Goal: Information Seeking & Learning: Learn about a topic

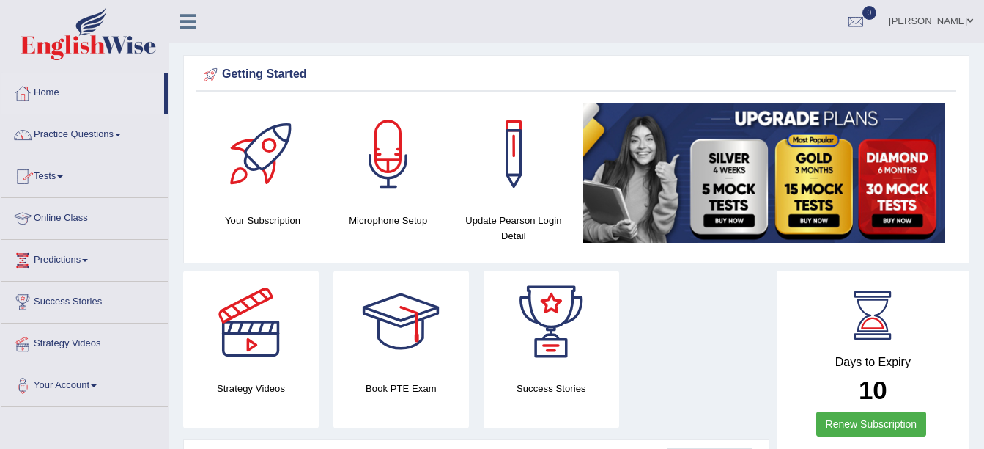
click at [111, 125] on link "Practice Questions" at bounding box center [84, 132] width 167 height 37
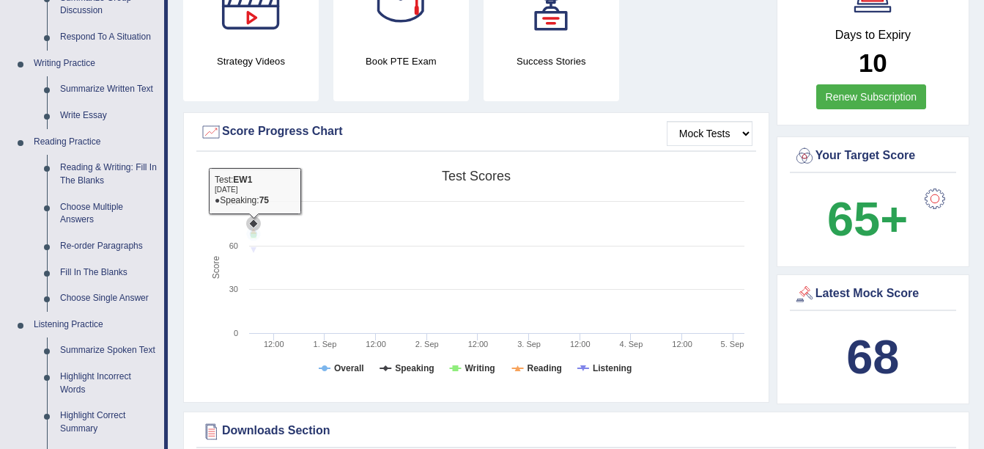
scroll to position [293, 0]
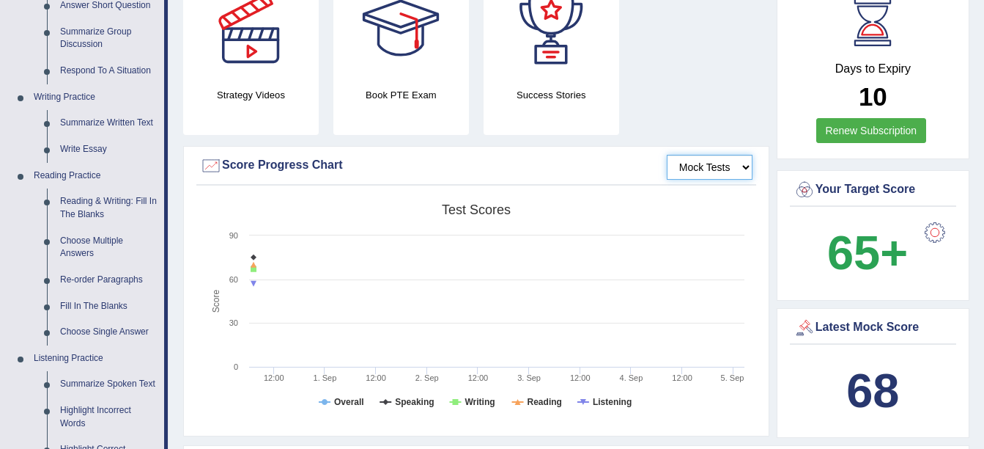
click at [689, 170] on select "Mock Tests" at bounding box center [710, 167] width 86 height 25
click at [667, 155] on select "Mock Tests" at bounding box center [710, 167] width 86 height 25
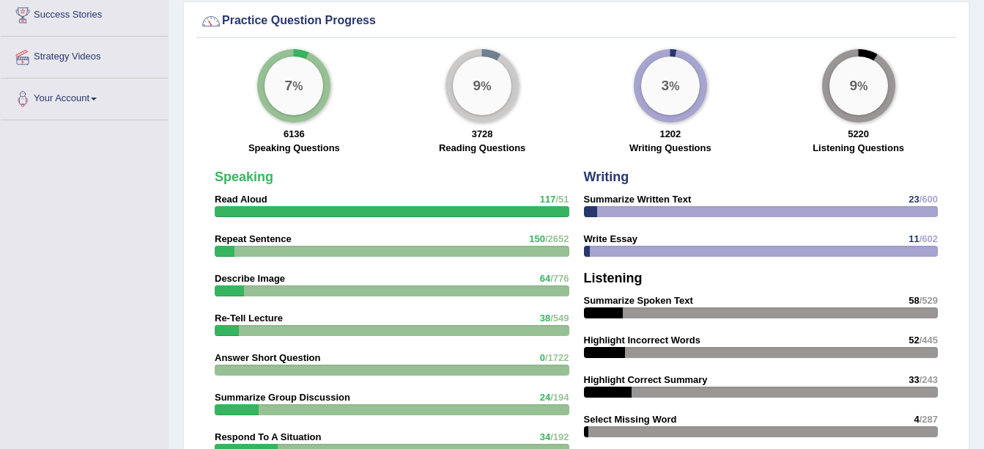
scroll to position [1069, 0]
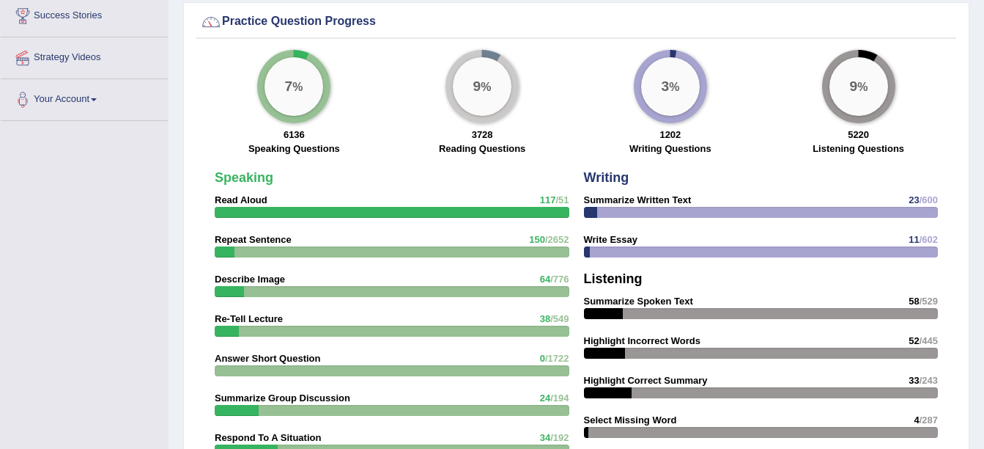
drag, startPoint x: 891, startPoint y: 146, endPoint x: 884, endPoint y: 147, distance: 7.5
click at [887, 146] on label "Listening Questions" at bounding box center [859, 148] width 92 height 14
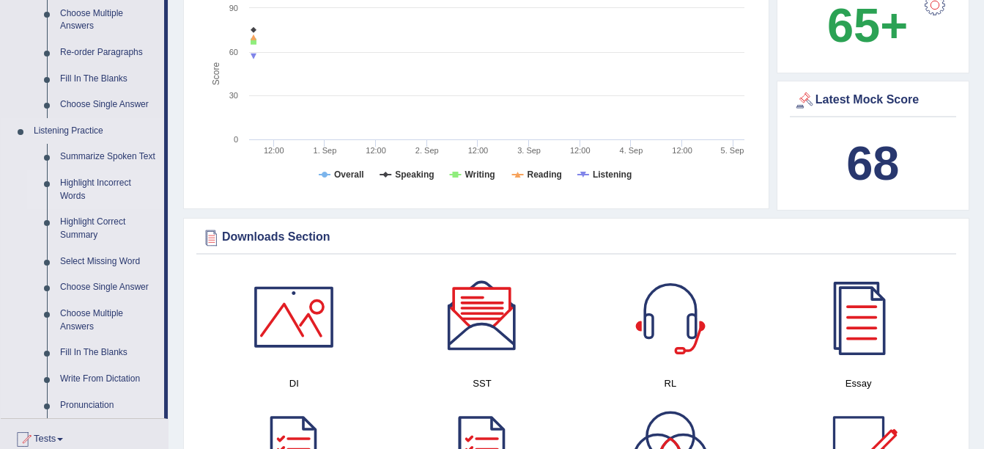
scroll to position [556, 0]
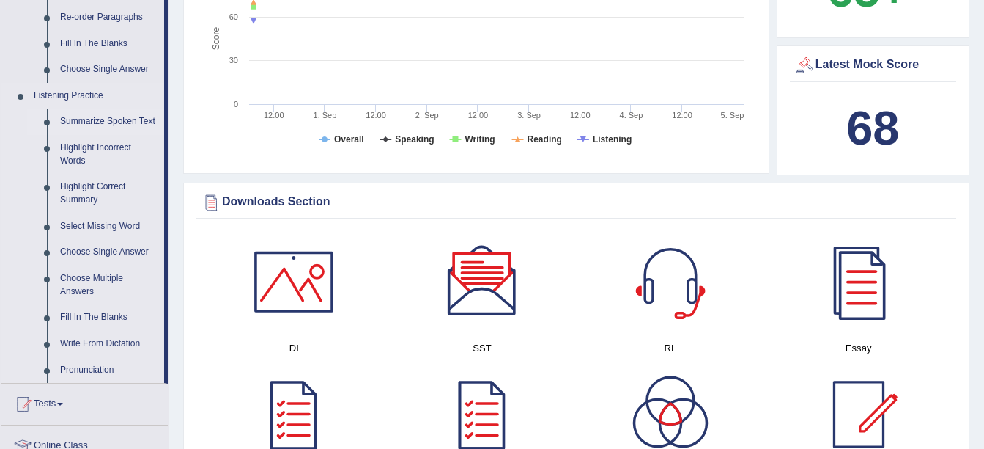
click at [78, 120] on link "Summarize Spoken Text" at bounding box center [109, 121] width 111 height 26
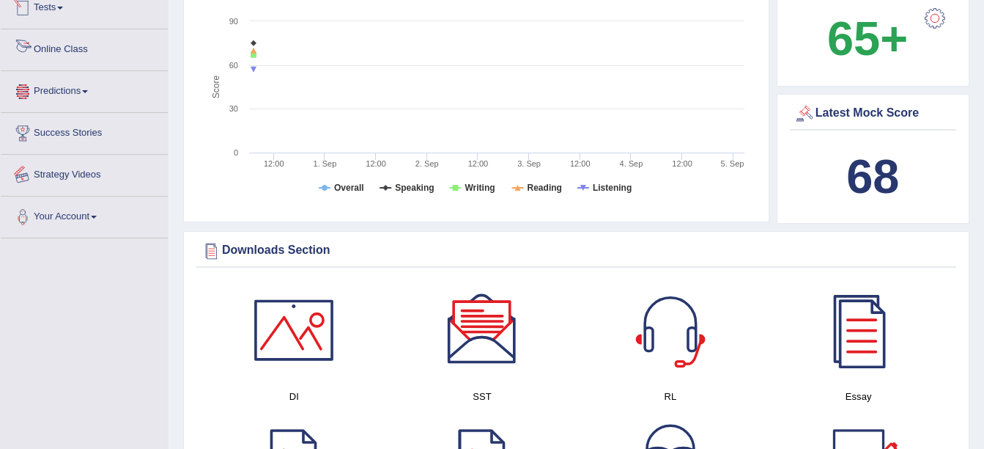
scroll to position [572, 0]
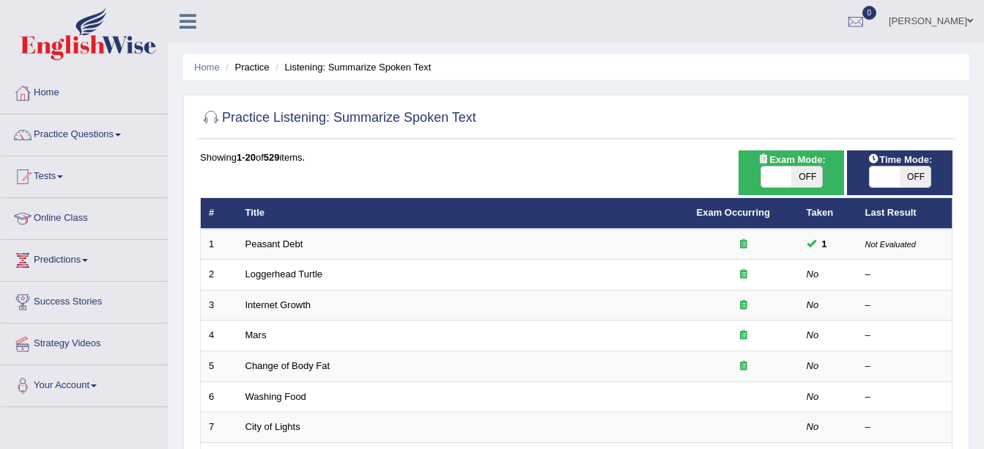
click at [800, 172] on span "OFF" at bounding box center [807, 176] width 31 height 21
checkbox input "true"
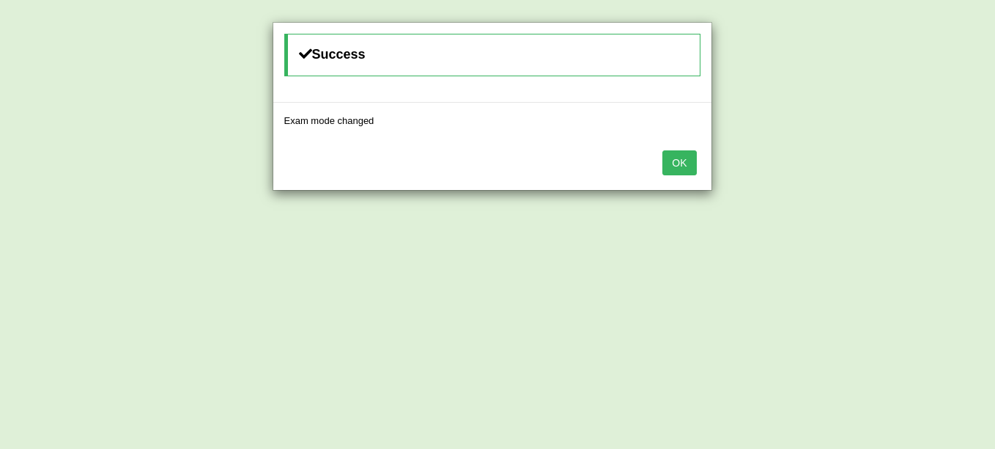
click at [673, 168] on button "OK" at bounding box center [680, 162] width 34 height 25
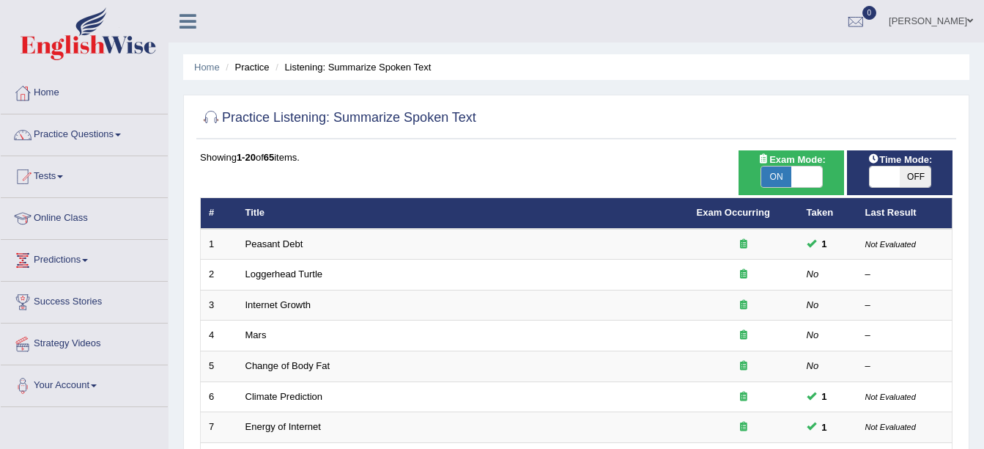
click at [902, 172] on span "OFF" at bounding box center [915, 176] width 31 height 21
checkbox input "true"
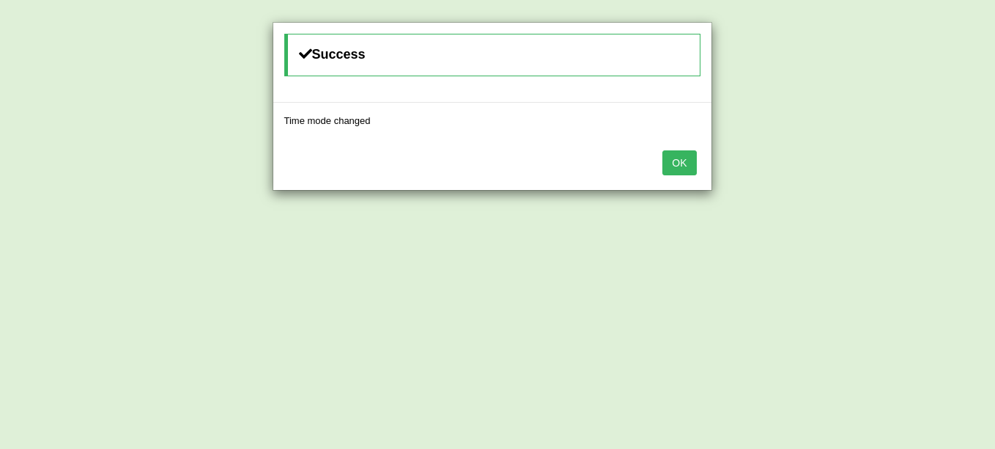
click at [685, 167] on button "OK" at bounding box center [680, 162] width 34 height 25
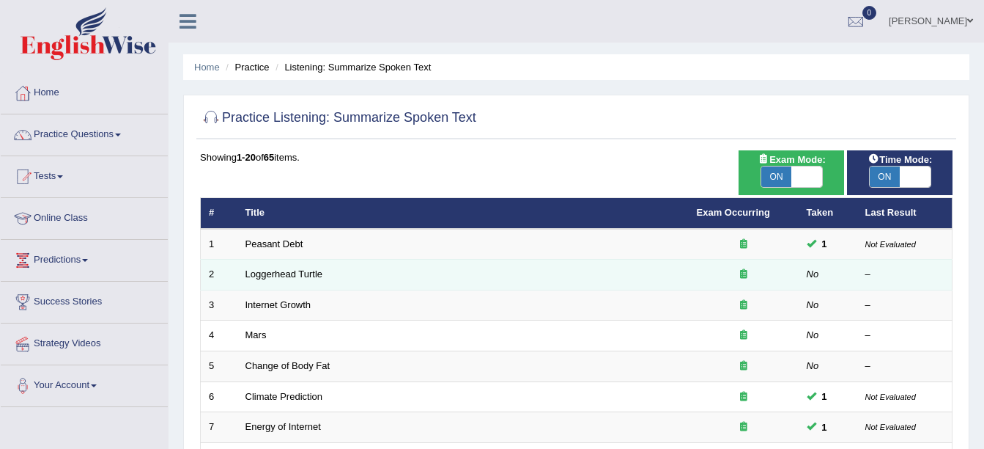
click at [267, 280] on td "Loggerhead Turtle" at bounding box center [463, 274] width 452 height 31
click at [262, 276] on link "Loggerhead Turtle" at bounding box center [285, 273] width 78 height 11
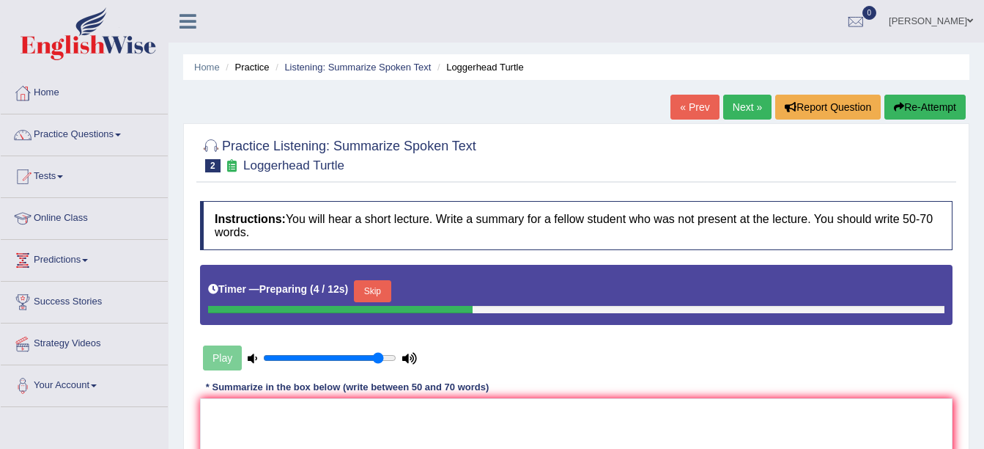
drag, startPoint x: 361, startPoint y: 298, endPoint x: 362, endPoint y: 309, distance: 11.8
click at [361, 300] on button "Skip" at bounding box center [372, 291] width 37 height 22
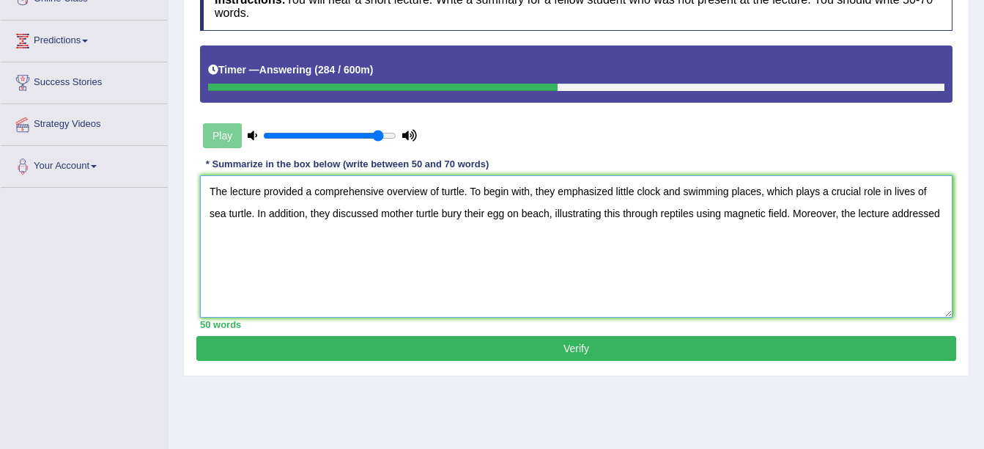
scroll to position [220, 0]
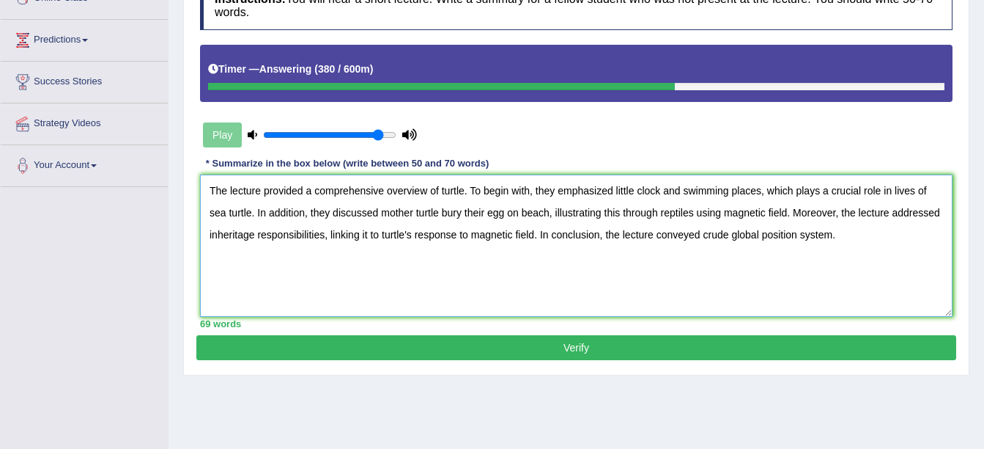
type textarea "The lecture provided a comprehensive overview of turtle. To begin with, they em…"
click at [608, 336] on button "Verify" at bounding box center [576, 347] width 760 height 25
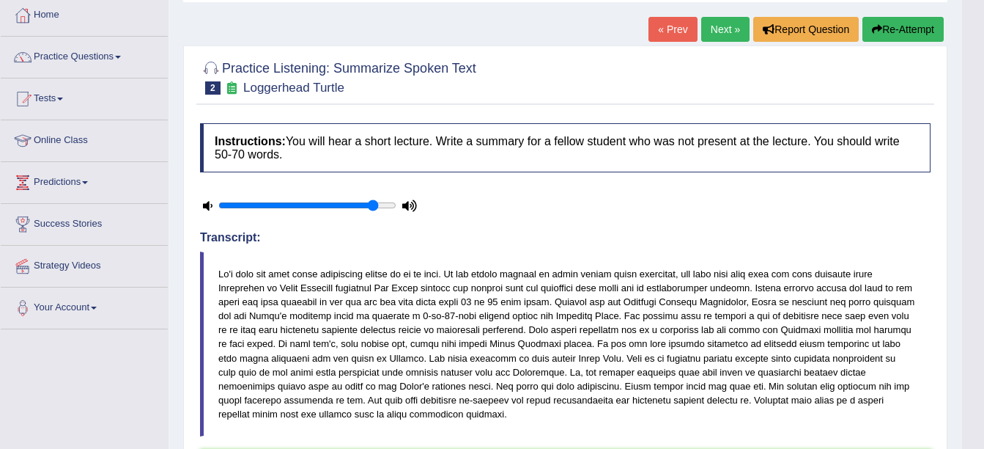
scroll to position [0, 0]
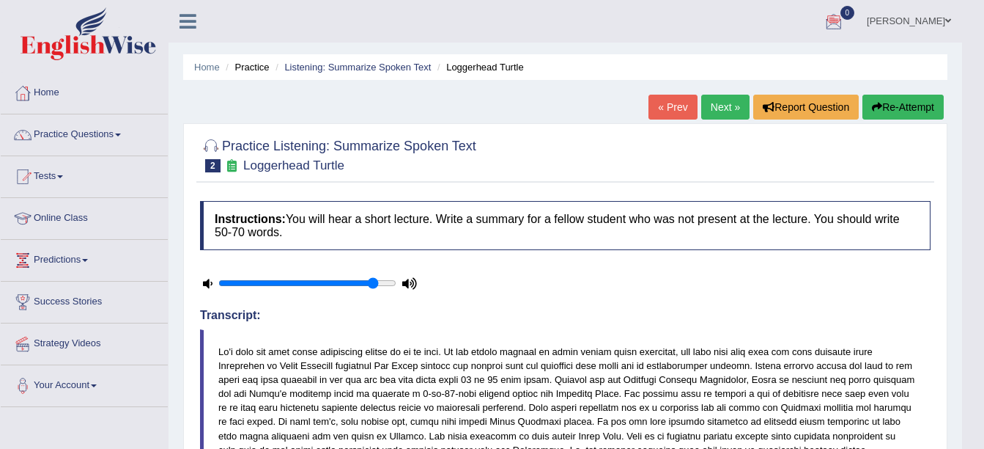
click at [722, 106] on link "Next »" at bounding box center [726, 107] width 48 height 25
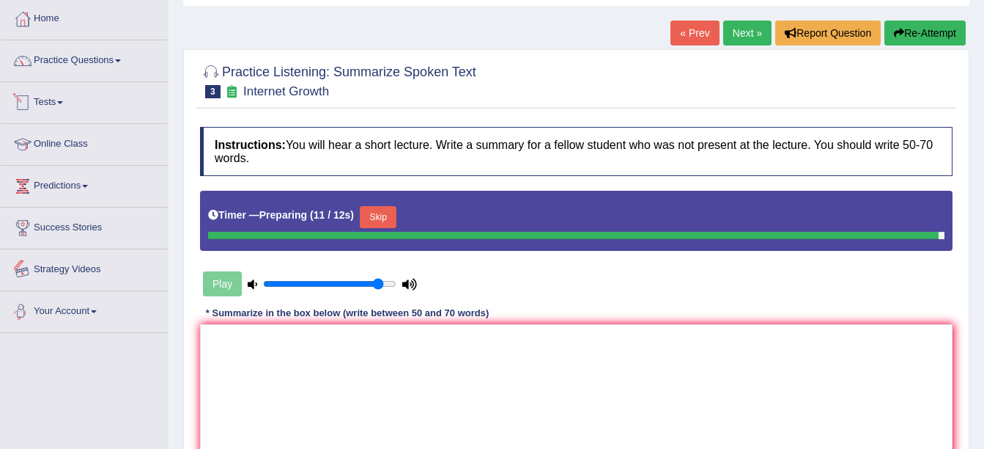
scroll to position [220, 0]
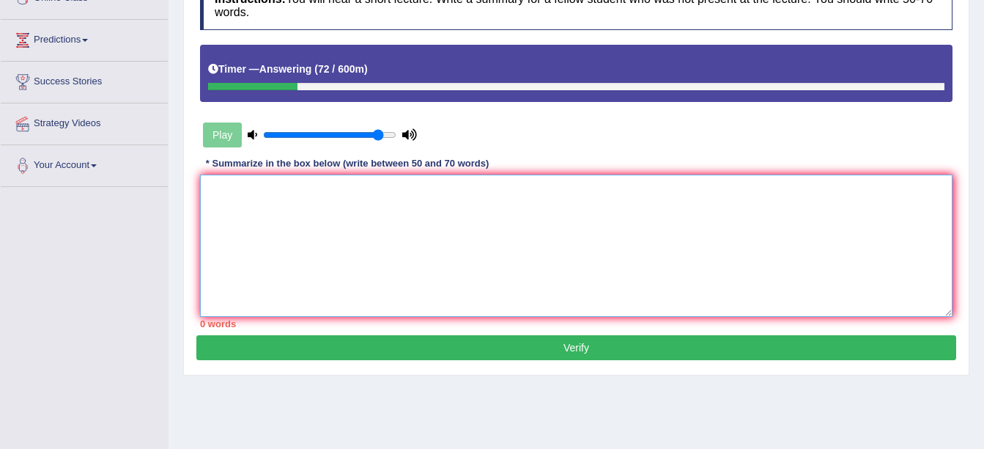
click at [243, 253] on textarea at bounding box center [576, 245] width 753 height 142
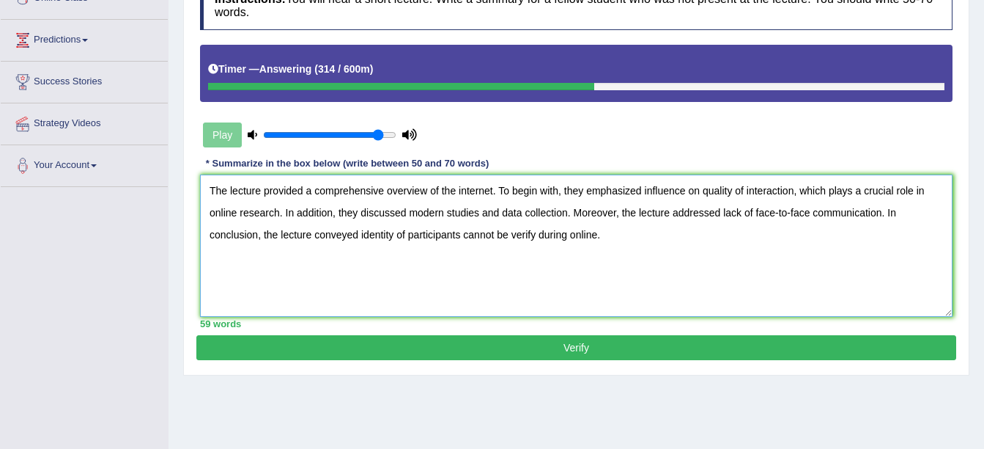
type textarea "The lecture provided a comprehensive overview of the internet. To begin with, t…"
click at [262, 345] on button "Verify" at bounding box center [576, 347] width 760 height 25
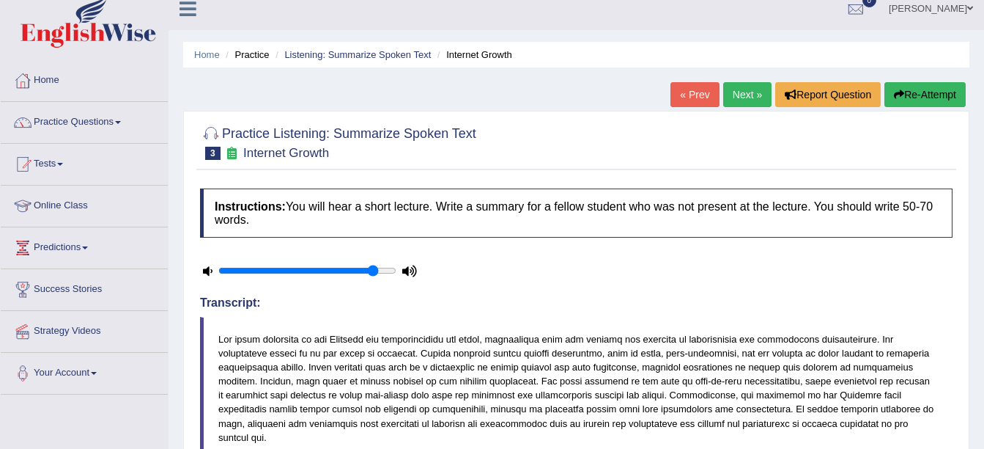
scroll to position [0, 0]
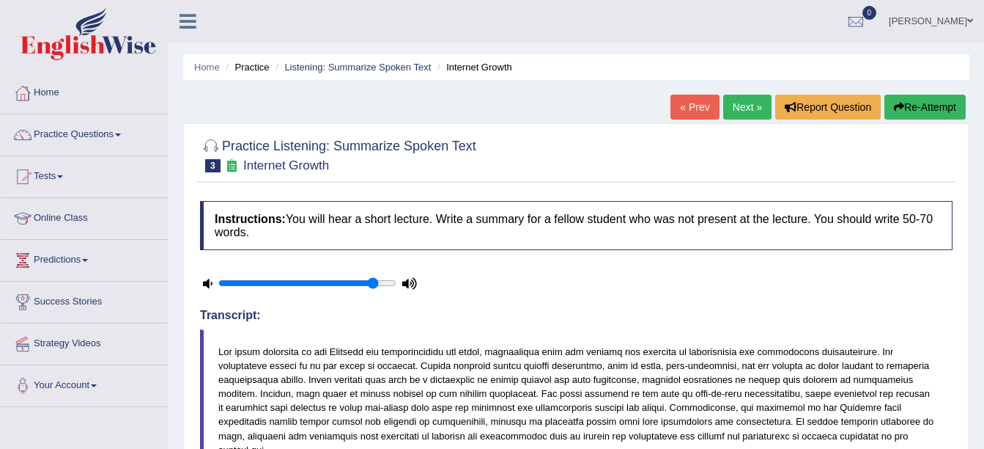
click at [754, 108] on link "Next »" at bounding box center [747, 107] width 48 height 25
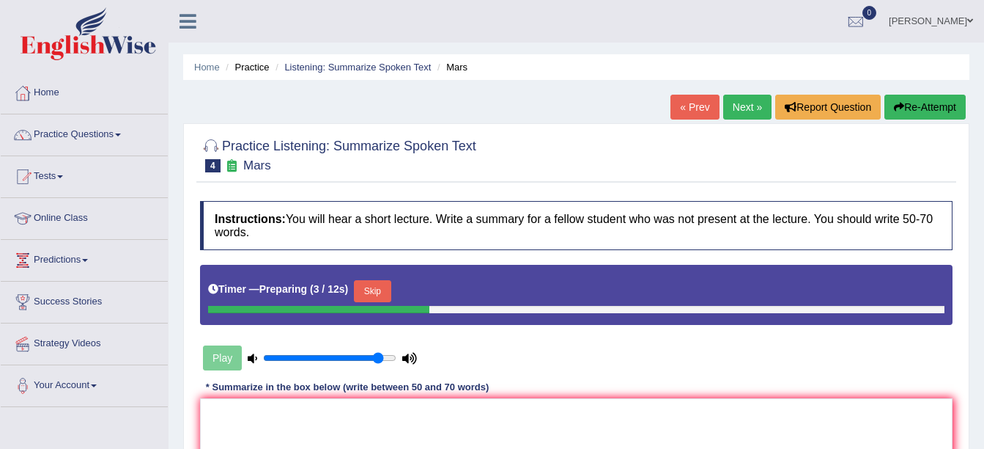
click at [375, 294] on button "Skip" at bounding box center [372, 291] width 37 height 22
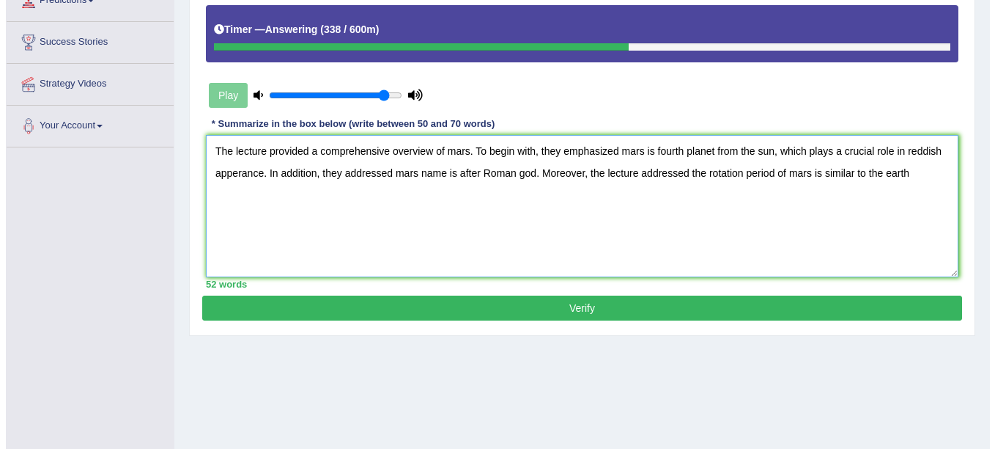
scroll to position [293, 0]
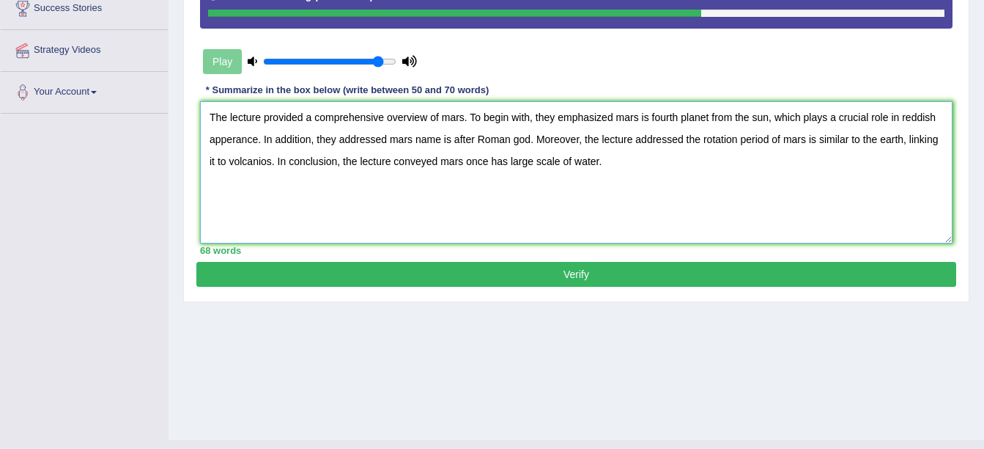
click at [273, 158] on textarea "The lecture provided a comprehensive overview of mars. To begin with, they emph…" at bounding box center [576, 172] width 753 height 142
type textarea "The lecture provided a comprehensive overview of mars. To begin with, they emph…"
click at [460, 271] on button "Verify" at bounding box center [576, 274] width 760 height 25
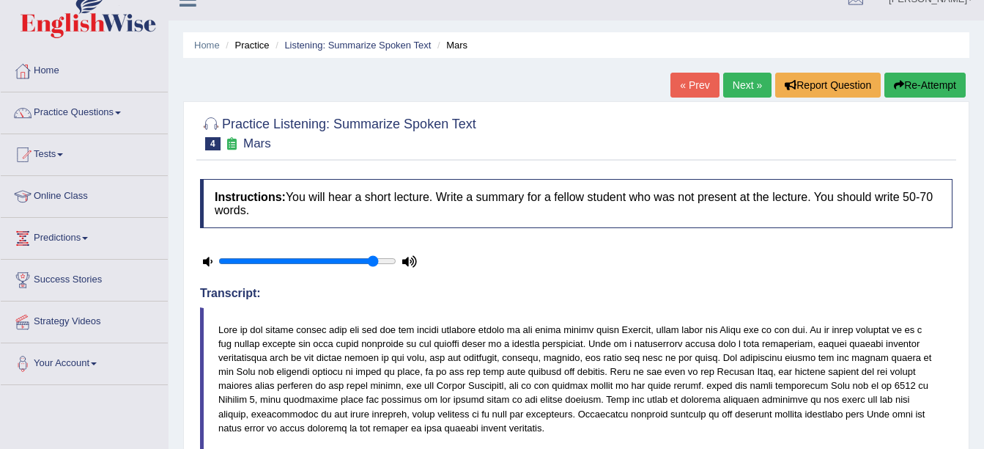
scroll to position [0, 0]
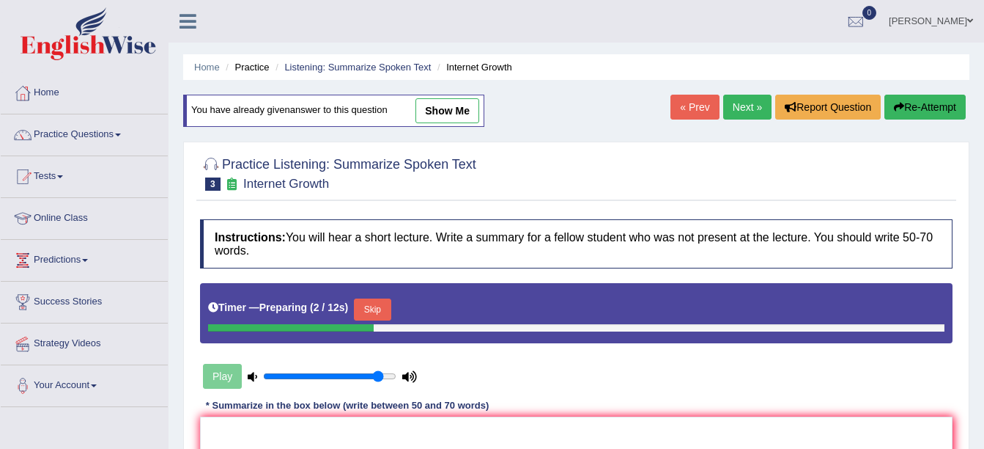
click at [327, 55] on ul "Home Practice Listening: Summarize Spoken Text Internet Growth" at bounding box center [576, 67] width 787 height 26
click at [335, 63] on link "Listening: Summarize Spoken Text" at bounding box center [357, 67] width 147 height 11
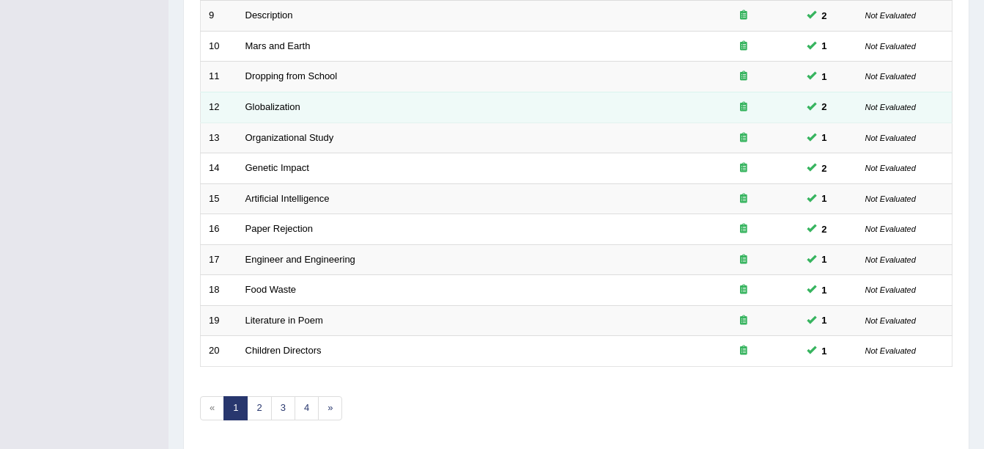
scroll to position [522, 0]
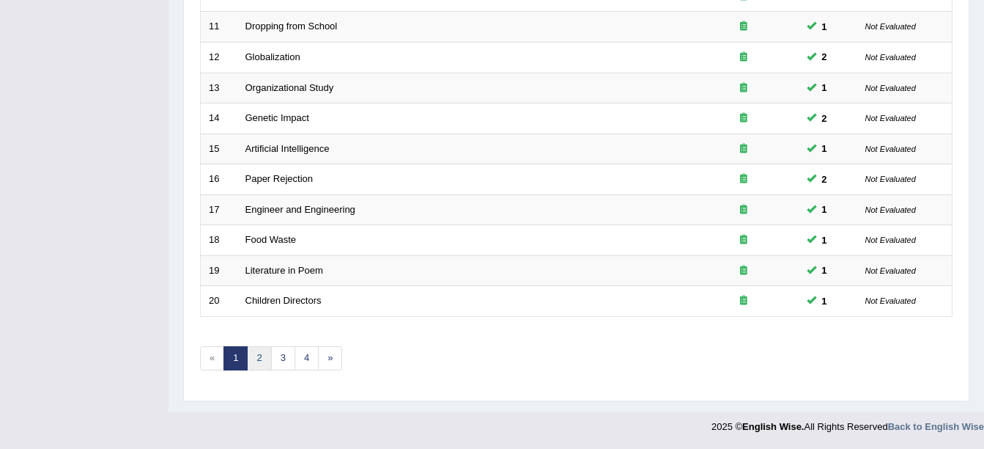
click at [260, 358] on link "2" at bounding box center [259, 358] width 24 height 24
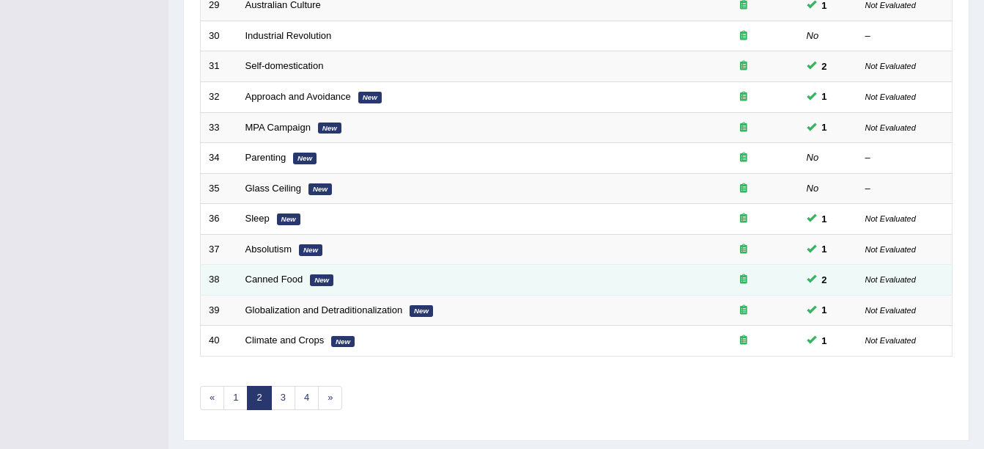
scroll to position [522, 0]
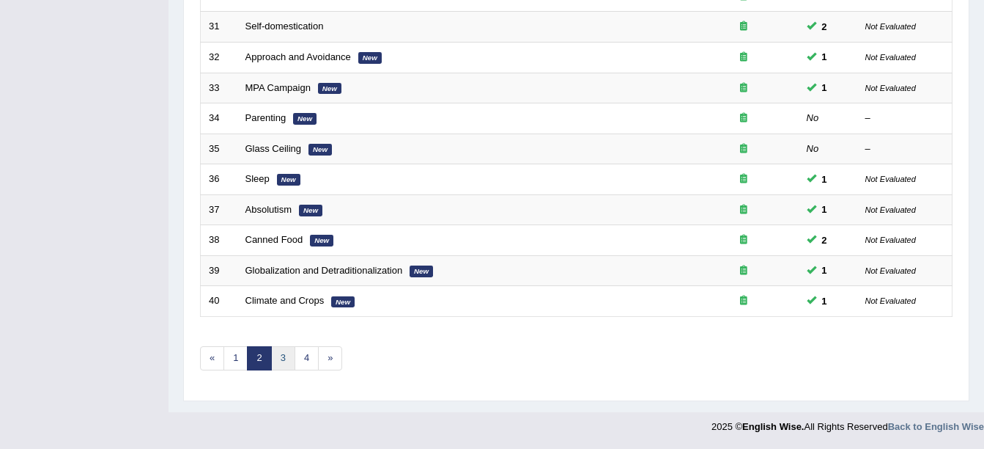
click at [277, 360] on link "3" at bounding box center [283, 358] width 24 height 24
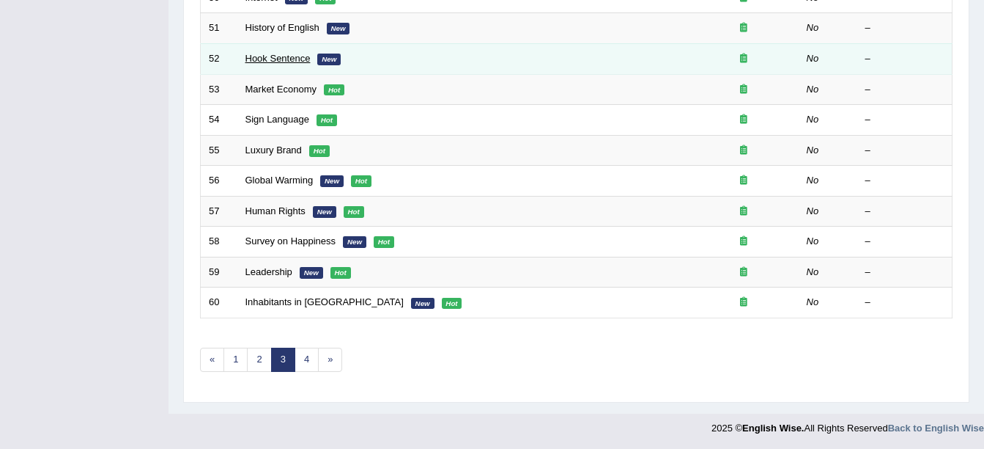
scroll to position [522, 0]
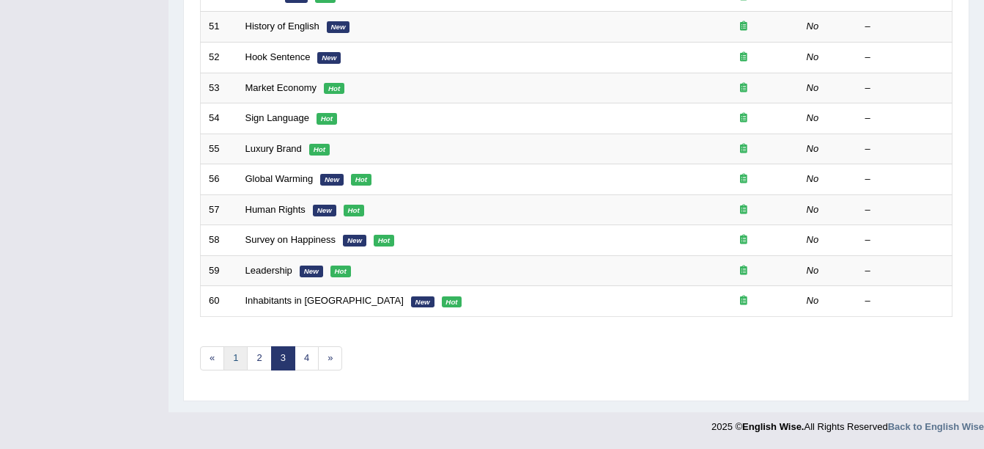
click at [239, 358] on link "1" at bounding box center [236, 358] width 24 height 24
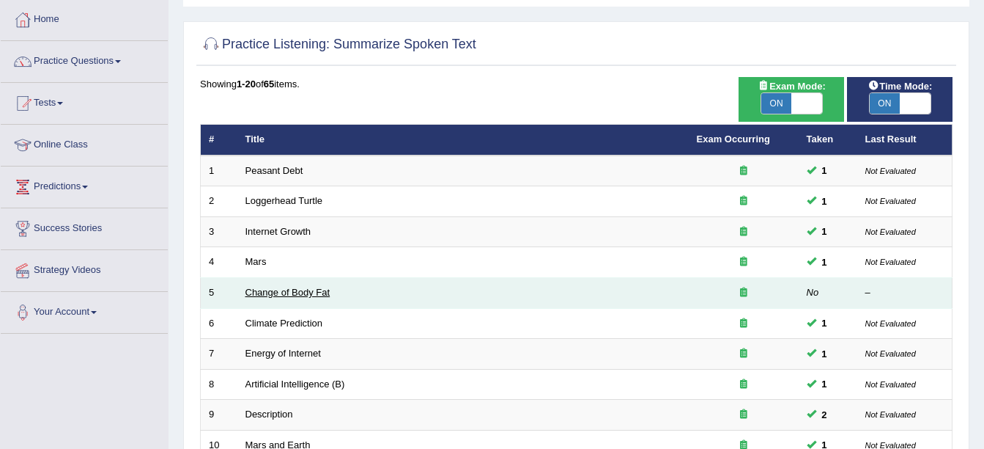
click at [278, 290] on link "Change of Body Fat" at bounding box center [288, 292] width 85 height 11
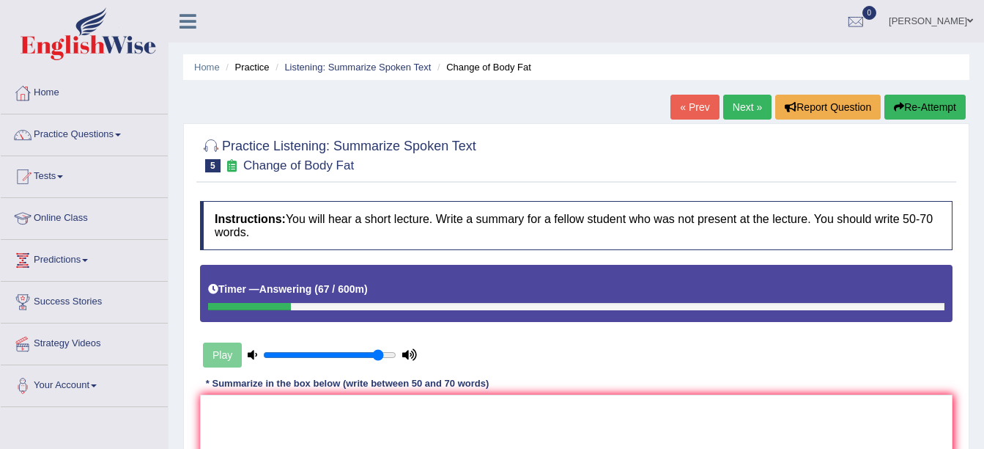
click at [685, 106] on link "« Prev" at bounding box center [695, 107] width 48 height 25
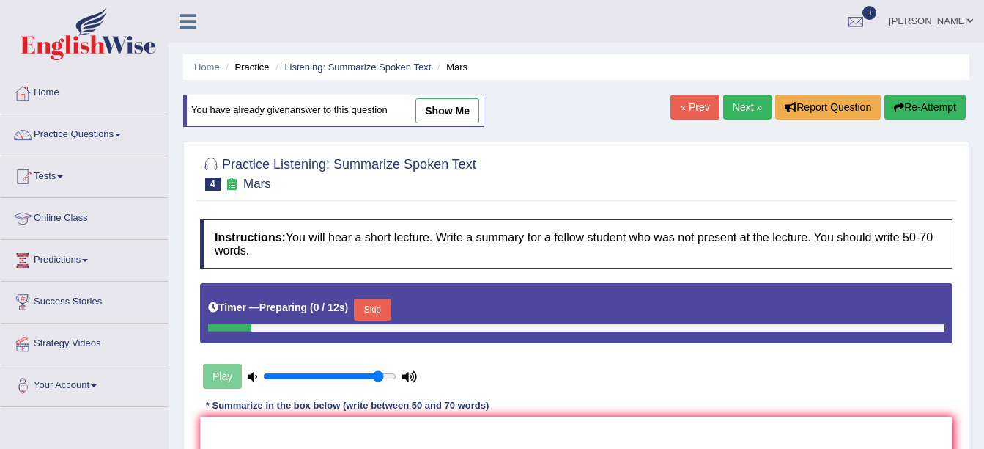
click at [458, 115] on link "show me" at bounding box center [448, 110] width 64 height 25
type textarea "The lecture provided a comprehensive overview of mars. To begin with, they emph…"
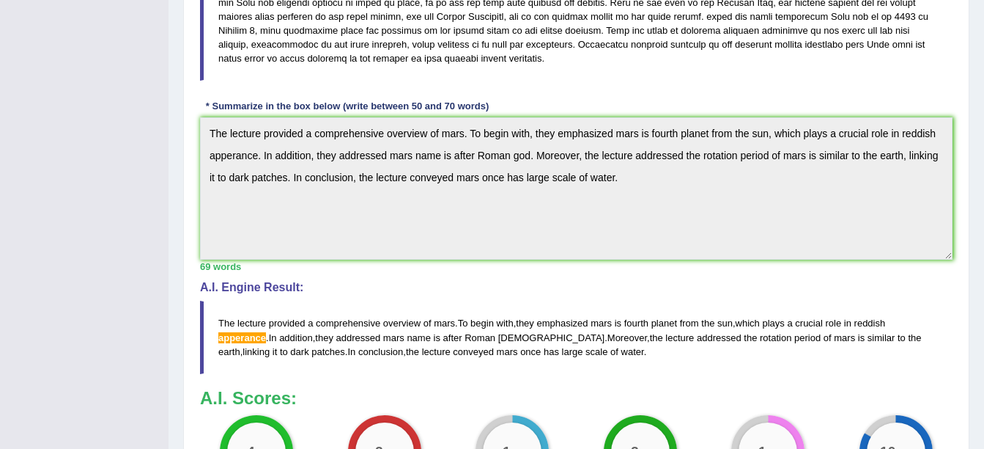
scroll to position [78, 0]
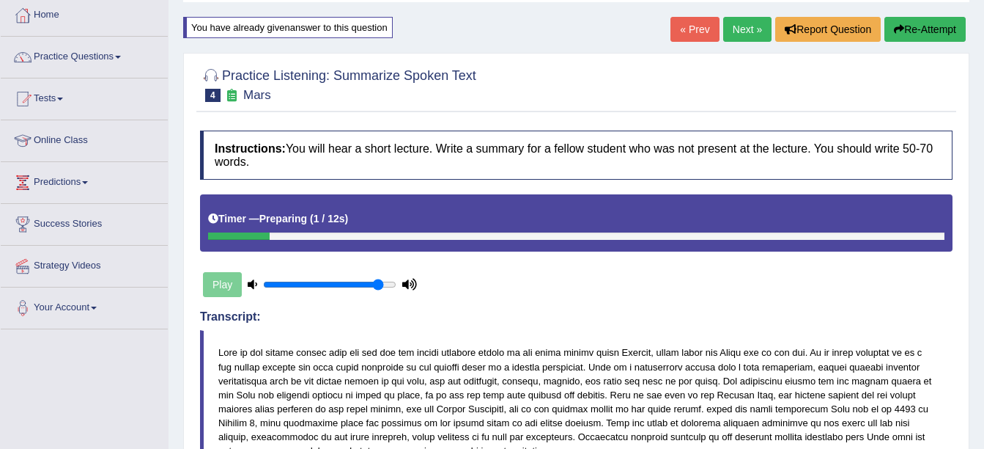
click at [748, 35] on link "Next »" at bounding box center [747, 29] width 48 height 25
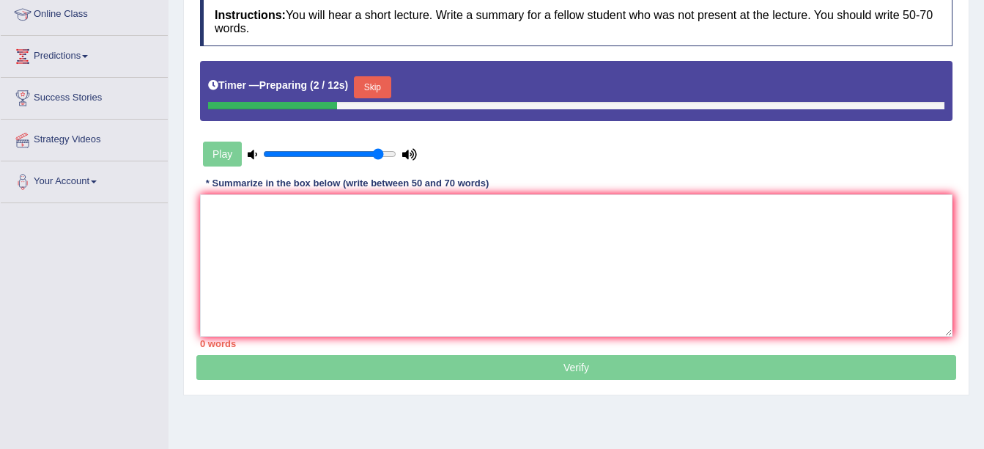
click at [371, 89] on button "Skip" at bounding box center [372, 87] width 37 height 22
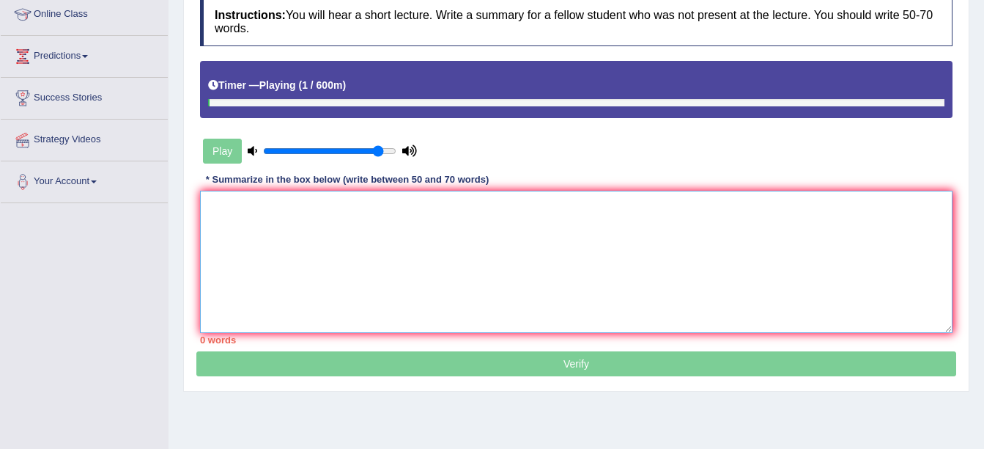
click at [345, 208] on textarea at bounding box center [576, 262] width 753 height 142
paste textarea "The lecture provided a comprehensive overview of mars. To begin with, they emph…"
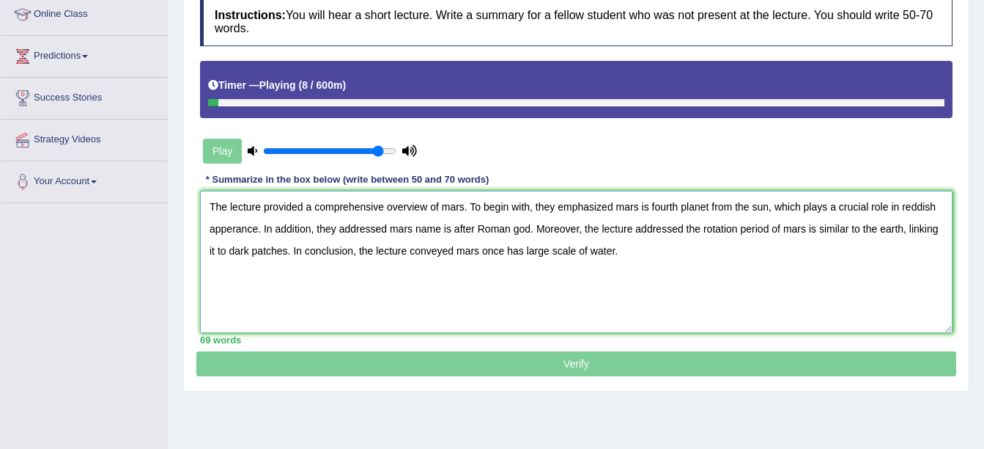
click at [464, 204] on textarea "The lecture provided a comprehensive overview of mars. To begin with, they emph…" at bounding box center [576, 262] width 753 height 142
click at [762, 207] on textarea "The lecture provided a comprehensive overview of diet. To begin with, they emph…" at bounding box center [576, 262] width 753 height 142
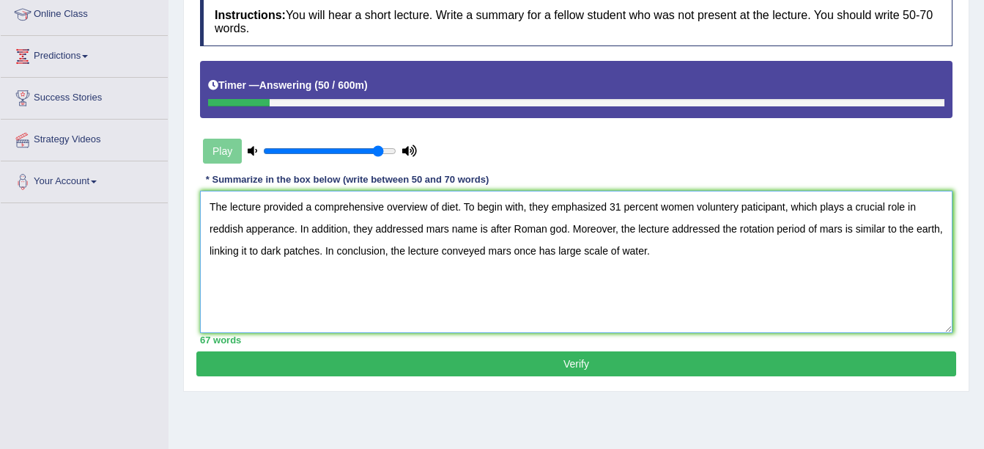
click at [736, 209] on textarea "The lecture provided a comprehensive overview of diet. To begin with, they emph…" at bounding box center [576, 262] width 753 height 142
click at [729, 206] on textarea "The lecture provided a comprehensive overview of diet. To begin with, they emph…" at bounding box center [576, 262] width 753 height 142
click at [292, 231] on textarea "The lecture provided a comprehensive overview of diet. To begin with, they emph…" at bounding box center [576, 262] width 753 height 142
click at [559, 229] on textarea "The lecture provided a comprehensive overview of diet. To begin with, they emph…" at bounding box center [576, 262] width 753 height 142
click at [869, 227] on textarea "The lecture provided a comprehensive overview of diet. To begin with, they emph…" at bounding box center [576, 262] width 753 height 142
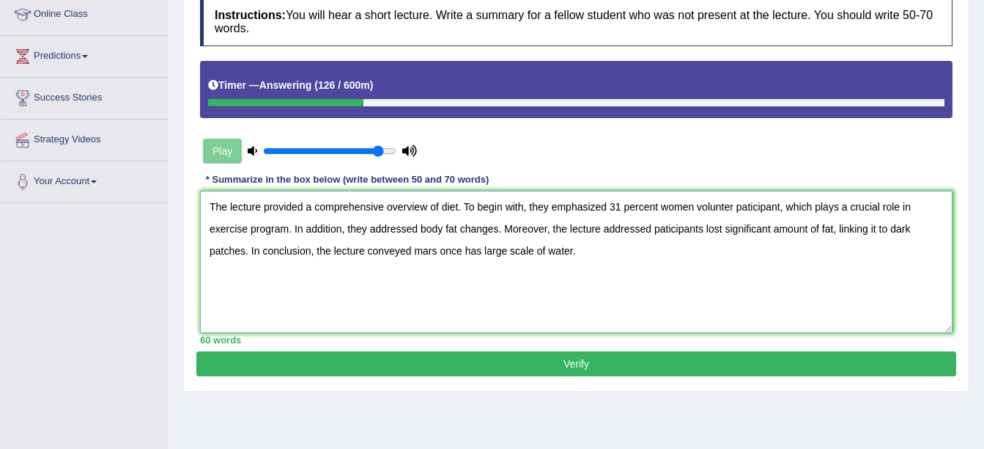
click at [245, 252] on textarea "The lecture provided a comprehensive overview of diet. To begin with, they emph…" at bounding box center [576, 262] width 753 height 142
click at [636, 249] on textarea "The lecture provided a comprehensive overview of diet. To begin with, they emph…" at bounding box center [576, 262] width 753 height 142
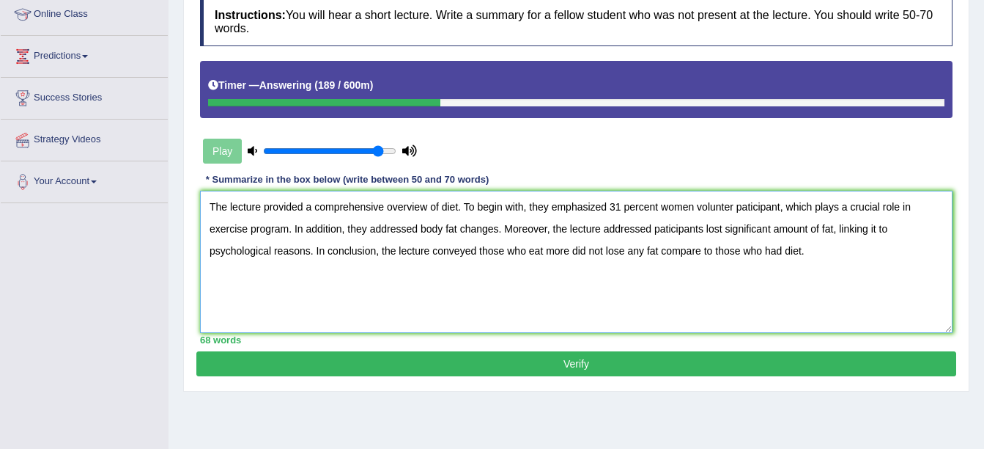
type textarea "The lecture provided a comprehensive overview of diet. To begin with, they emph…"
click at [617, 354] on button "Verify" at bounding box center [576, 363] width 760 height 25
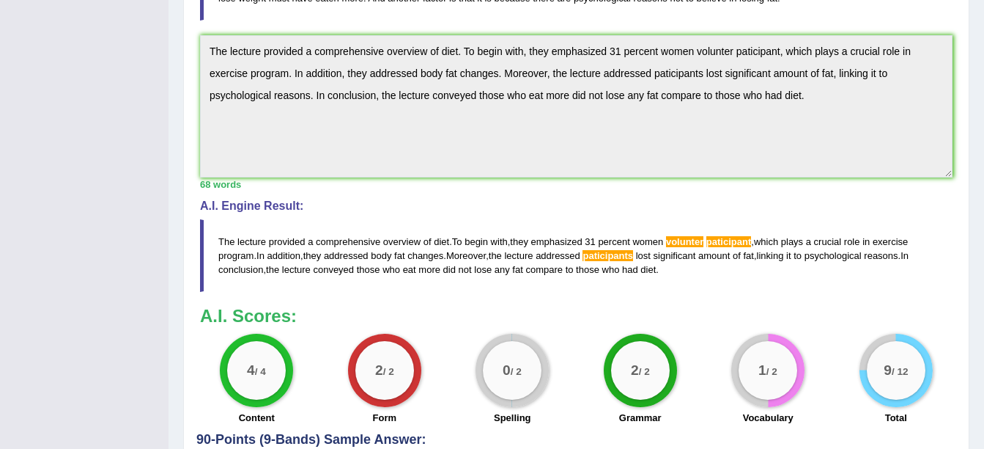
scroll to position [383, 0]
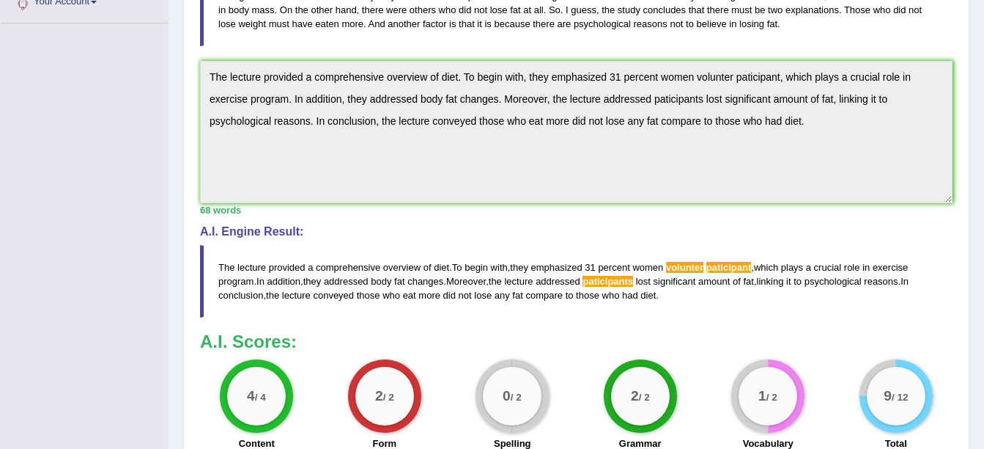
click at [162, 48] on div "Toggle navigation Home Practice Questions Speaking Practice Read Aloud Repeat S…" at bounding box center [492, 102] width 984 height 971
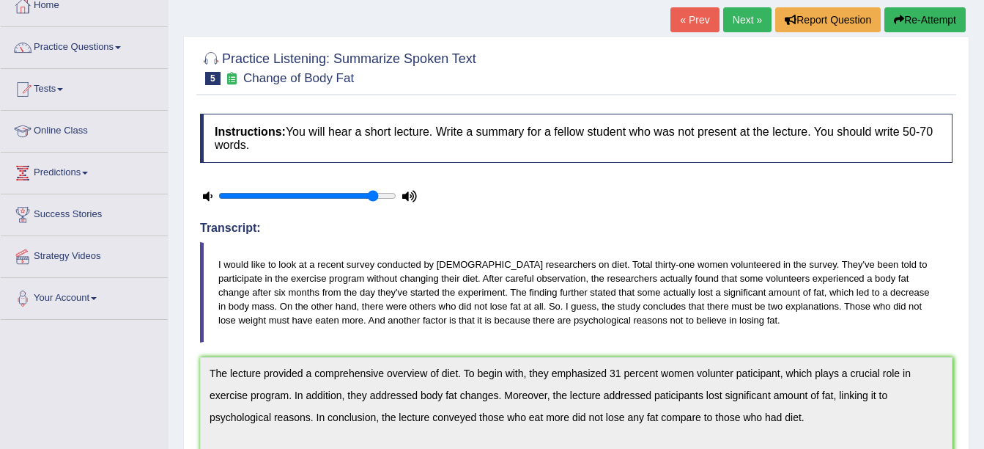
scroll to position [17, 0]
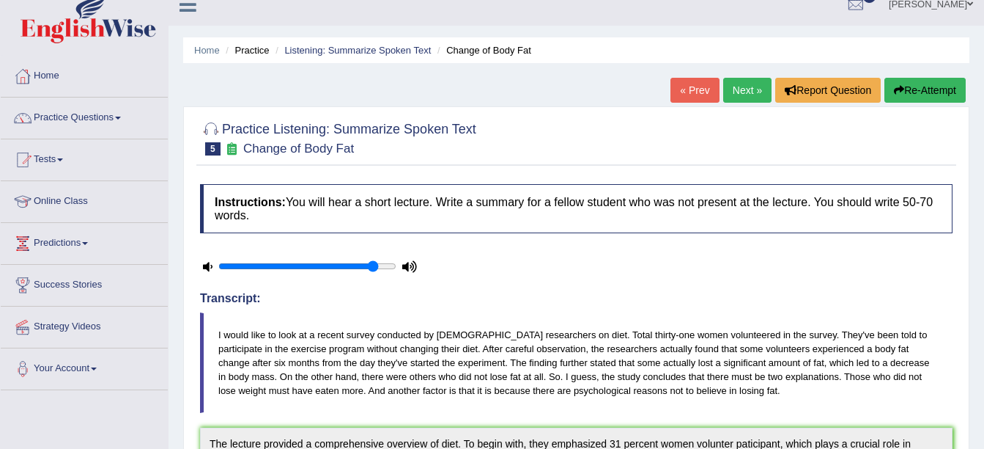
click at [938, 78] on button "Re-Attempt" at bounding box center [925, 90] width 81 height 25
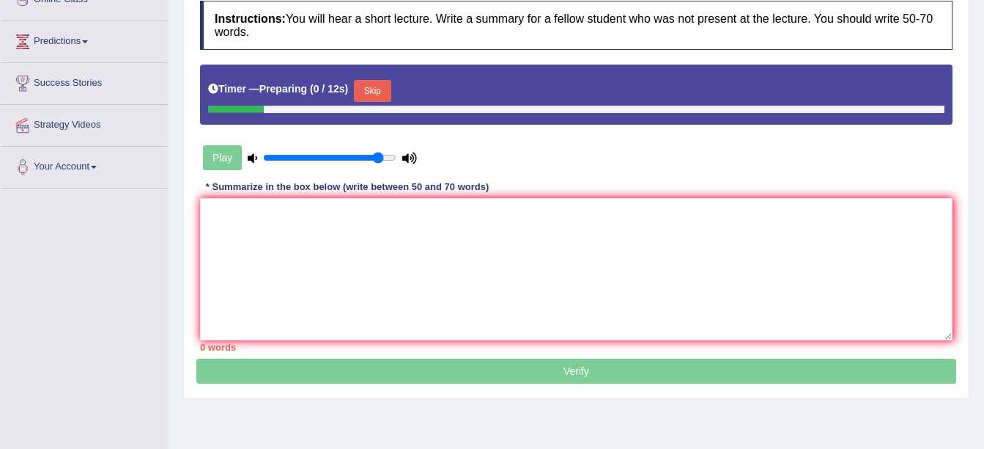
scroll to position [237, 0]
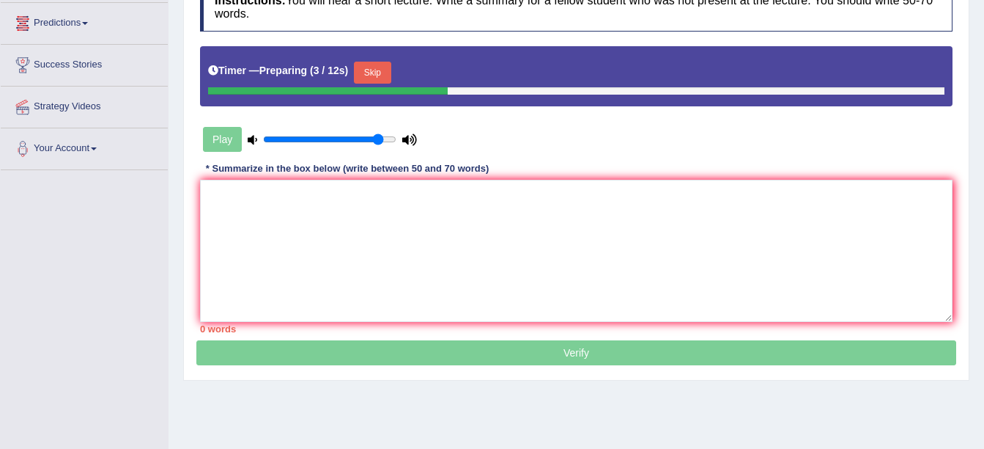
click at [380, 62] on button "Skip" at bounding box center [372, 73] width 37 height 22
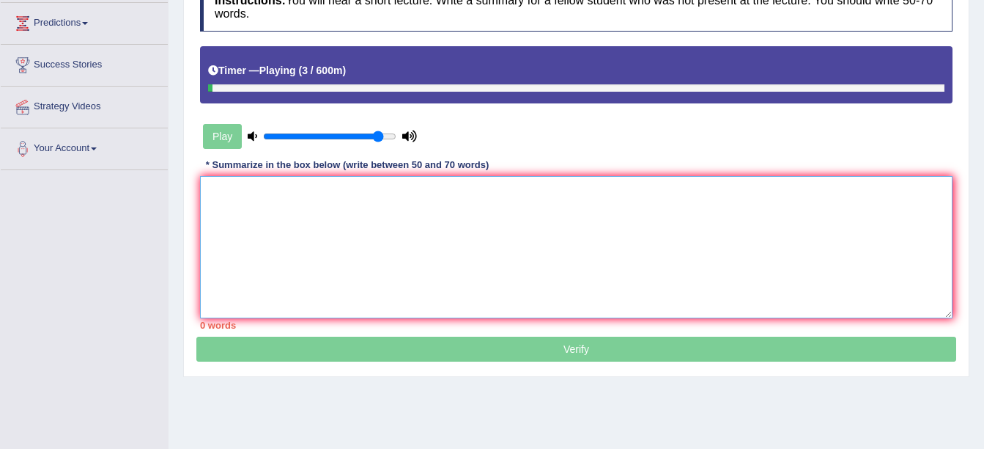
paste textarea "The lecture provided a comprehensive overview of diet. To begin with, they emph…"
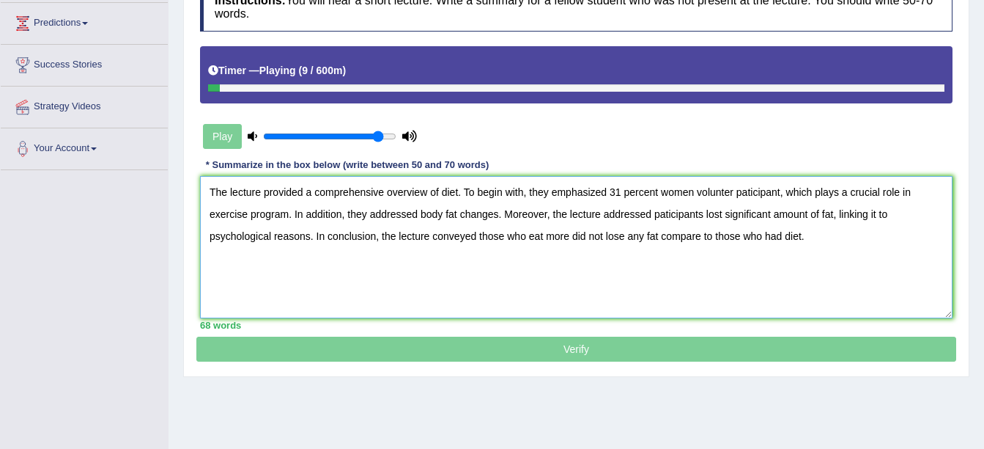
click at [745, 190] on textarea "The lecture provided a comprehensive overview of diet. To begin with, they emph…" at bounding box center [576, 247] width 753 height 142
click at [660, 211] on textarea "The lecture provided a comprehensive overview of diet. To begin with, they emph…" at bounding box center [576, 247] width 753 height 142
click at [728, 189] on textarea "The lecture provided a comprehensive overview of diet. To begin with, they emph…" at bounding box center [576, 247] width 753 height 142
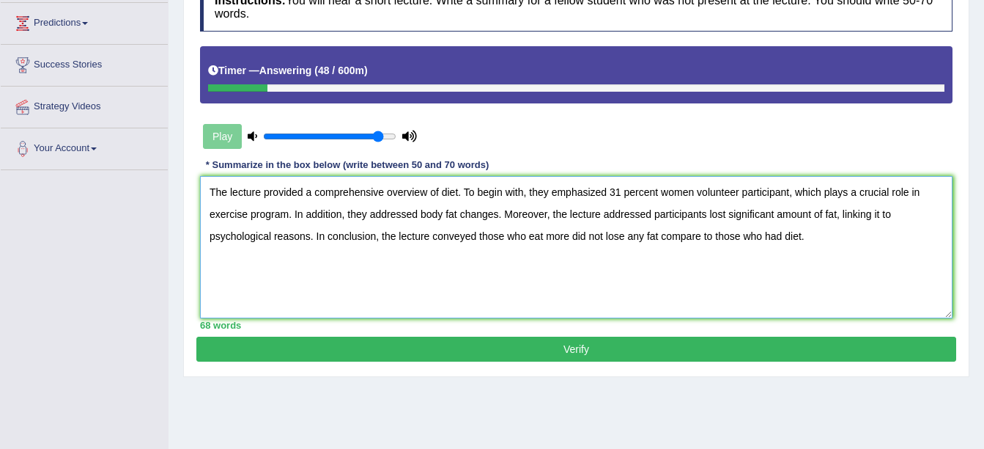
type textarea "The lecture provided a comprehensive overview of diet. To begin with, they emph…"
click at [616, 352] on button "Verify" at bounding box center [576, 348] width 760 height 25
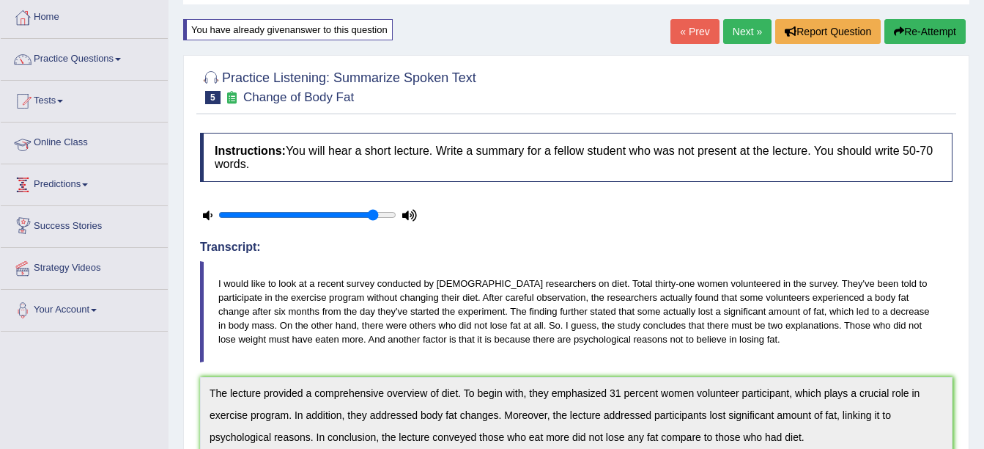
scroll to position [0, 0]
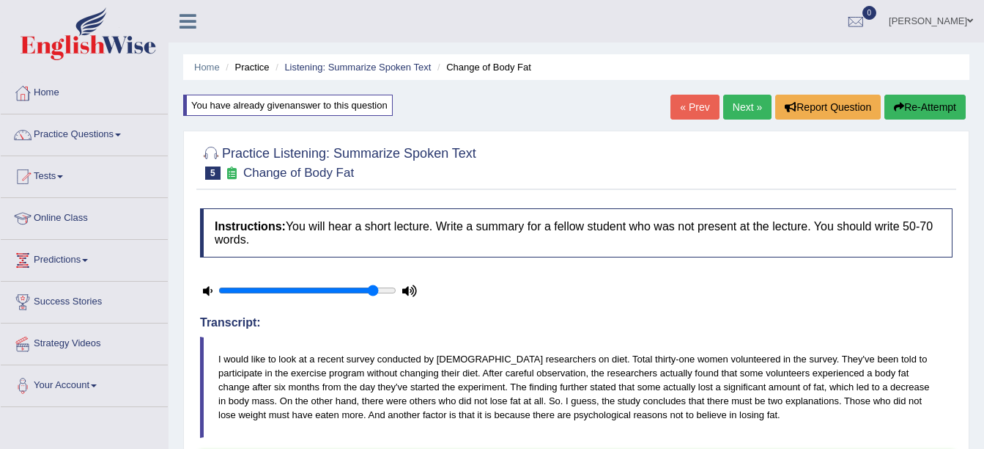
click at [84, 133] on link "Practice Questions" at bounding box center [84, 132] width 167 height 37
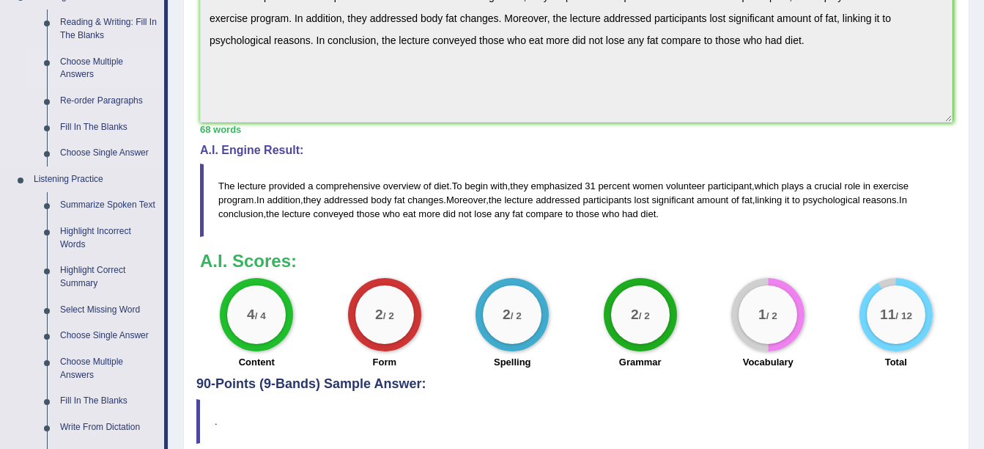
scroll to position [513, 0]
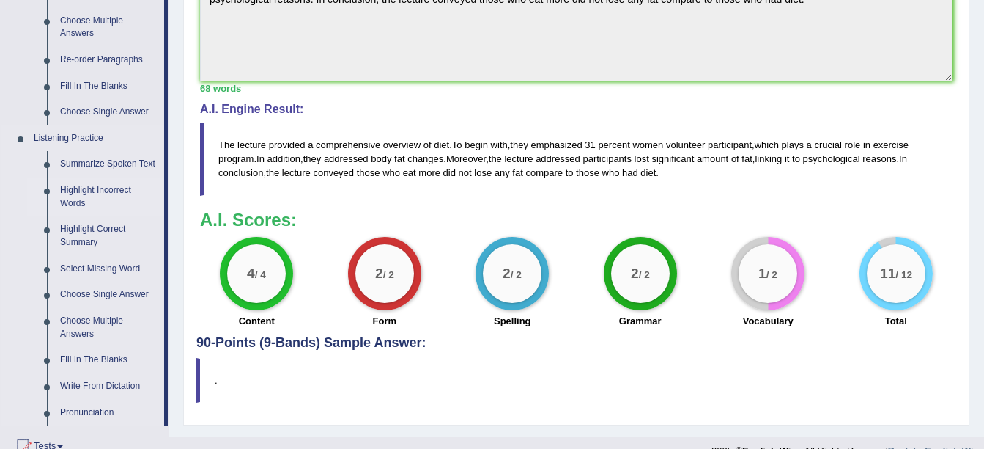
click at [104, 183] on link "Highlight Incorrect Words" at bounding box center [109, 196] width 111 height 39
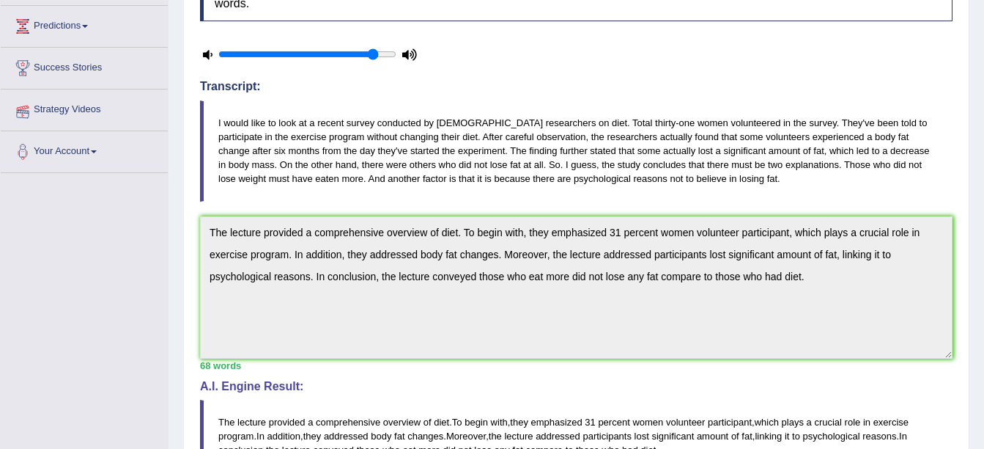
scroll to position [245, 0]
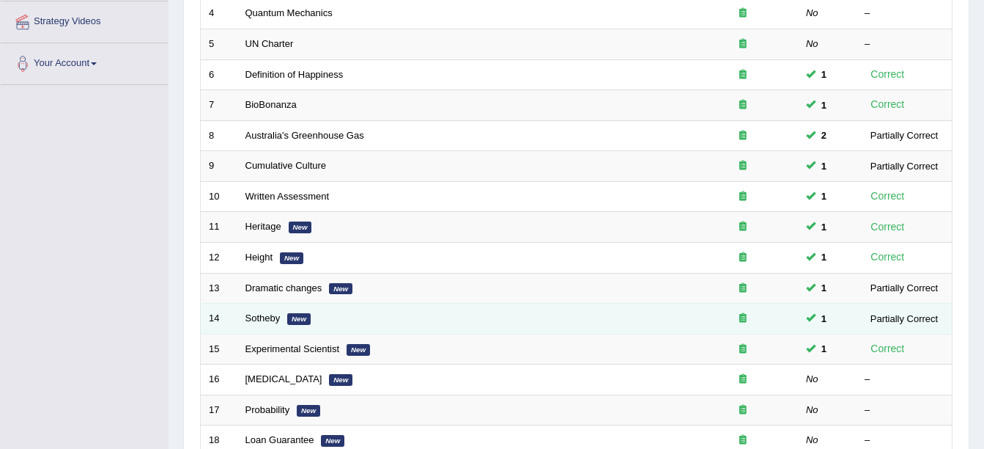
scroll to position [172, 0]
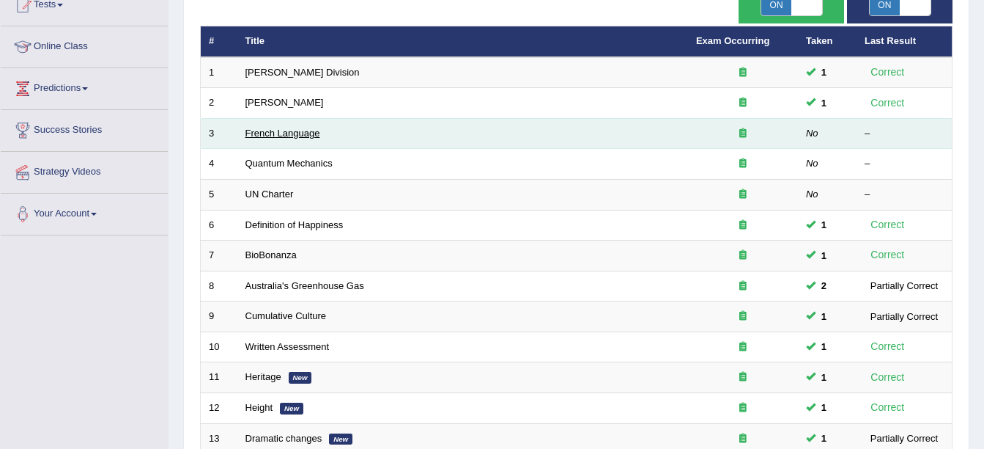
click at [282, 136] on link "French Language" at bounding box center [283, 133] width 75 height 11
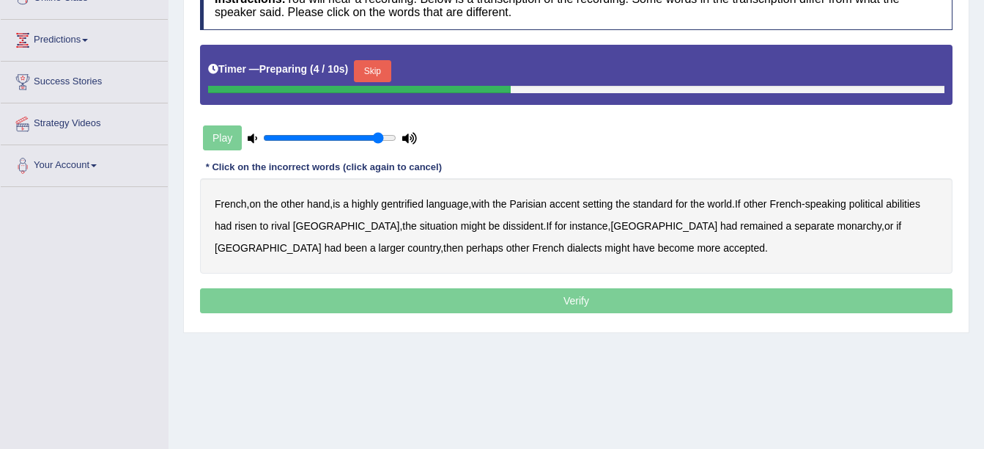
click at [372, 66] on button "Skip" at bounding box center [372, 71] width 37 height 22
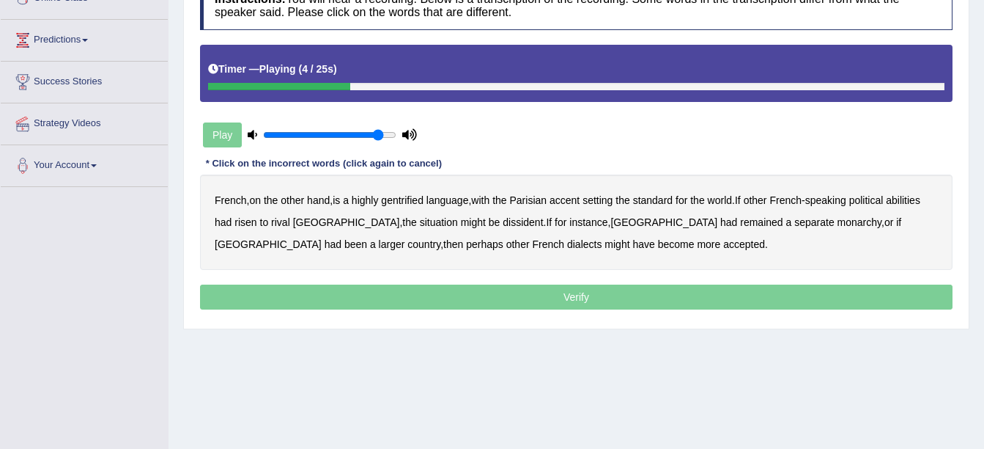
click at [397, 206] on b "gentrified" at bounding box center [402, 200] width 43 height 12
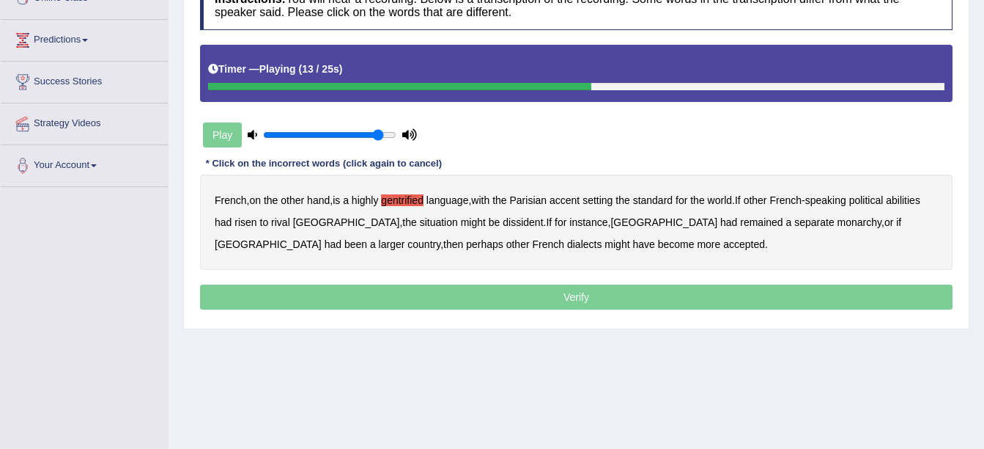
click at [916, 199] on b "abilities" at bounding box center [903, 200] width 34 height 12
click at [503, 217] on b "dissident" at bounding box center [523, 222] width 40 height 12
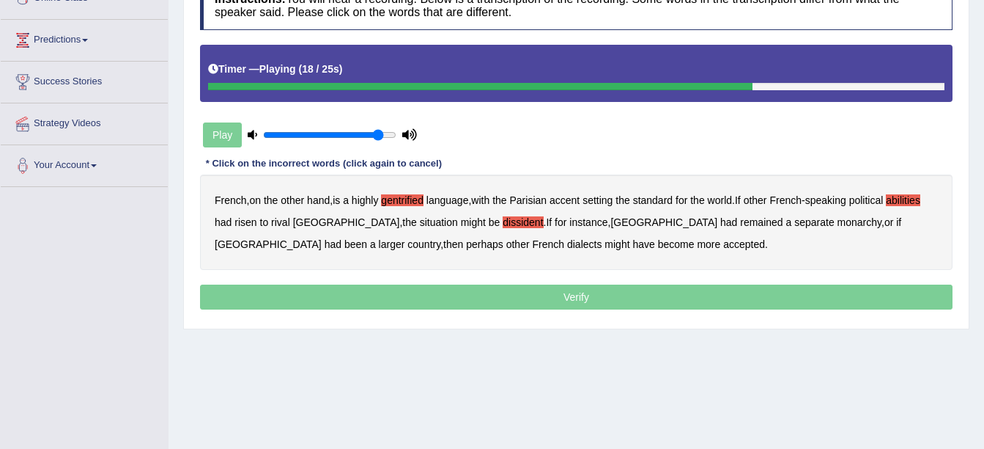
click at [838, 223] on b "monarchy" at bounding box center [860, 222] width 44 height 12
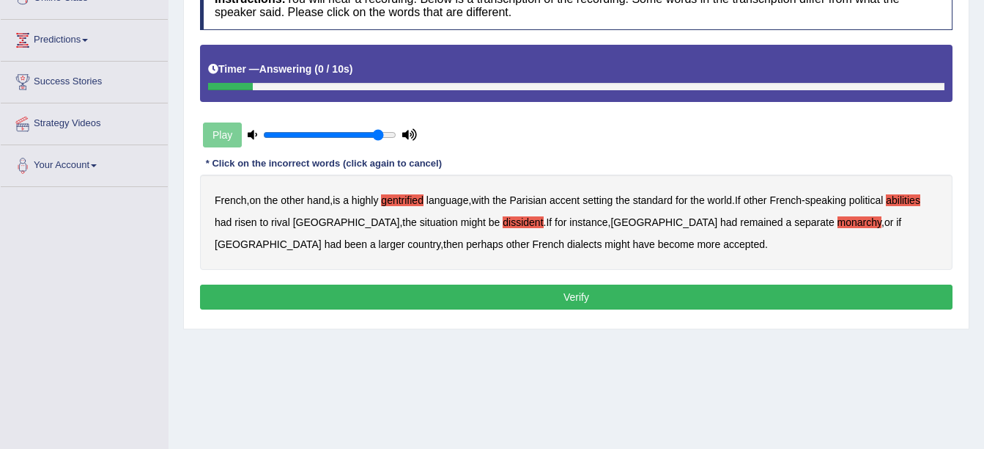
click at [561, 301] on button "Verify" at bounding box center [576, 296] width 753 height 25
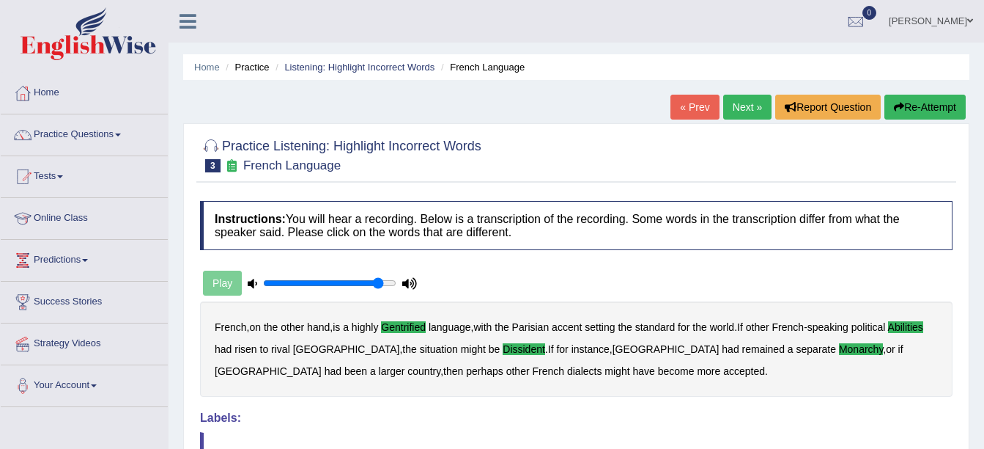
click at [743, 109] on link "Next »" at bounding box center [747, 107] width 48 height 25
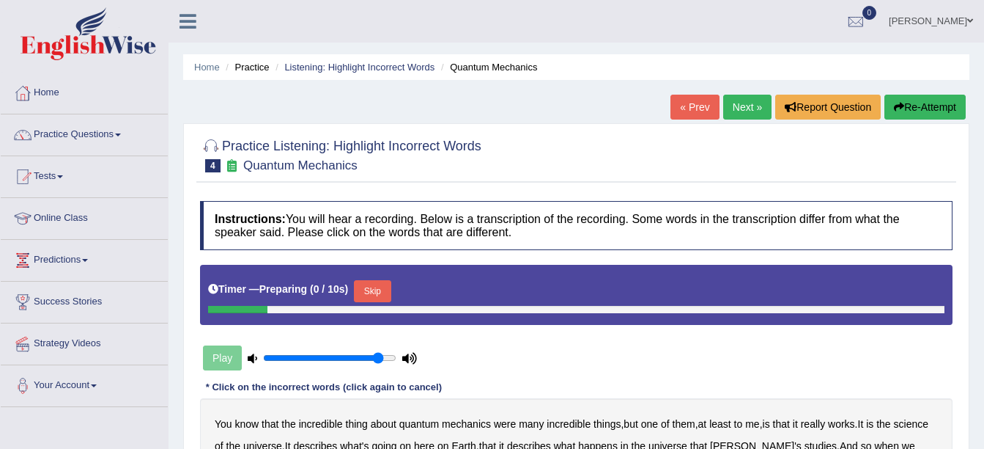
click at [382, 284] on button "Skip" at bounding box center [372, 291] width 37 height 22
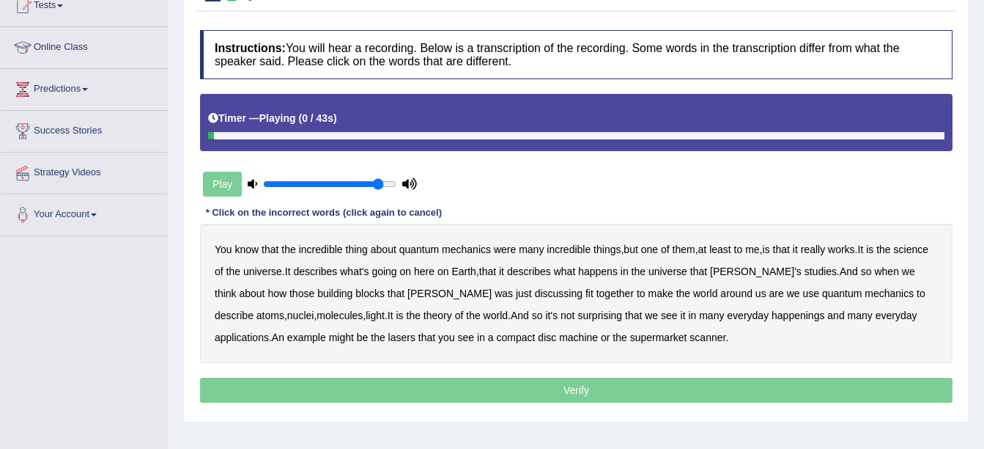
scroll to position [220, 0]
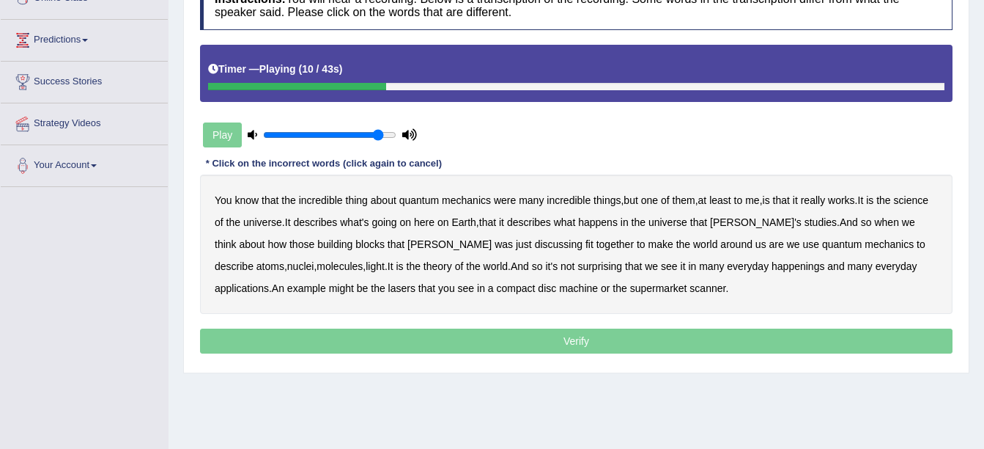
click at [894, 206] on b "science" at bounding box center [911, 200] width 34 height 12
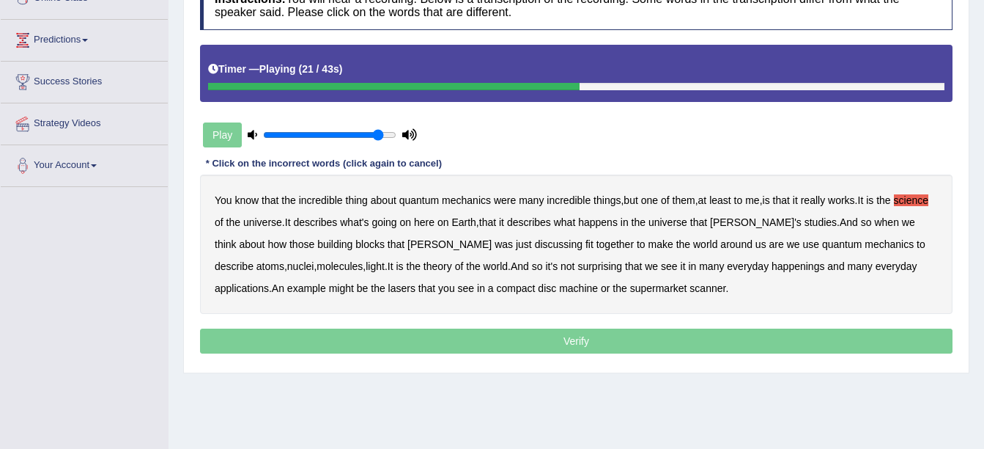
click at [535, 243] on b "discussing" at bounding box center [559, 244] width 48 height 12
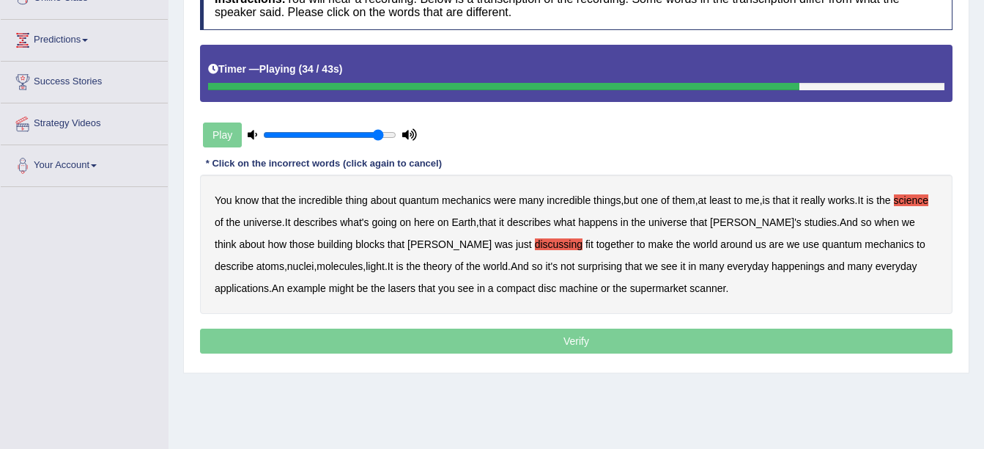
drag, startPoint x: 715, startPoint y: 265, endPoint x: 724, endPoint y: 267, distance: 8.9
click at [772, 266] on b "happenings" at bounding box center [798, 266] width 53 height 12
drag, startPoint x: 499, startPoint y: 283, endPoint x: 508, endPoint y: 290, distance: 11.5
click at [559, 286] on b "machine" at bounding box center [578, 288] width 39 height 12
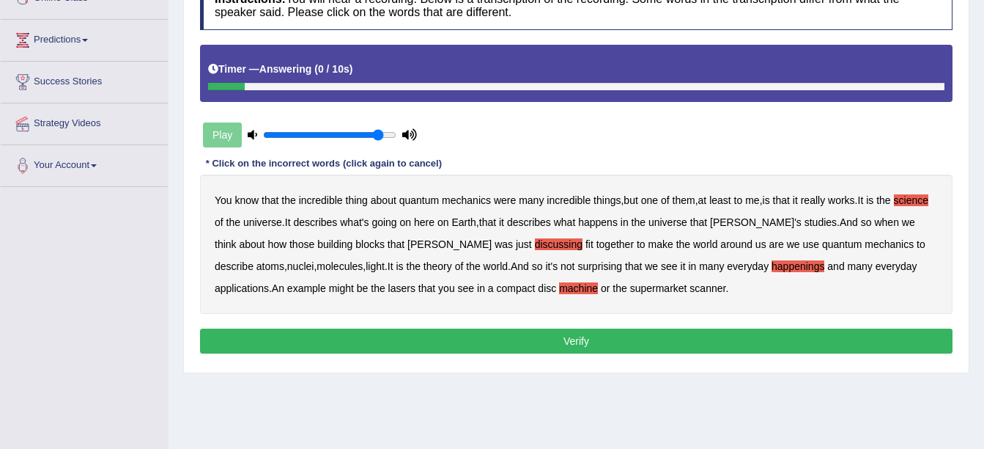
click at [583, 339] on button "Verify" at bounding box center [576, 340] width 753 height 25
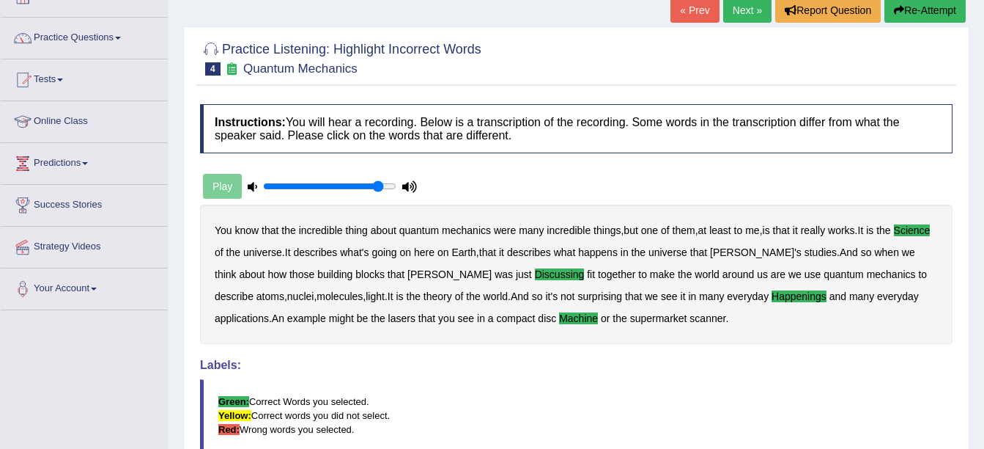
scroll to position [0, 0]
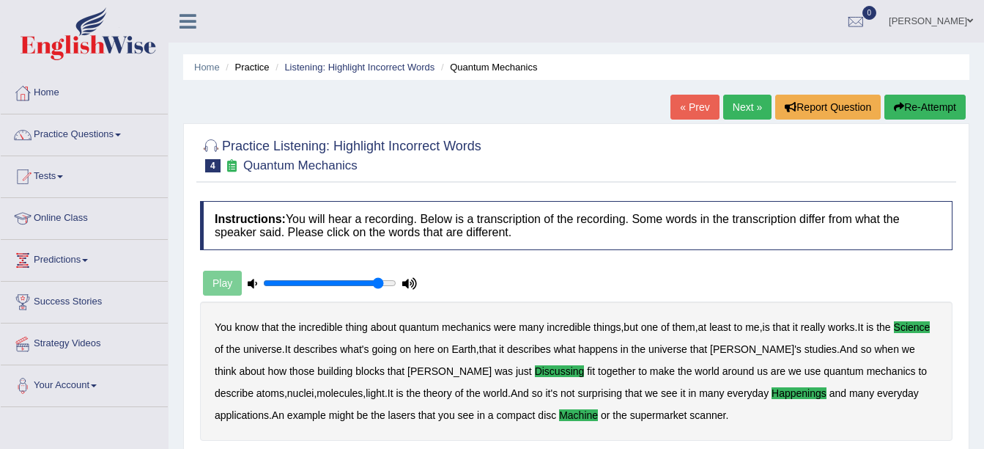
click at [759, 108] on link "Next »" at bounding box center [747, 107] width 48 height 25
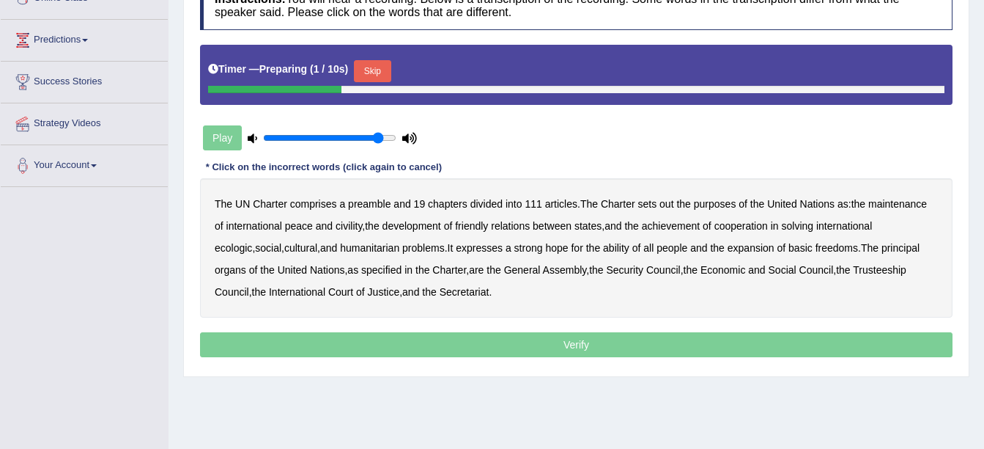
click at [368, 62] on button "Skip" at bounding box center [372, 71] width 37 height 22
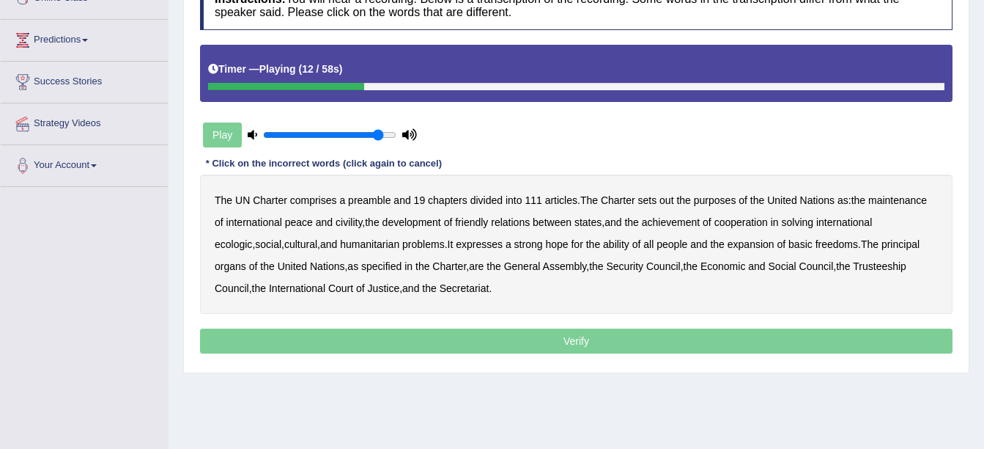
click at [652, 202] on b "sets" at bounding box center [647, 200] width 19 height 12
click at [356, 226] on b "civility" at bounding box center [349, 222] width 26 height 12
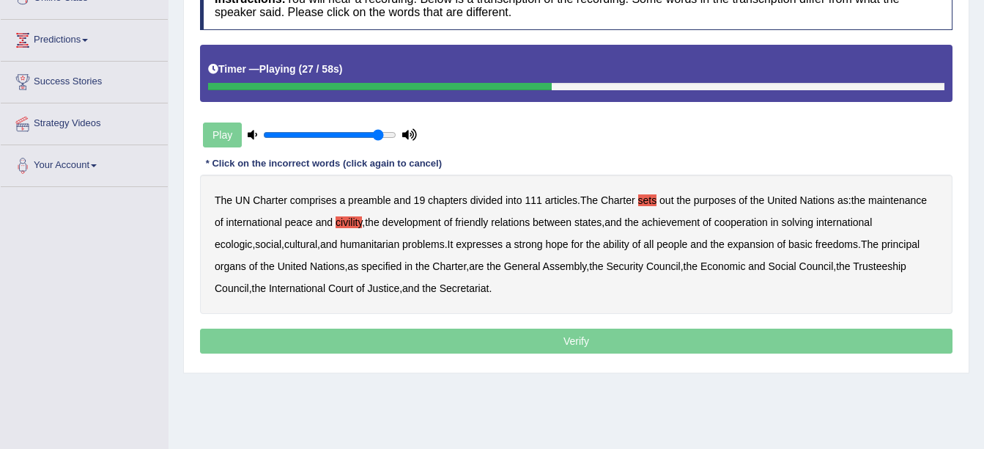
click at [252, 238] on b "ecologic" at bounding box center [233, 244] width 37 height 12
click at [603, 247] on b "ability" at bounding box center [616, 244] width 26 height 12
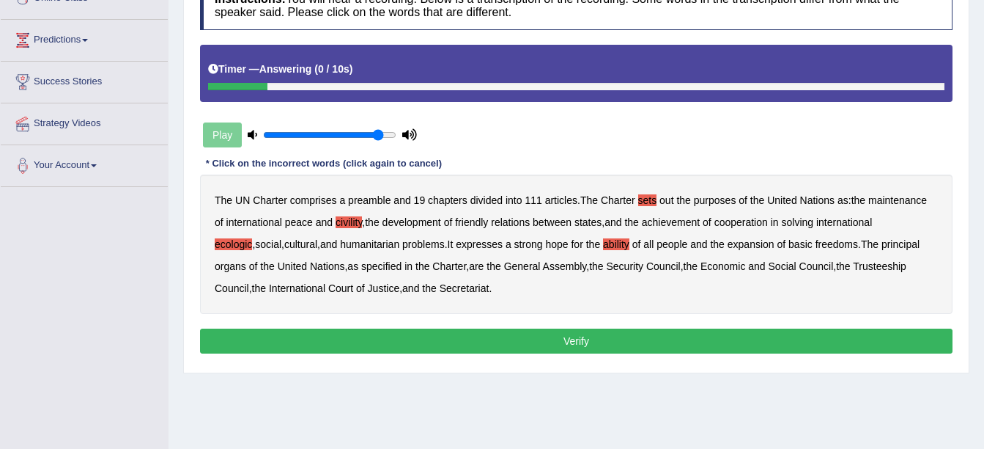
click at [556, 344] on button "Verify" at bounding box center [576, 340] width 753 height 25
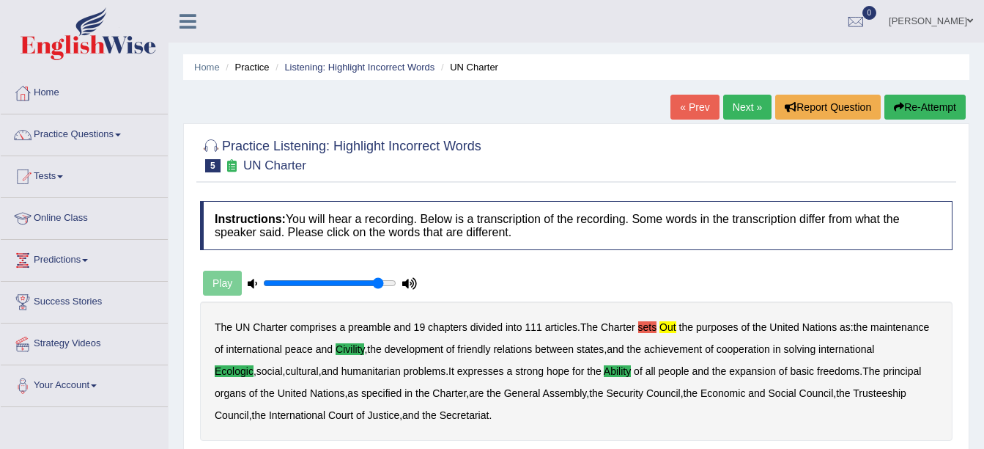
drag, startPoint x: 746, startPoint y: 100, endPoint x: 745, endPoint y: 108, distance: 8.9
click at [747, 100] on link "Next »" at bounding box center [747, 107] width 48 height 25
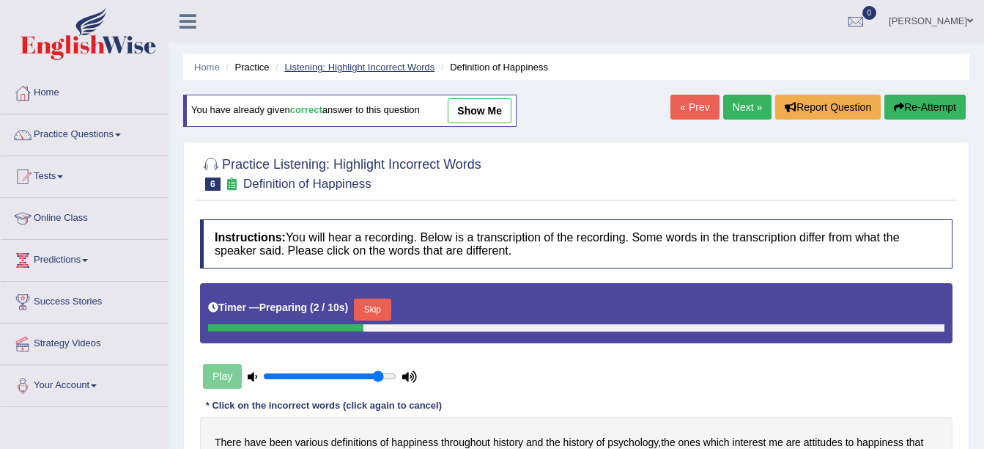
click at [401, 65] on link "Listening: Highlight Incorrect Words" at bounding box center [359, 67] width 150 height 11
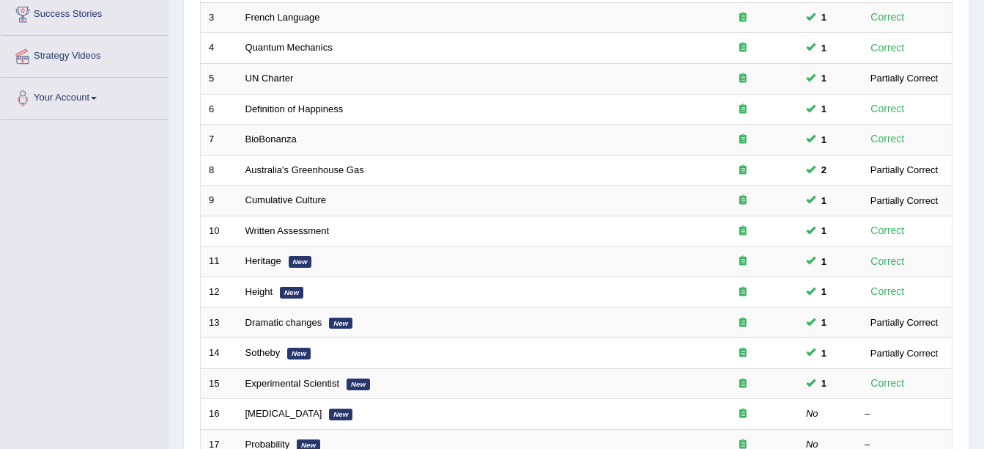
scroll to position [465, 0]
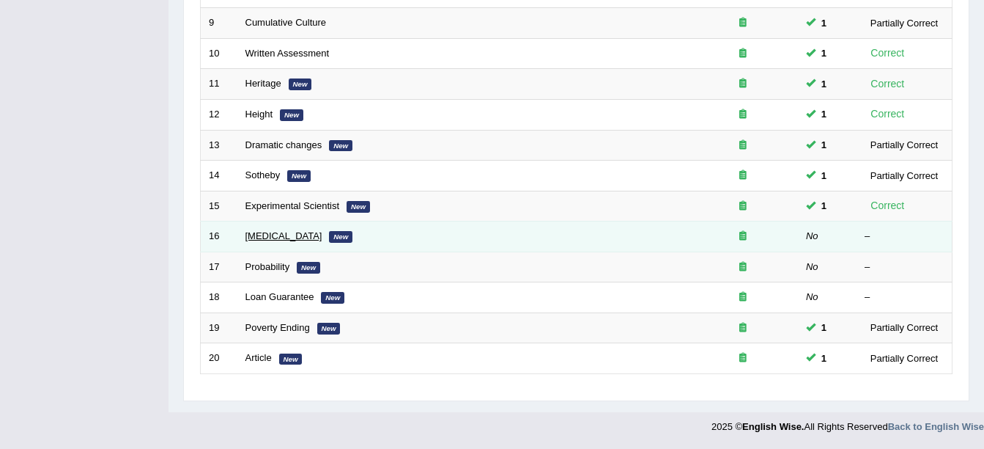
click at [281, 238] on link "Diabetes" at bounding box center [284, 235] width 77 height 11
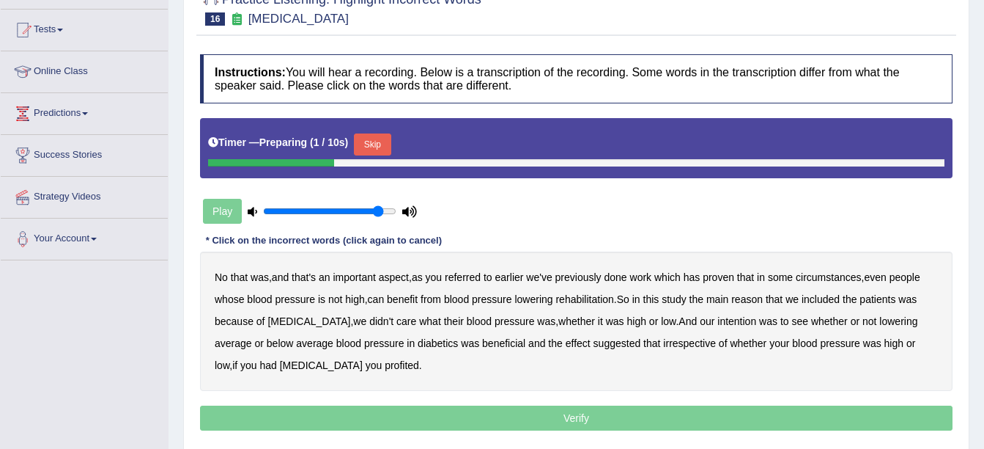
click at [365, 152] on button "Skip" at bounding box center [372, 144] width 37 height 22
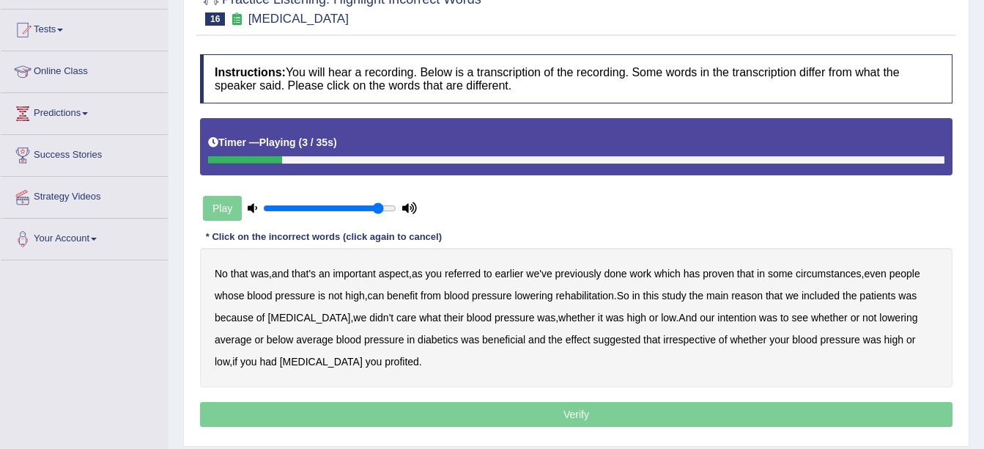
click at [476, 273] on b "referred" at bounding box center [463, 274] width 36 height 12
click at [820, 276] on b "circumstances" at bounding box center [828, 274] width 65 height 12
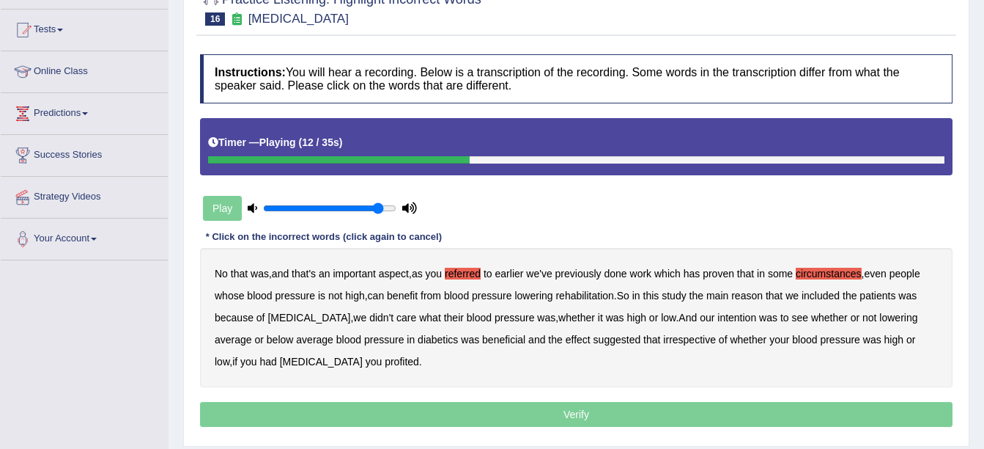
click at [591, 298] on b "rehabilitation" at bounding box center [585, 296] width 58 height 12
click at [718, 320] on b "intention" at bounding box center [737, 318] width 39 height 12
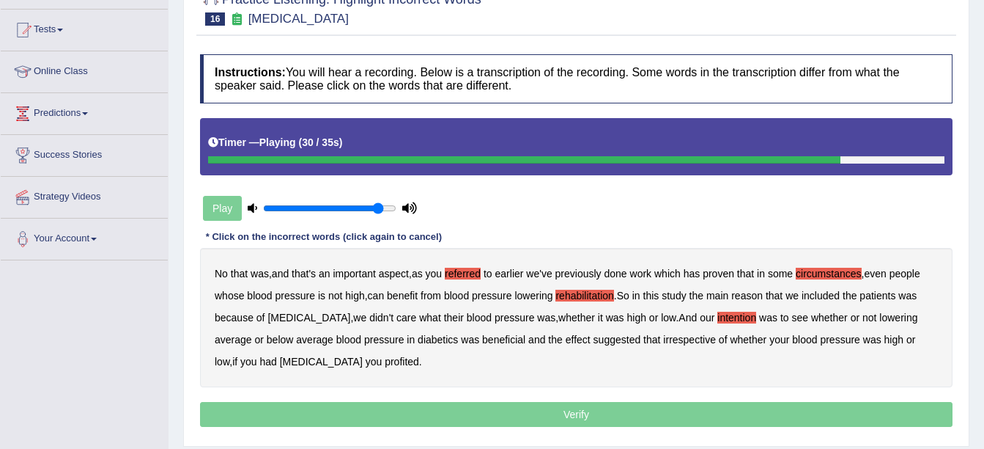
click at [566, 338] on b "effect" at bounding box center [578, 340] width 25 height 12
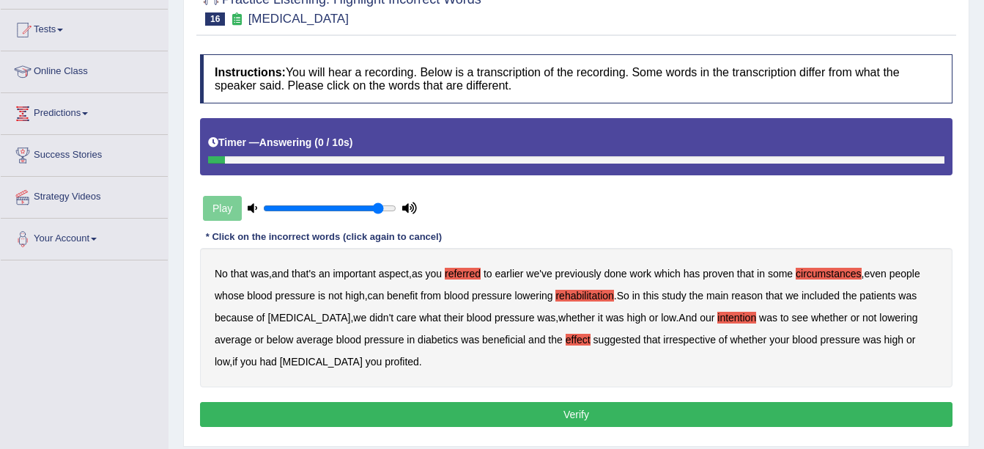
click at [385, 363] on b "profited" at bounding box center [402, 362] width 34 height 12
drag, startPoint x: 484, startPoint y: 399, endPoint x: 490, endPoint y: 407, distance: 9.4
click at [487, 403] on div "Instructions: You will hear a recording. Below is a transcription of the record…" at bounding box center [576, 242] width 760 height 391
drag, startPoint x: 510, startPoint y: 432, endPoint x: 504, endPoint y: 423, distance: 11.2
click at [507, 427] on div "Instructions: You will hear a recording. Below is a transcription of the record…" at bounding box center [576, 242] width 760 height 391
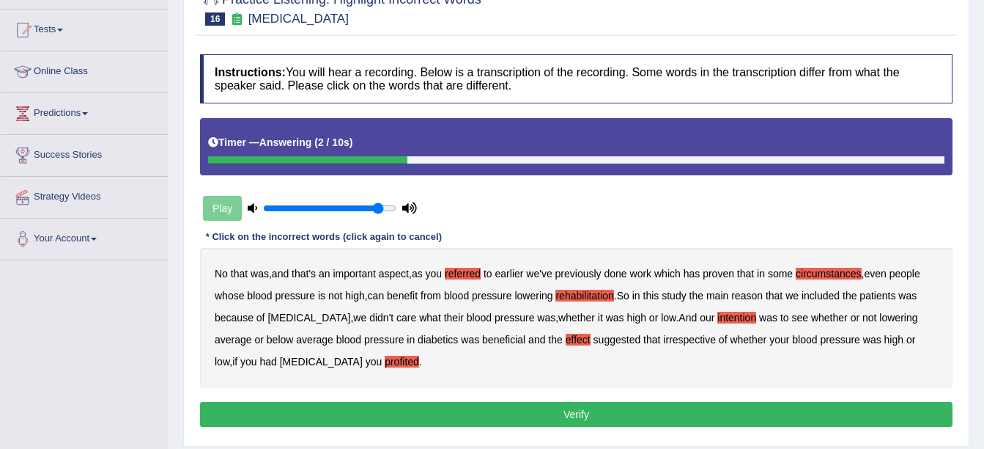
click at [504, 423] on button "Verify" at bounding box center [576, 414] width 753 height 25
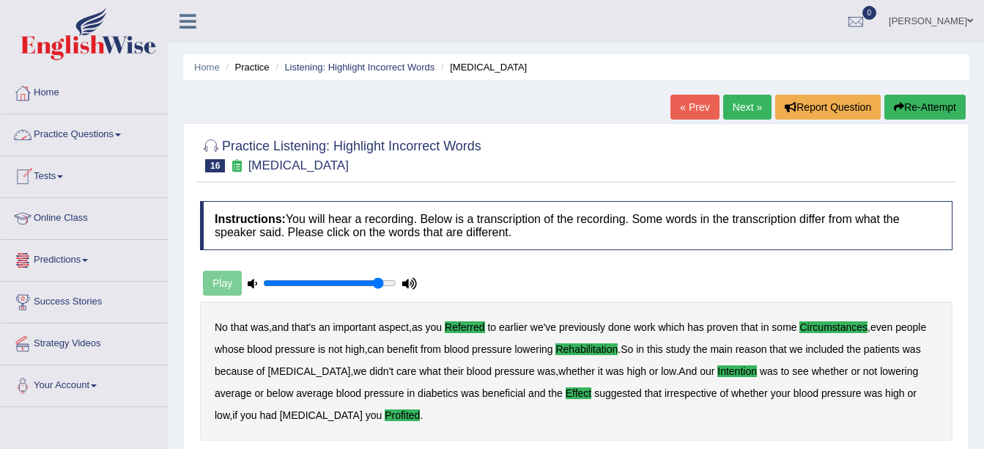
click at [89, 139] on link "Practice Questions" at bounding box center [84, 132] width 167 height 37
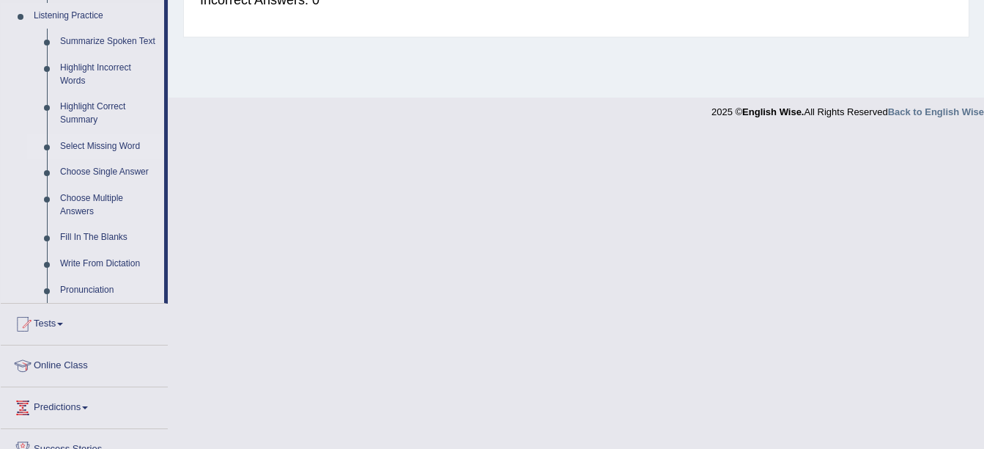
scroll to position [660, 0]
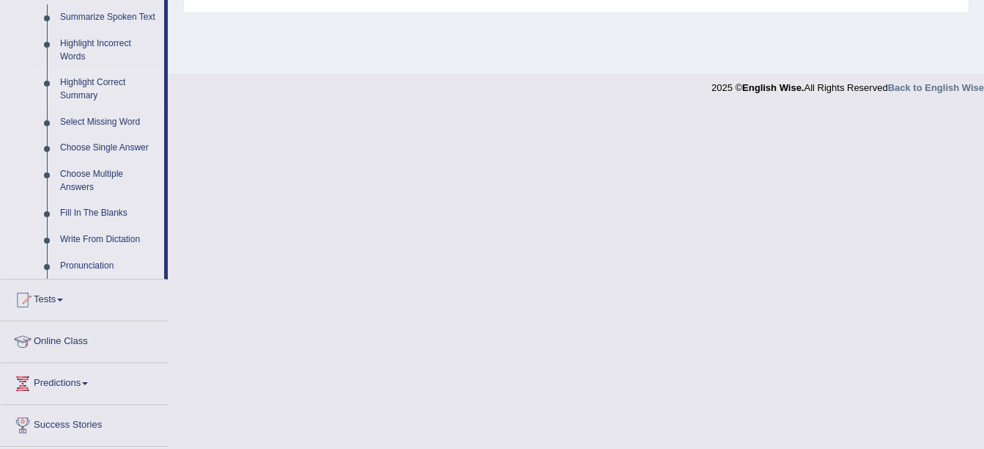
click at [97, 87] on link "Highlight Correct Summary" at bounding box center [109, 89] width 111 height 39
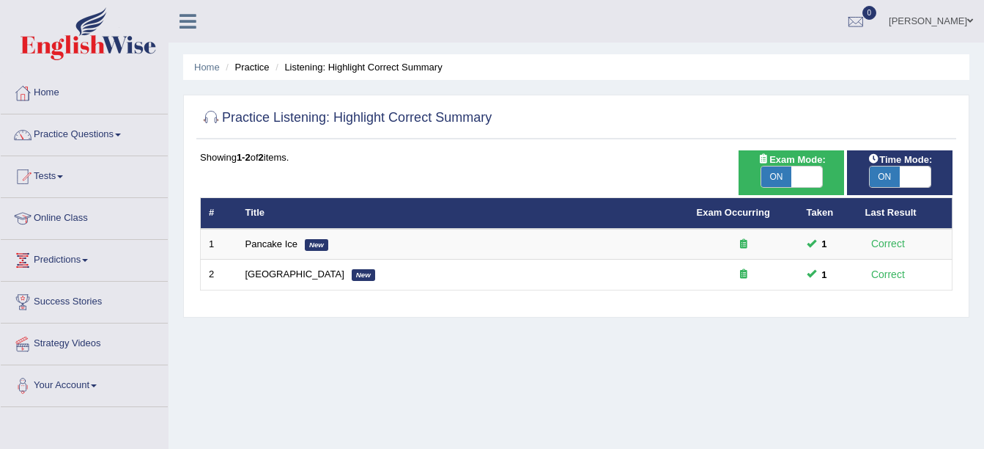
drag, startPoint x: 773, startPoint y: 174, endPoint x: 779, endPoint y: 188, distance: 15.4
click at [773, 177] on span "ON" at bounding box center [777, 176] width 31 height 21
checkbox input "false"
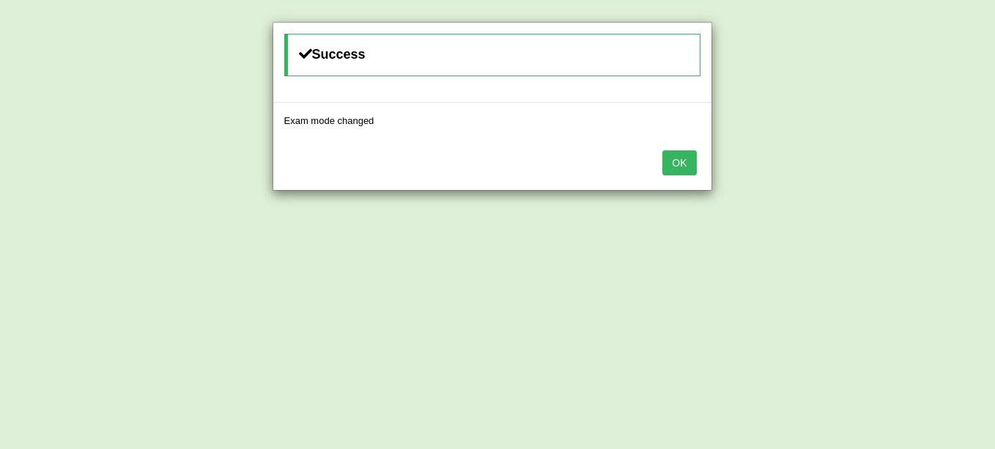
click at [680, 155] on button "OK" at bounding box center [680, 162] width 34 height 25
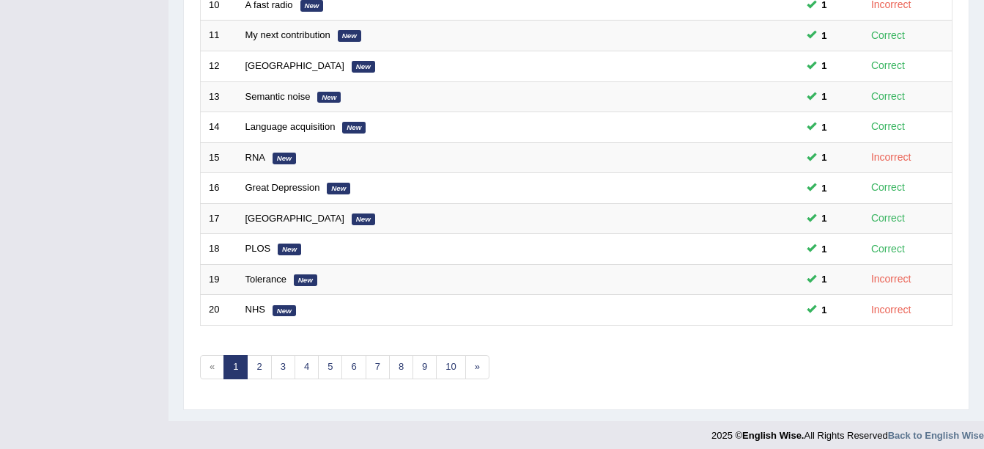
scroll to position [522, 0]
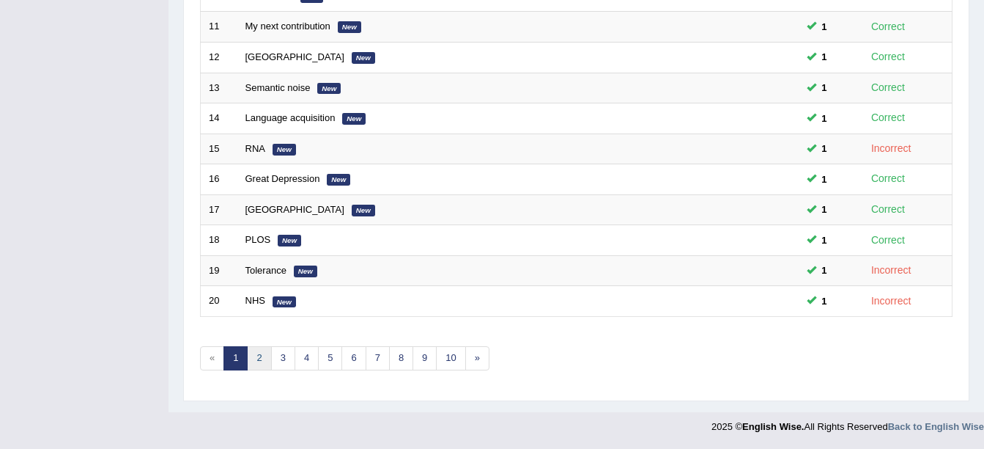
click at [265, 363] on link "2" at bounding box center [259, 358] width 24 height 24
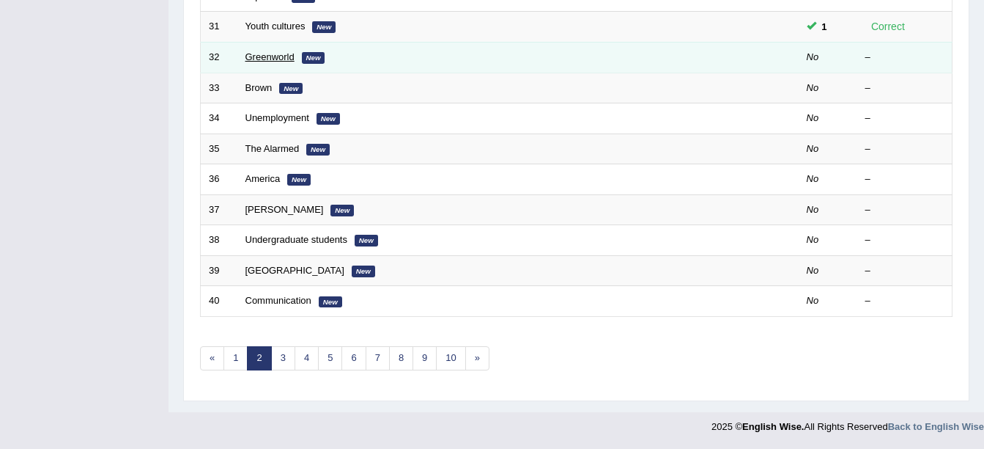
click at [264, 59] on link "Greenworld" at bounding box center [270, 56] width 49 height 11
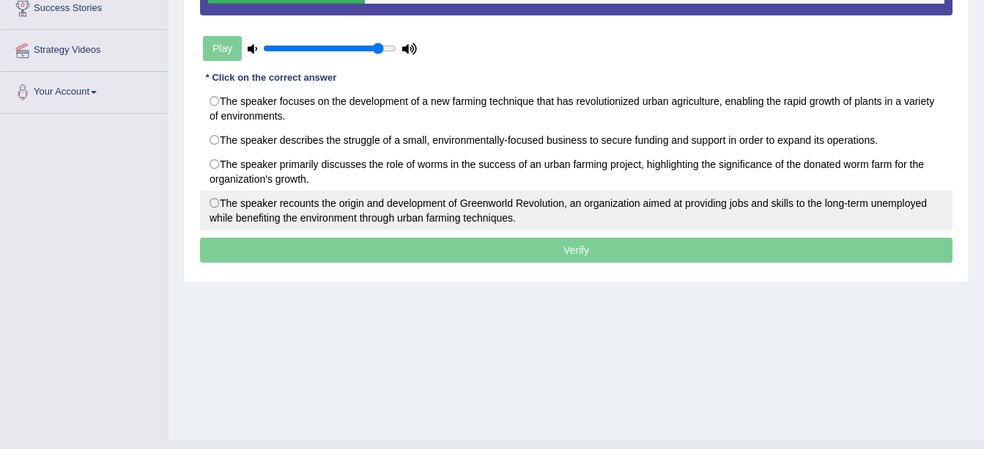
click at [381, 218] on label "The speaker recounts the origin and development of Greenworld Revolution, an or…" at bounding box center [576, 211] width 753 height 40
radio input "true"
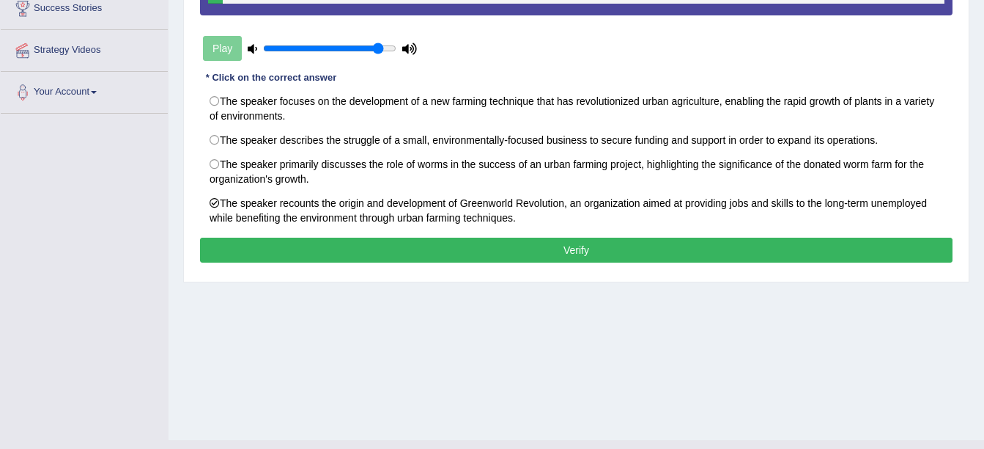
click at [537, 251] on button "Verify" at bounding box center [576, 249] width 753 height 25
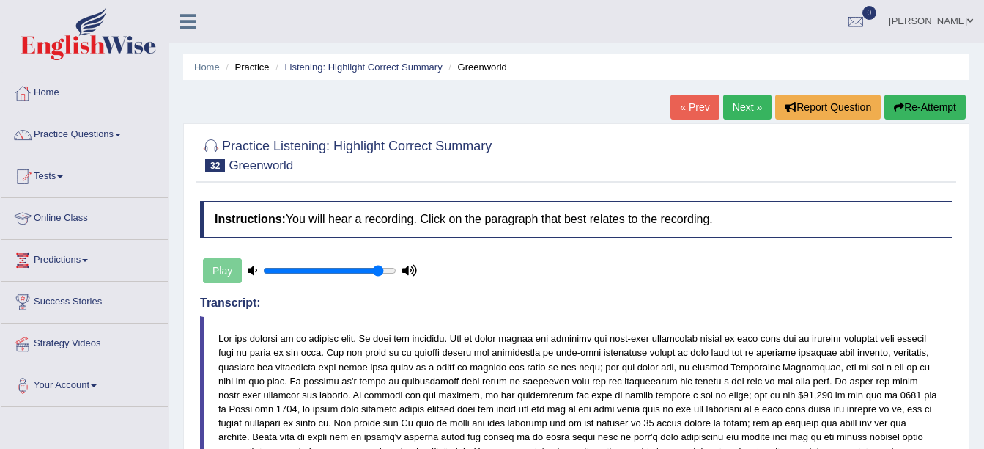
click at [749, 114] on link "Next »" at bounding box center [747, 107] width 48 height 25
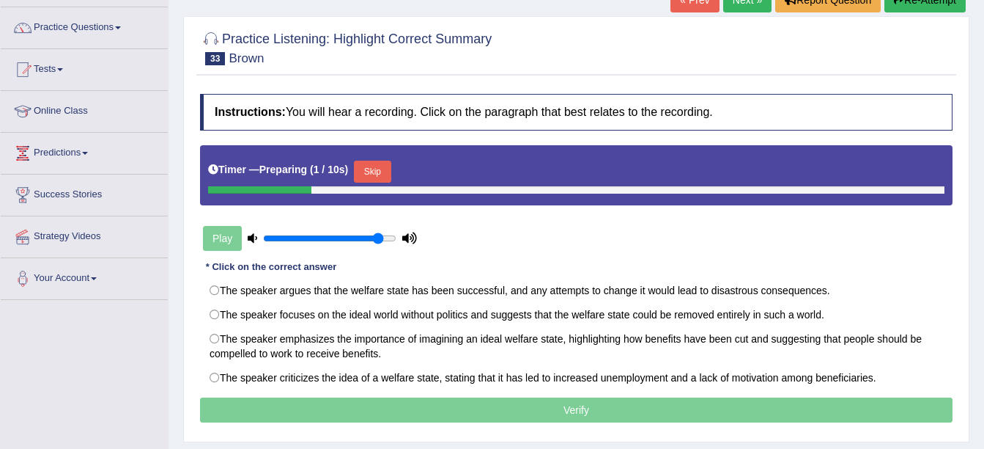
scroll to position [147, 0]
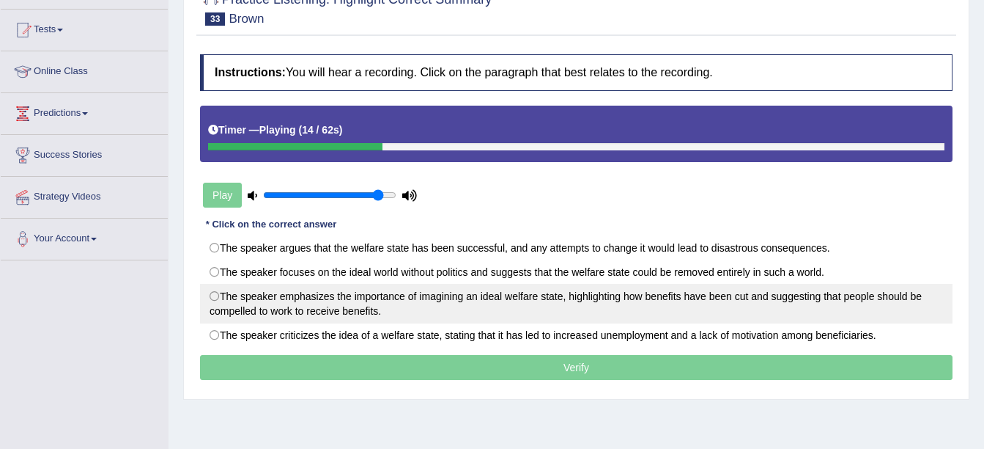
click at [754, 314] on label "The speaker emphasizes the importance of imagining an ideal welfare state, high…" at bounding box center [576, 304] width 753 height 40
radio input "true"
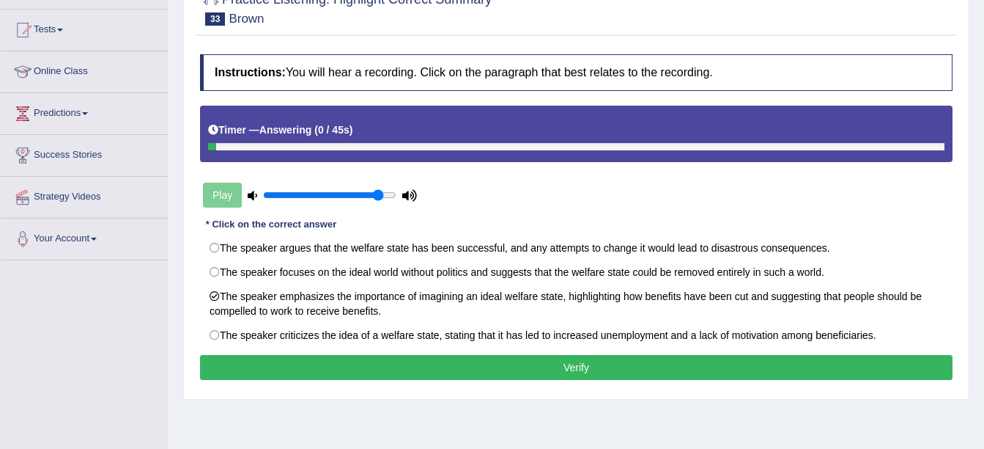
click at [611, 372] on button "Verify" at bounding box center [576, 367] width 753 height 25
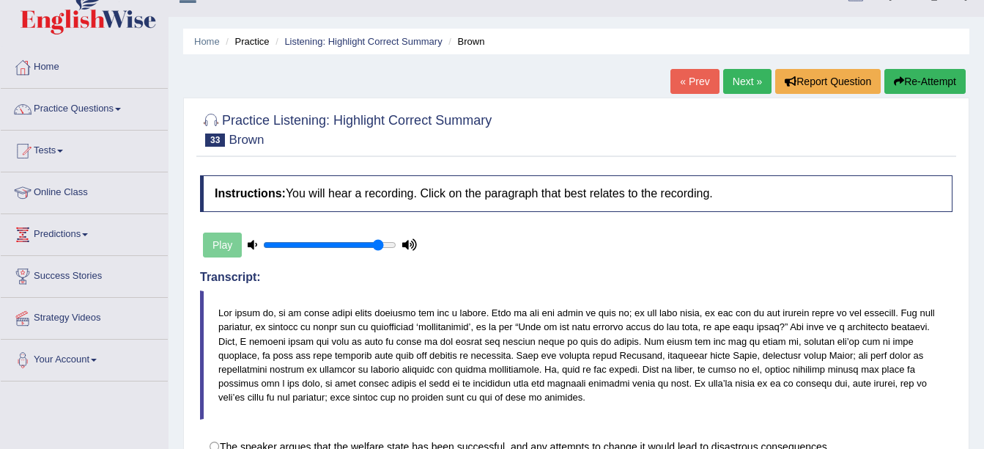
scroll to position [0, 0]
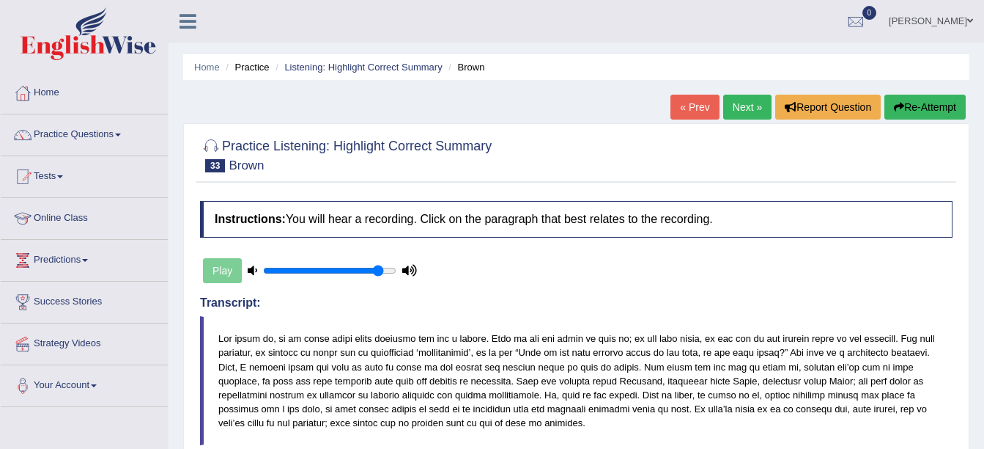
click at [97, 137] on link "Practice Questions" at bounding box center [84, 132] width 167 height 37
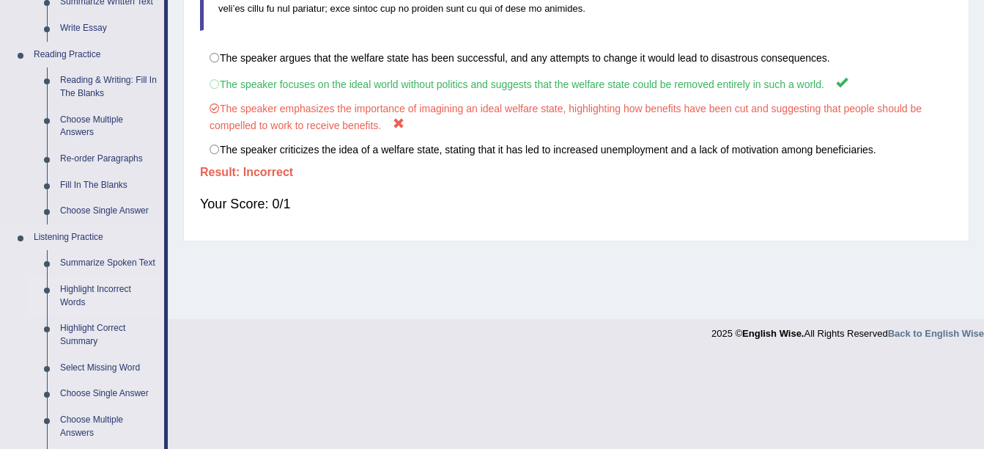
scroll to position [440, 0]
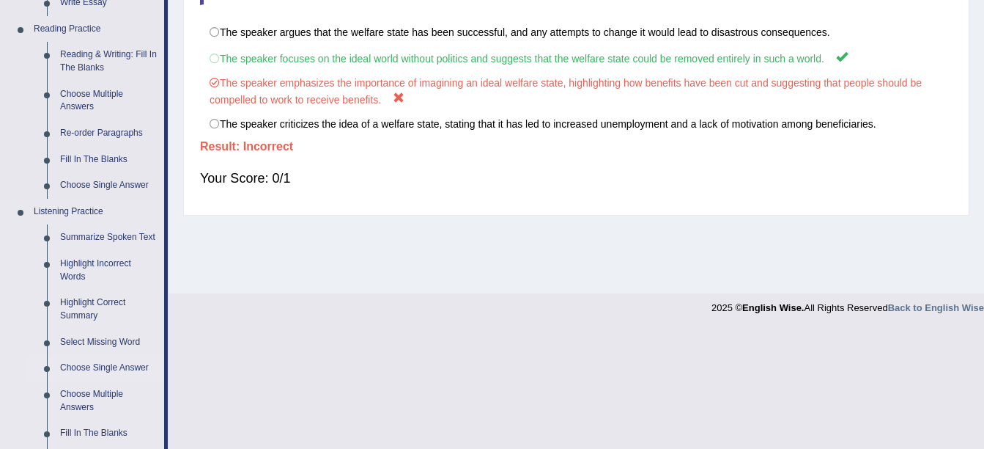
click at [124, 363] on link "Choose Single Answer" at bounding box center [109, 368] width 111 height 26
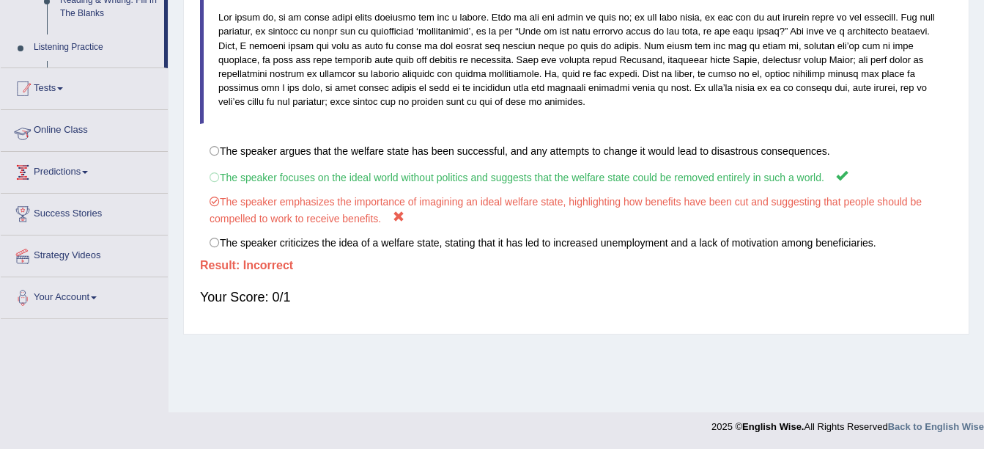
scroll to position [321, 0]
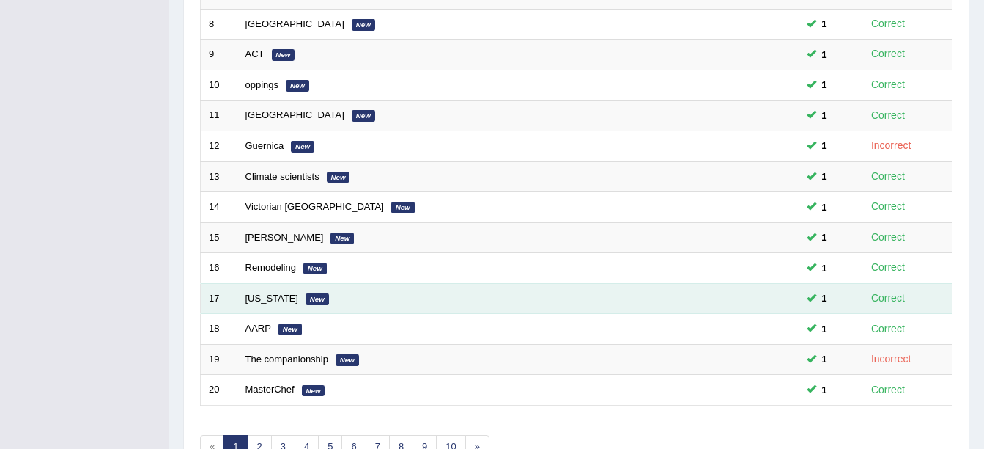
scroll to position [522, 0]
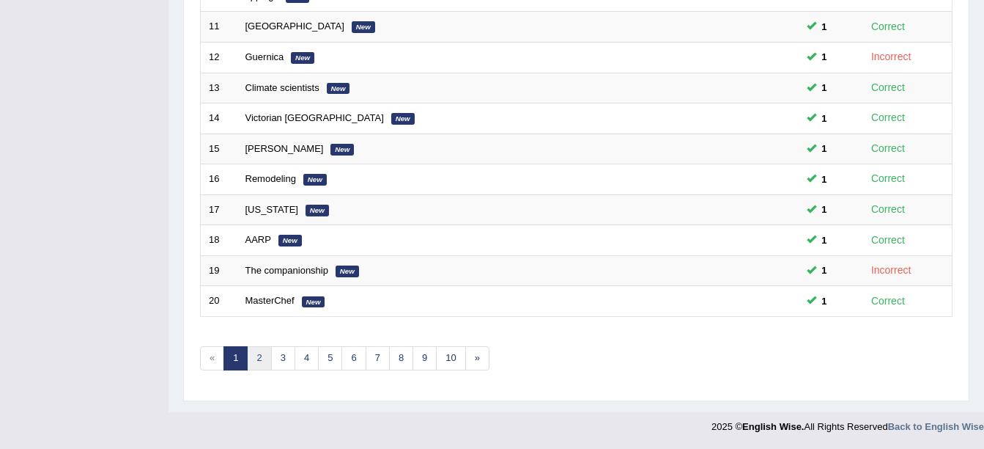
click at [253, 358] on link "2" at bounding box center [259, 358] width 24 height 24
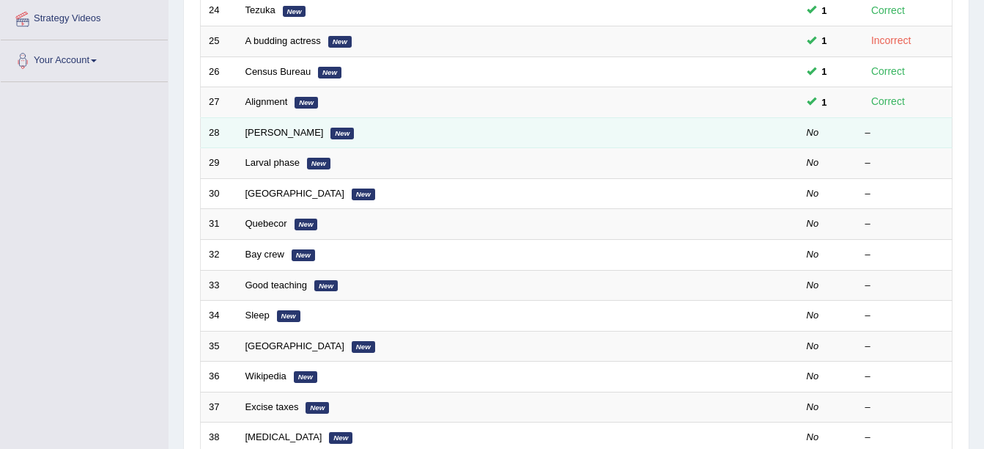
scroll to position [293, 0]
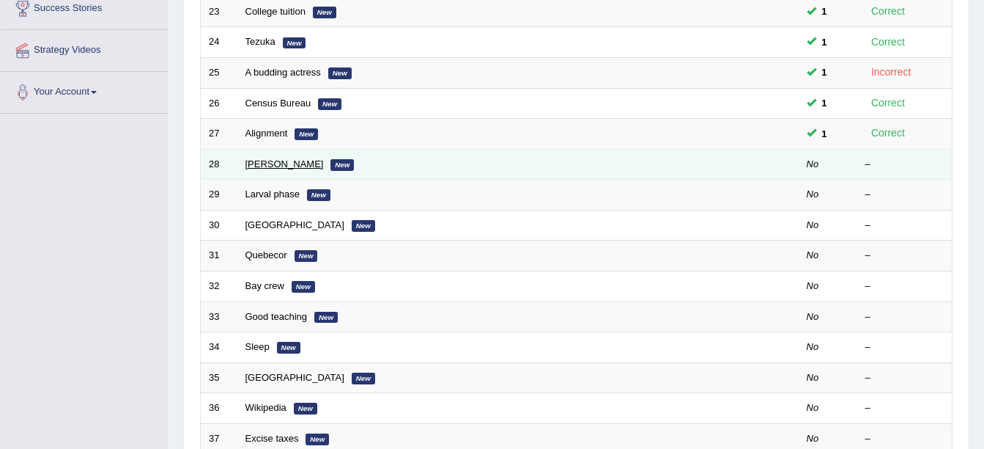
click at [249, 167] on link "Kaiser" at bounding box center [285, 163] width 78 height 11
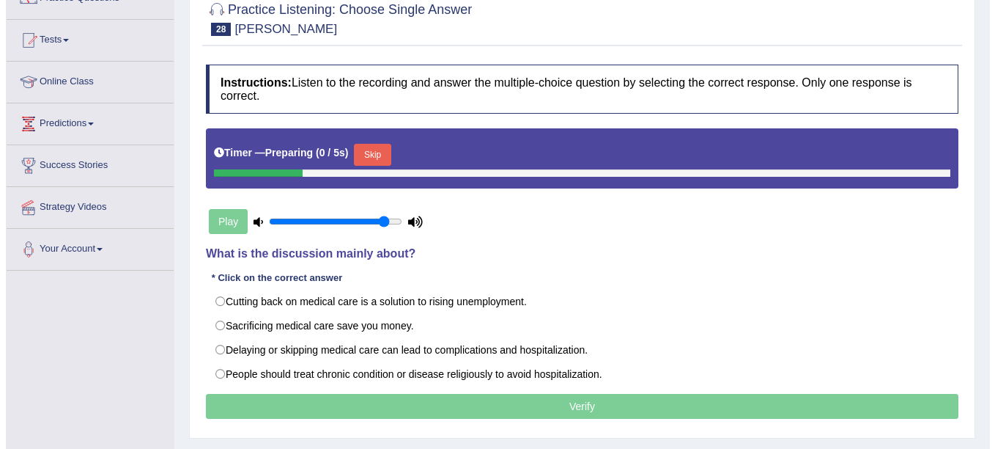
scroll to position [147, 0]
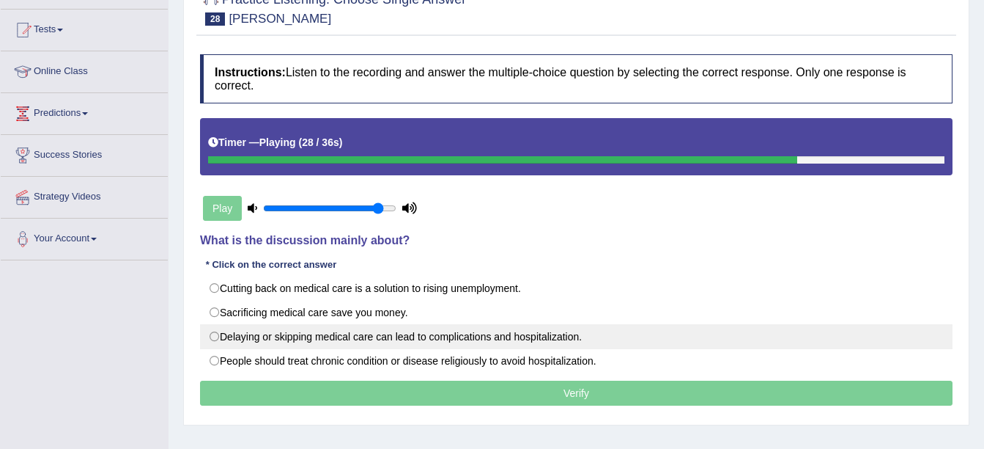
click at [397, 333] on label "Delaying or skipping medical care can lead to complications and hospitalization." at bounding box center [576, 336] width 753 height 25
radio input "true"
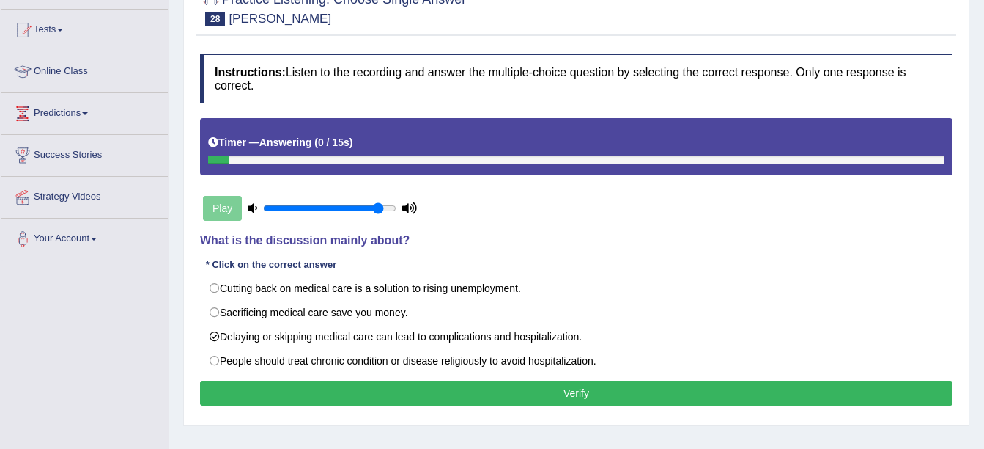
click at [391, 393] on button "Verify" at bounding box center [576, 392] width 753 height 25
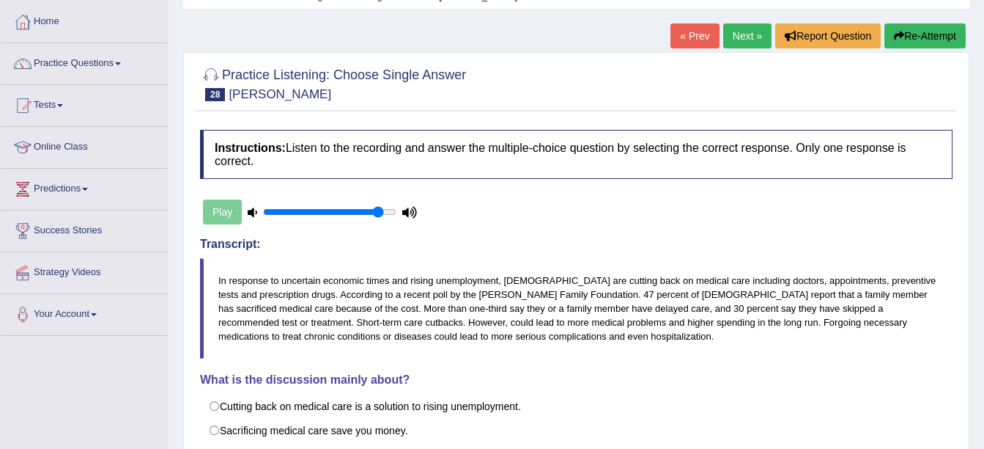
scroll to position [0, 0]
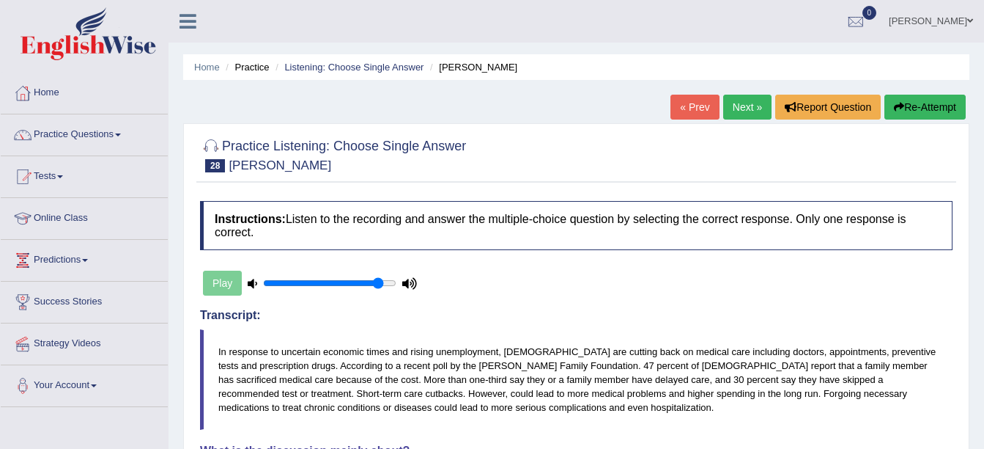
click at [734, 118] on link "Next »" at bounding box center [747, 107] width 48 height 25
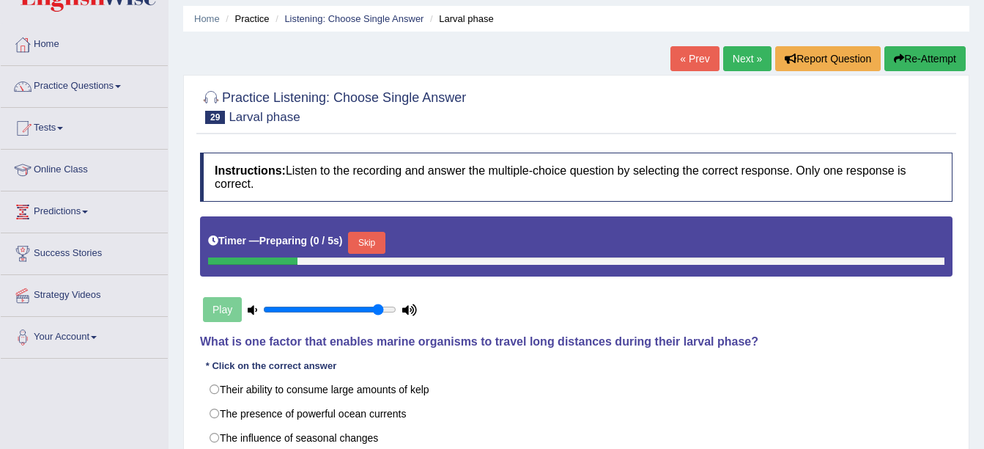
scroll to position [147, 0]
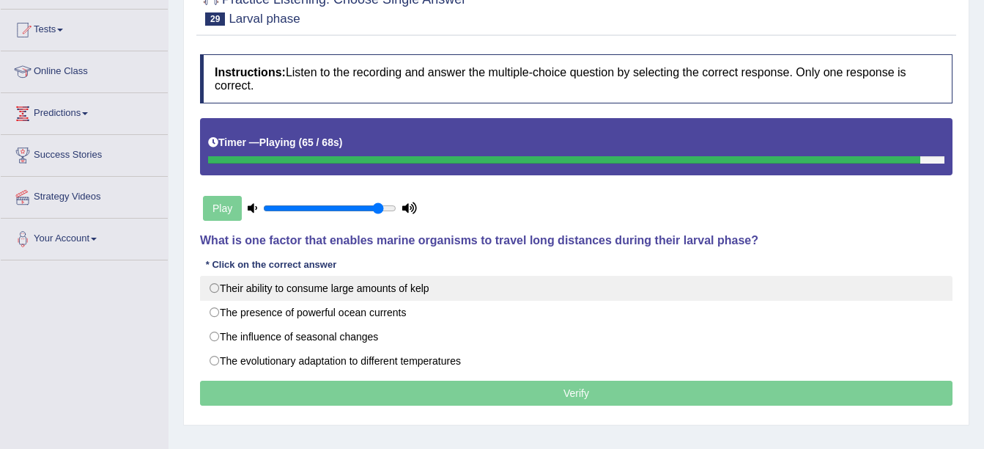
click at [438, 292] on label "Their ability to consume large amounts of kelp" at bounding box center [576, 288] width 753 height 25
radio input "true"
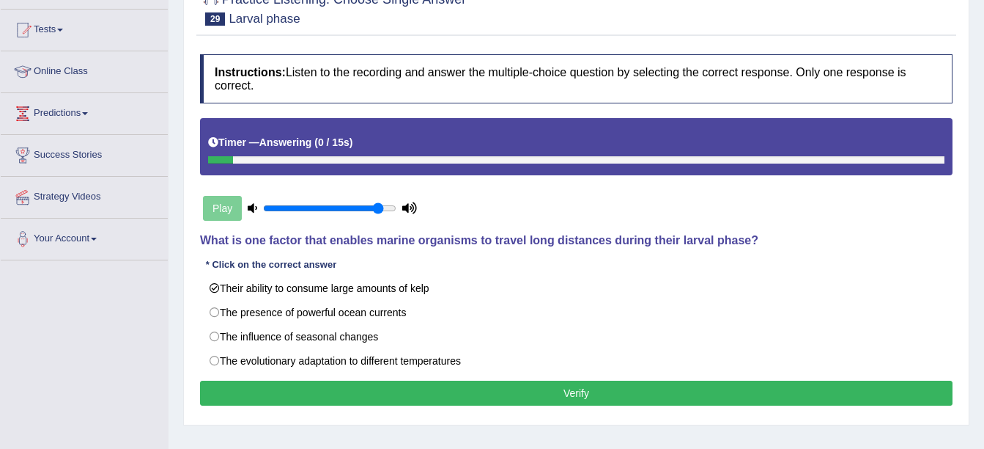
click at [489, 404] on button "Verify" at bounding box center [576, 392] width 753 height 25
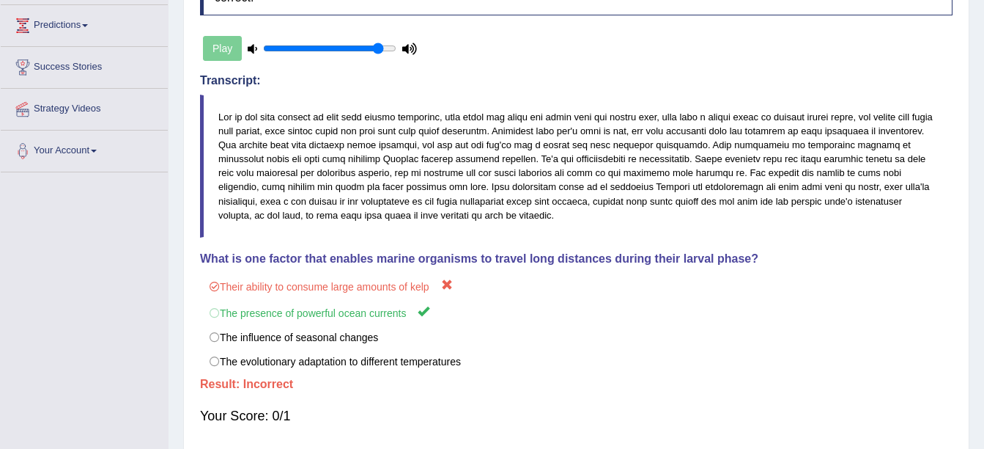
scroll to position [0, 0]
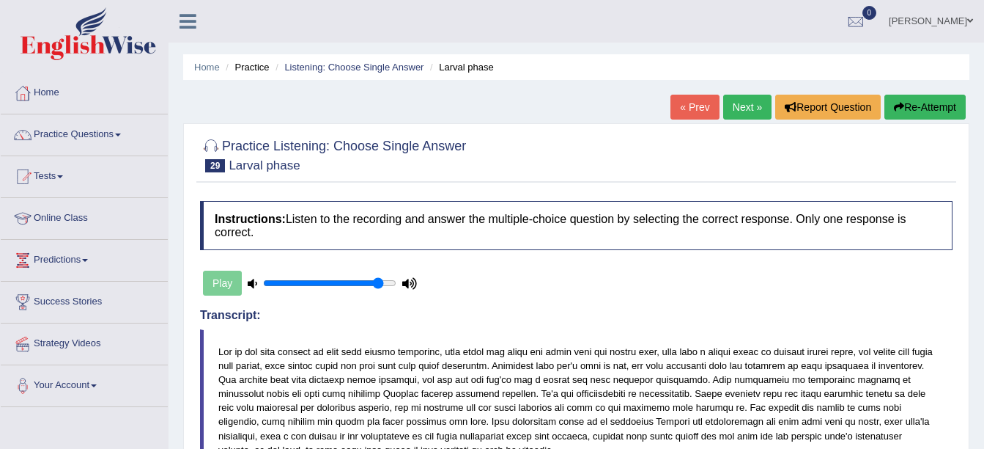
click at [756, 97] on link "Next »" at bounding box center [747, 107] width 48 height 25
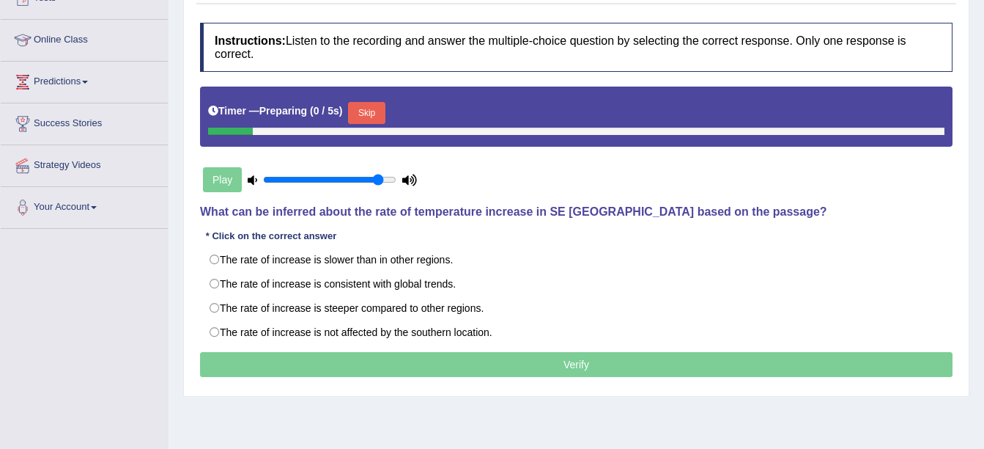
scroll to position [220, 0]
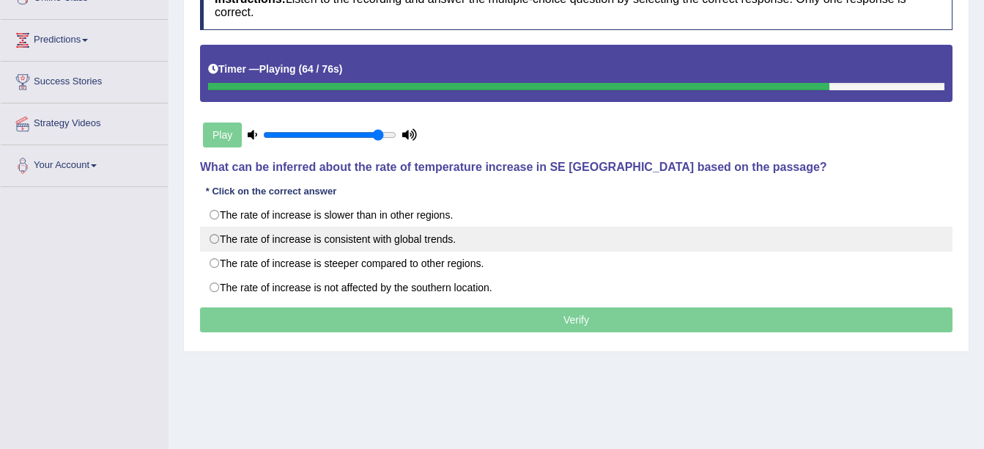
click at [273, 234] on label "The rate of increase is consistent with global trends." at bounding box center [576, 239] width 753 height 25
radio input "true"
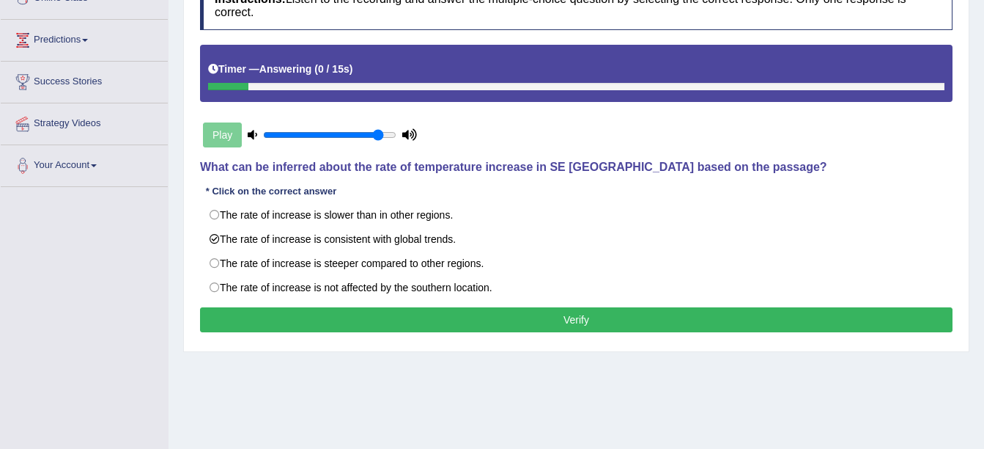
click at [435, 323] on button "Verify" at bounding box center [576, 319] width 753 height 25
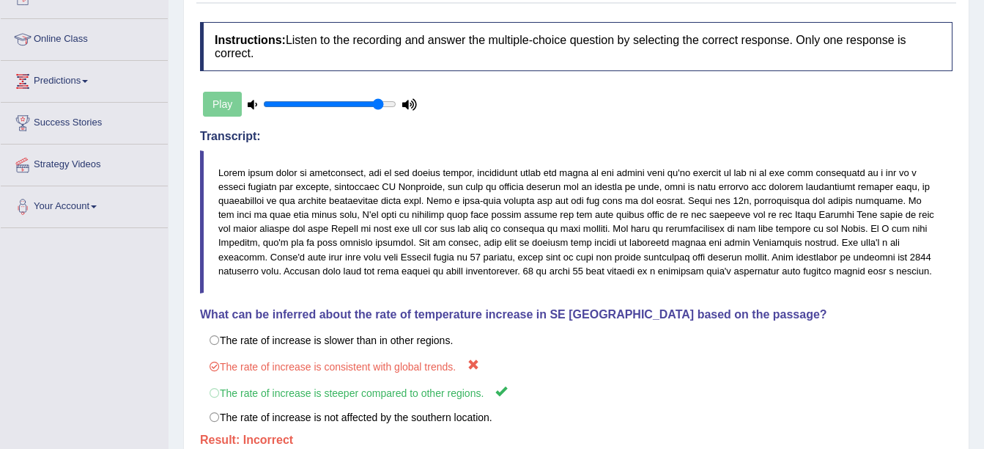
scroll to position [0, 0]
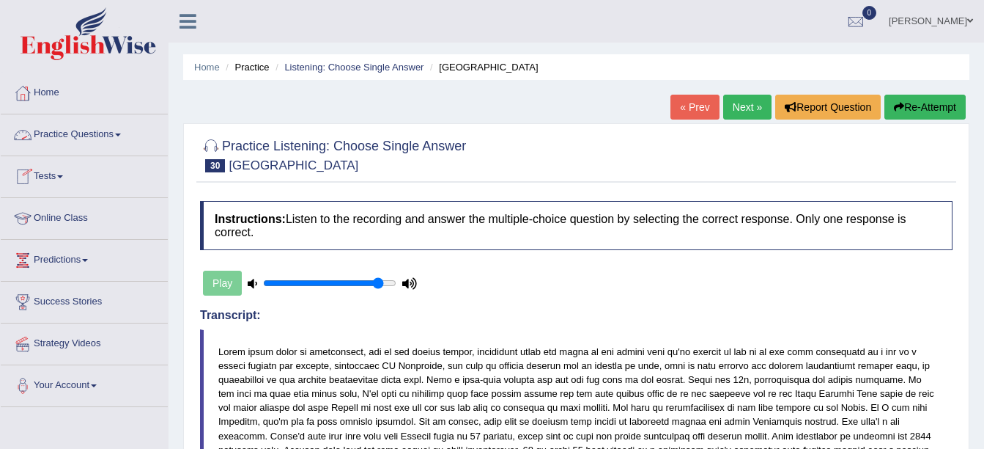
click at [105, 130] on link "Practice Questions" at bounding box center [84, 132] width 167 height 37
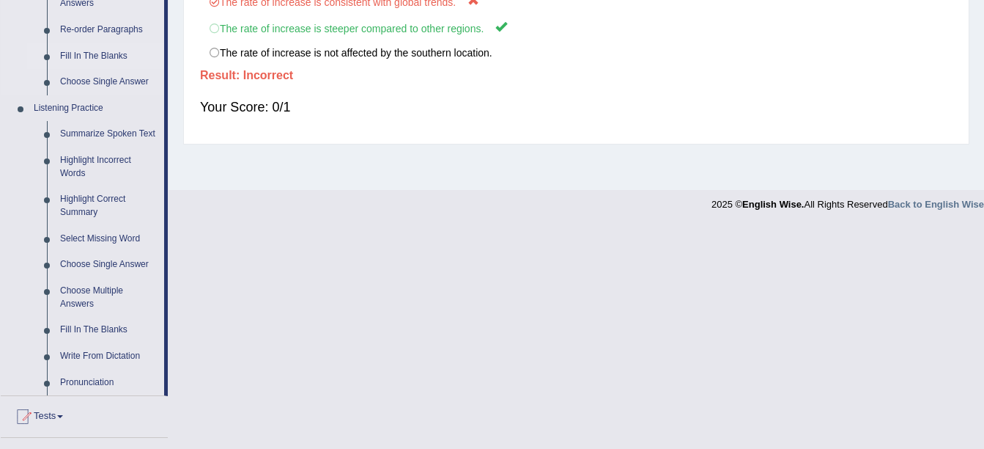
scroll to position [586, 0]
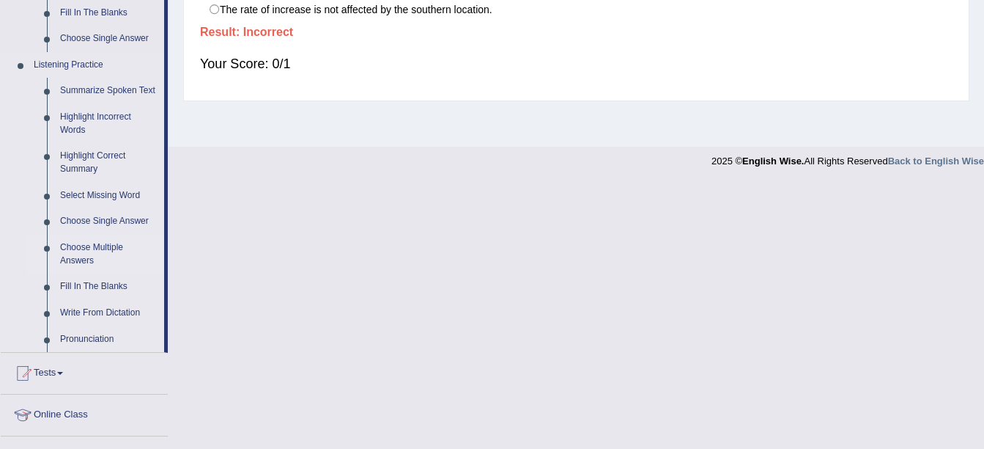
click at [109, 248] on link "Choose Multiple Answers" at bounding box center [109, 254] width 111 height 39
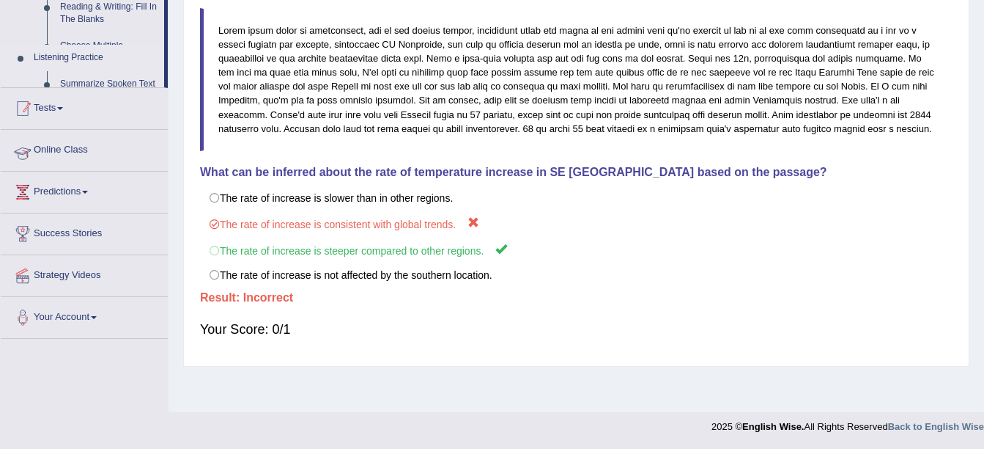
scroll to position [280, 0]
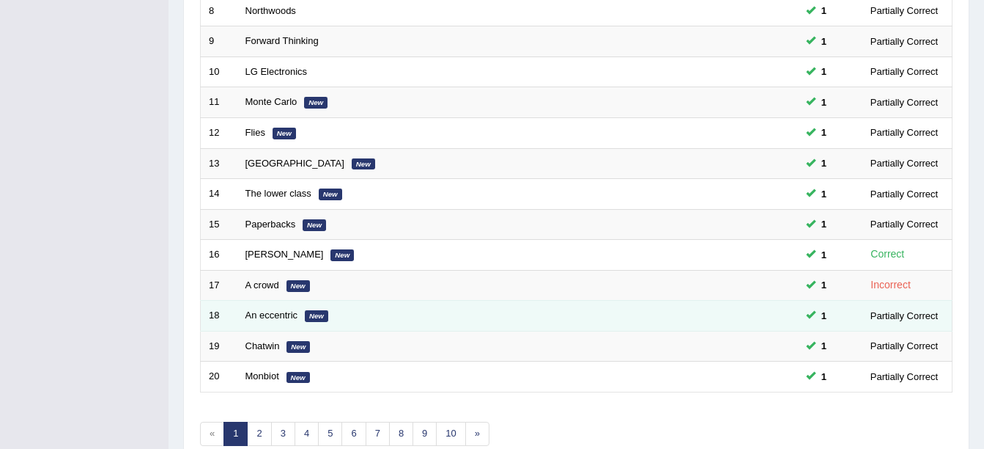
scroll to position [522, 0]
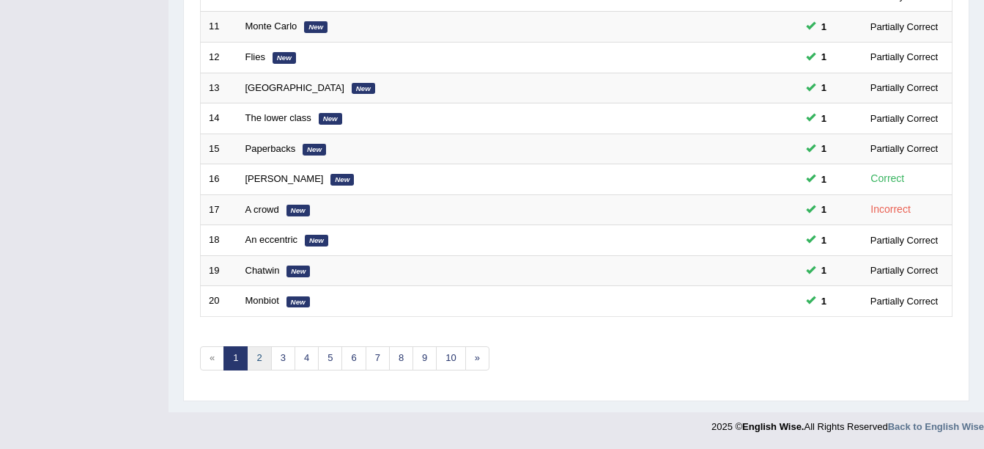
click at [251, 363] on link "2" at bounding box center [259, 358] width 24 height 24
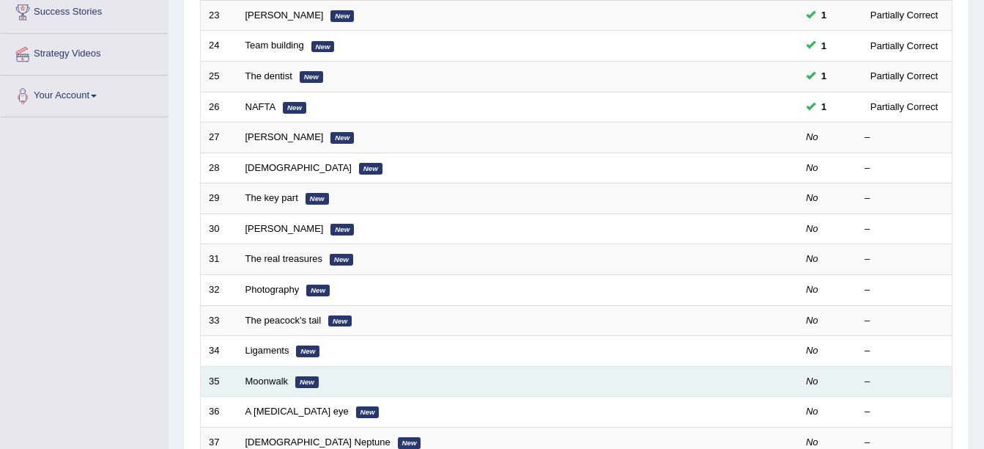
scroll to position [220, 0]
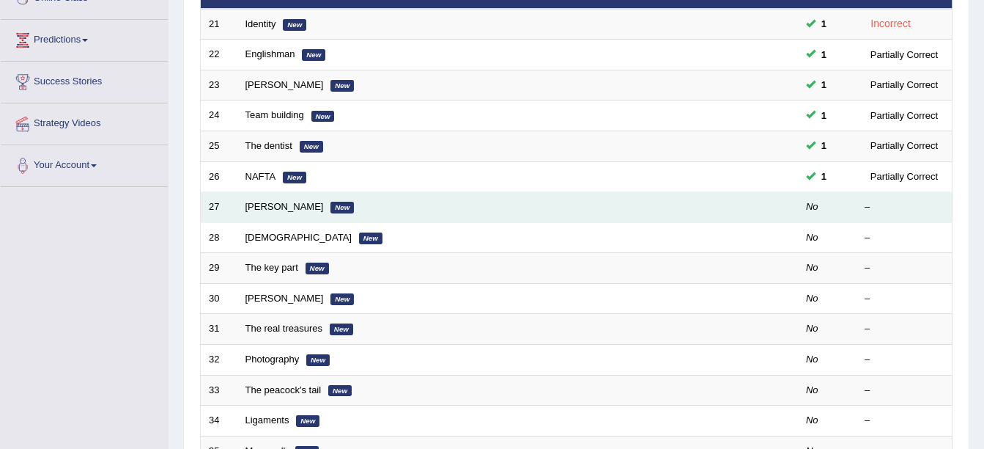
click at [239, 207] on td "[PERSON_NAME]" at bounding box center [462, 207] width 451 height 31
click at [272, 212] on link "Gabrielle" at bounding box center [285, 206] width 78 height 11
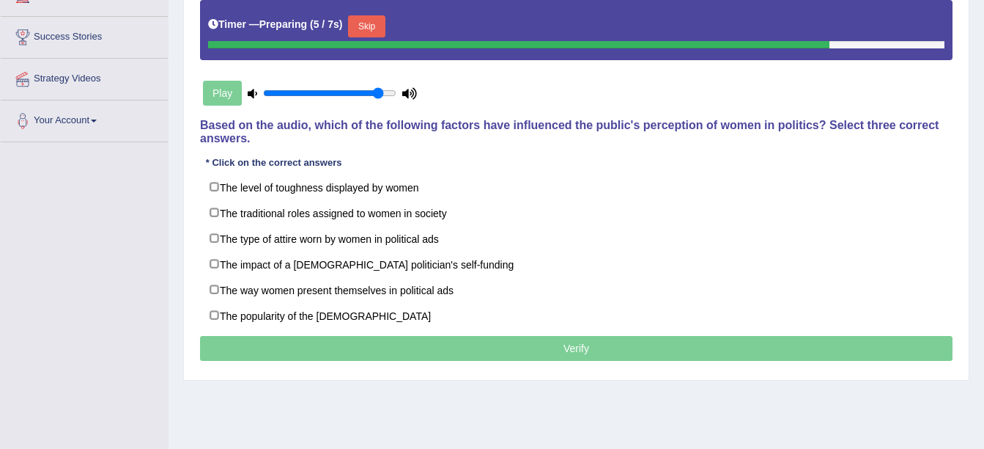
scroll to position [293, 0]
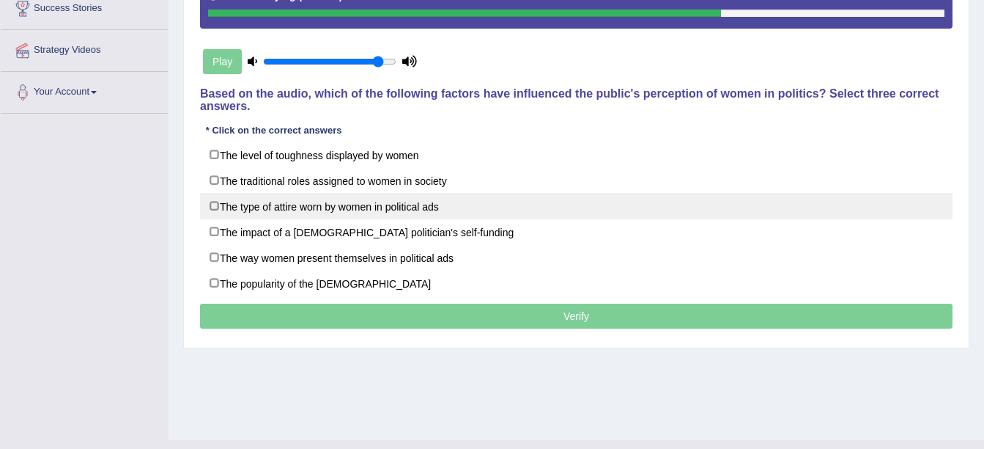
click at [254, 194] on label "The type of attire worn by women in political ads" at bounding box center [576, 206] width 753 height 26
checkbox input "true"
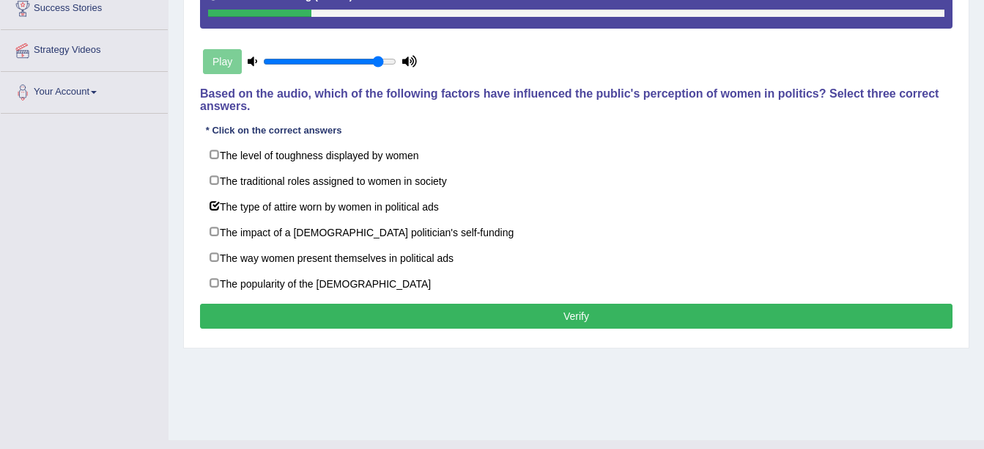
click at [243, 303] on button "Verify" at bounding box center [576, 315] width 753 height 25
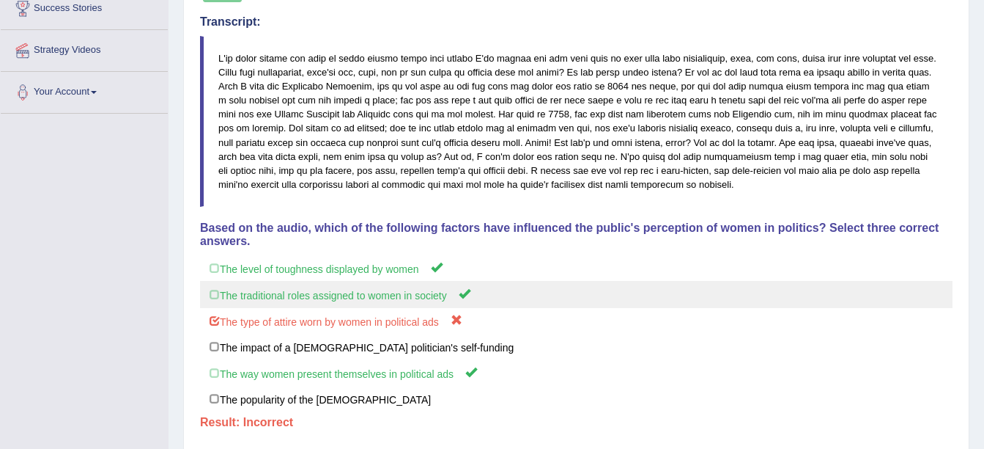
scroll to position [0, 0]
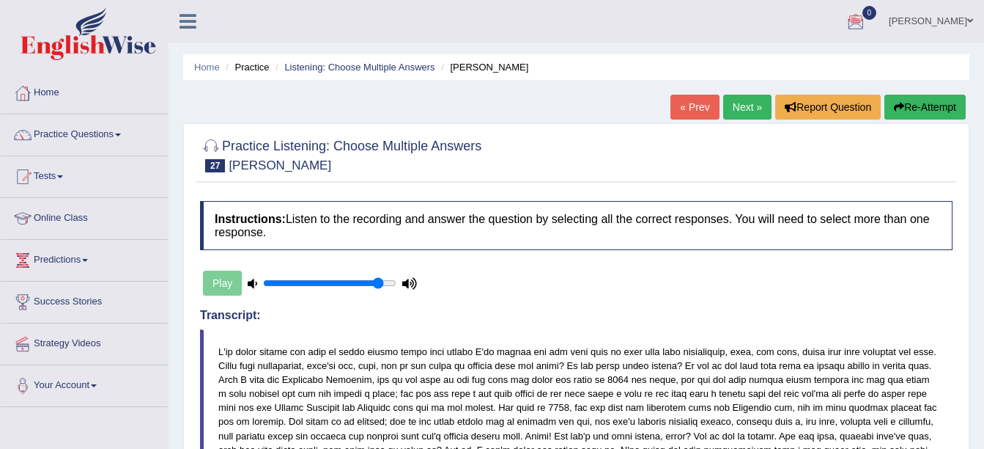
click at [745, 107] on link "Next »" at bounding box center [747, 107] width 48 height 25
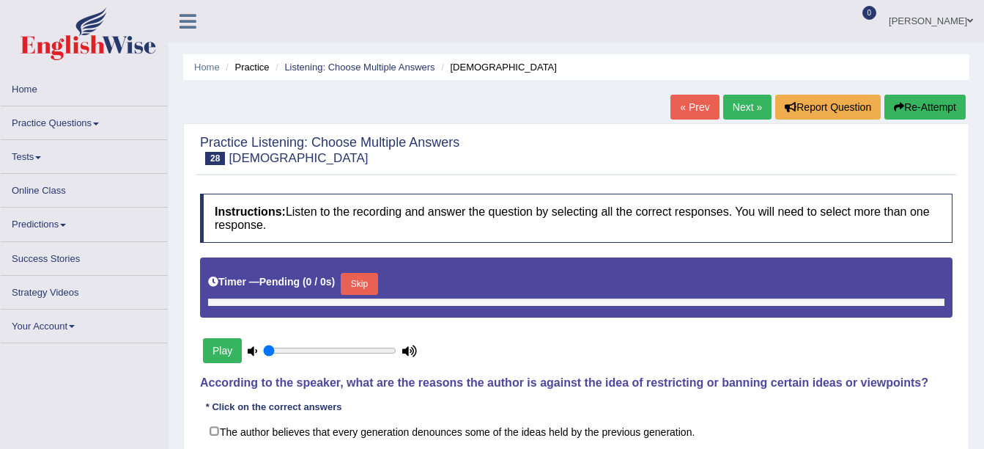
scroll to position [239, 0]
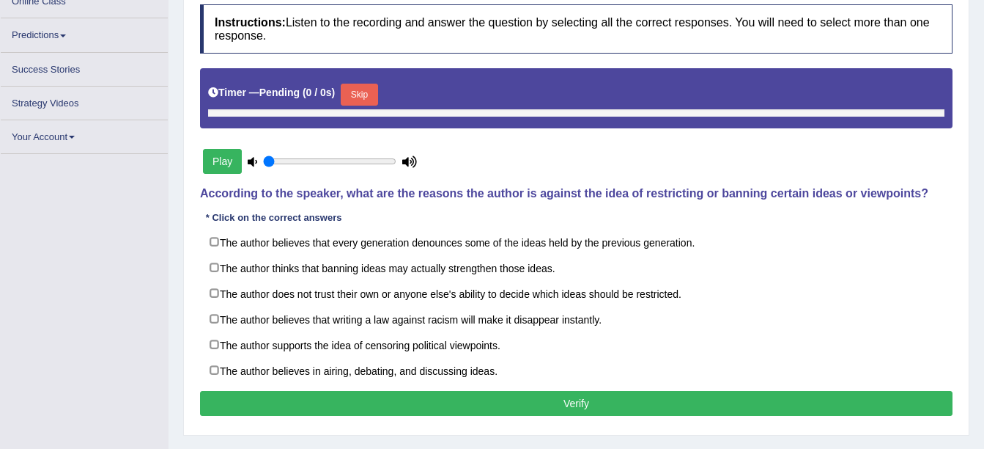
type input "0.9"
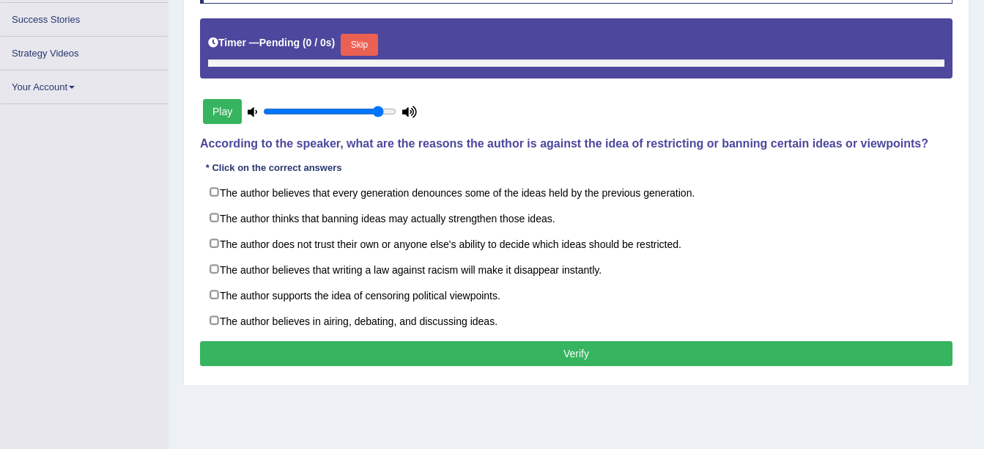
scroll to position [0, 0]
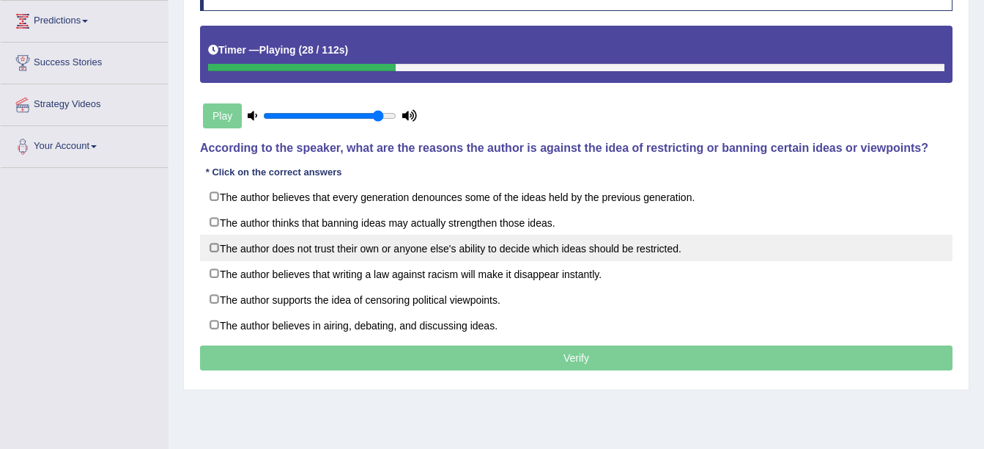
click at [603, 256] on label "The author does not trust their own or anyone else's ability to decide which id…" at bounding box center [576, 248] width 753 height 26
checkbox input "true"
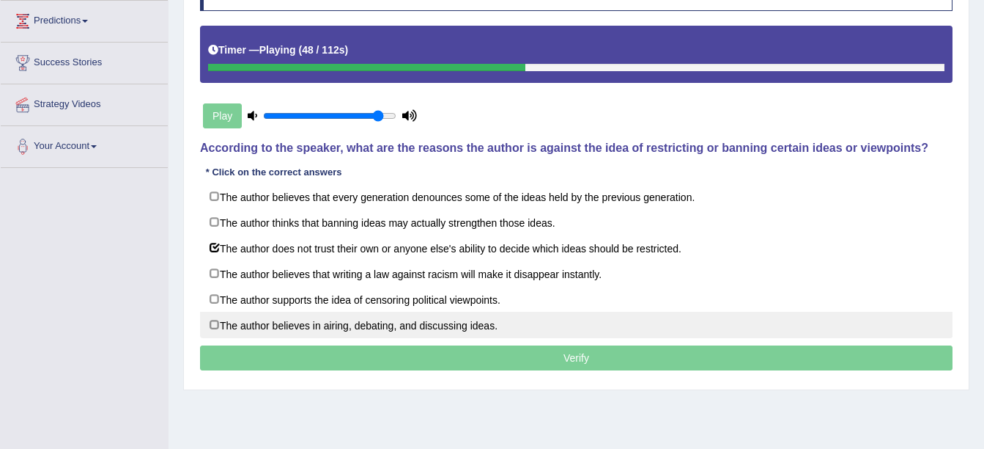
click at [432, 320] on label "The author believes in airing, debating, and discussing ideas." at bounding box center [576, 325] width 753 height 26
checkbox input "true"
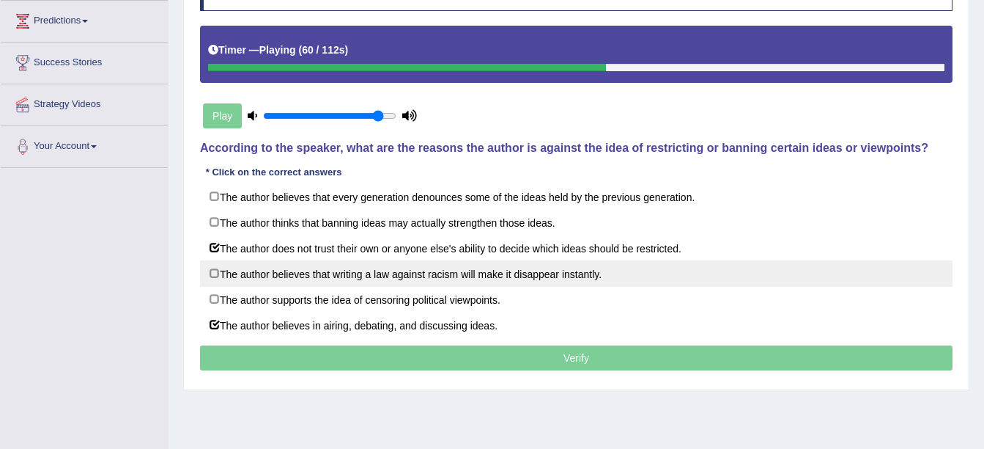
click at [435, 272] on label "The author believes that writing a law against racism will make it disappear in…" at bounding box center [576, 273] width 753 height 26
checkbox input "true"
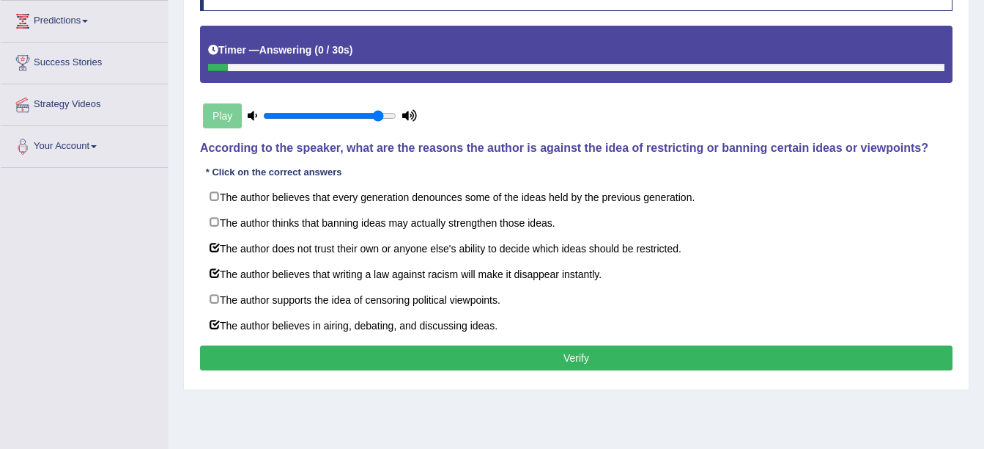
click at [477, 367] on button "Verify" at bounding box center [576, 357] width 753 height 25
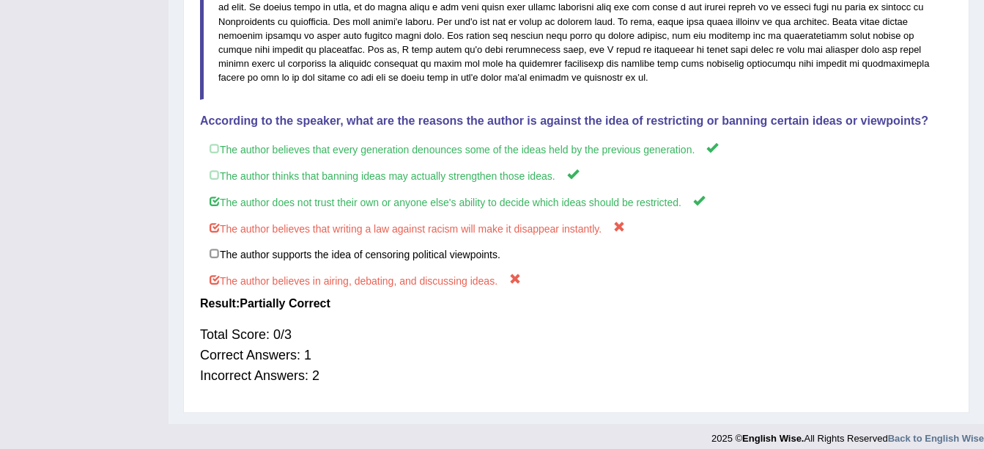
scroll to position [430, 0]
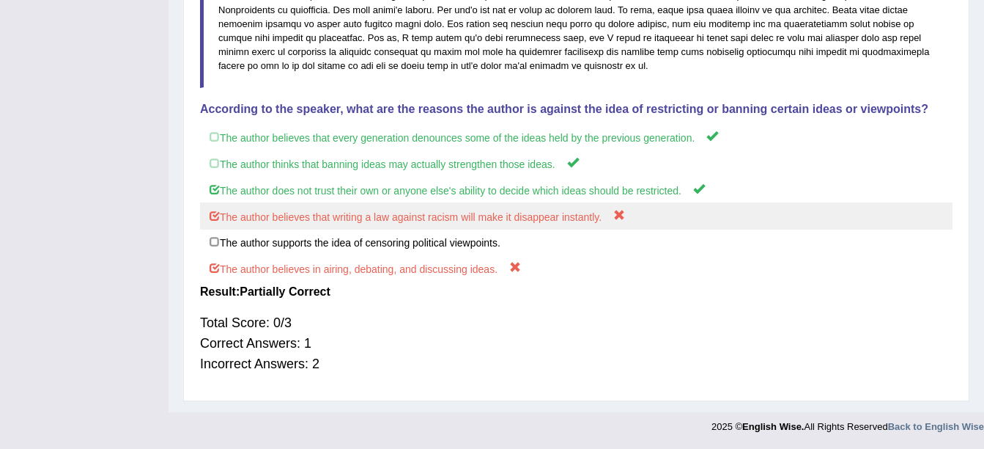
click at [858, 202] on label "The author believes that writing a law against racism will make it disappear in…" at bounding box center [576, 215] width 753 height 27
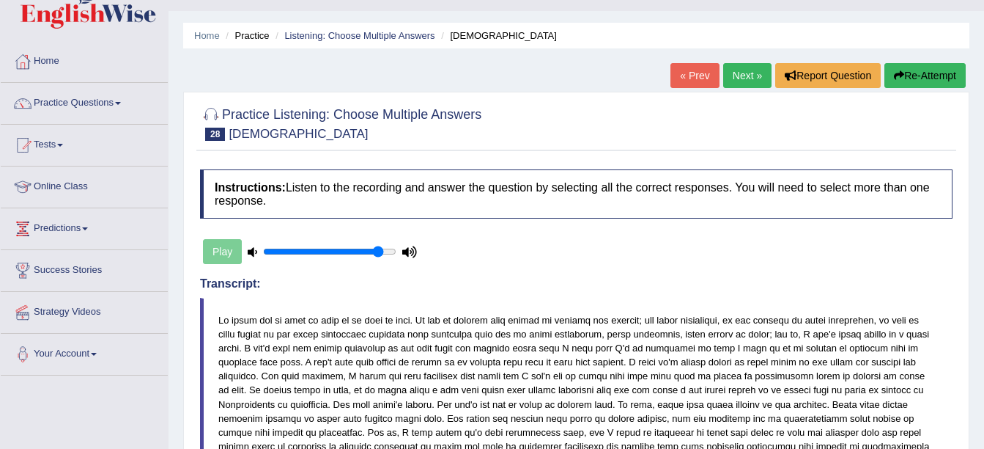
scroll to position [0, 0]
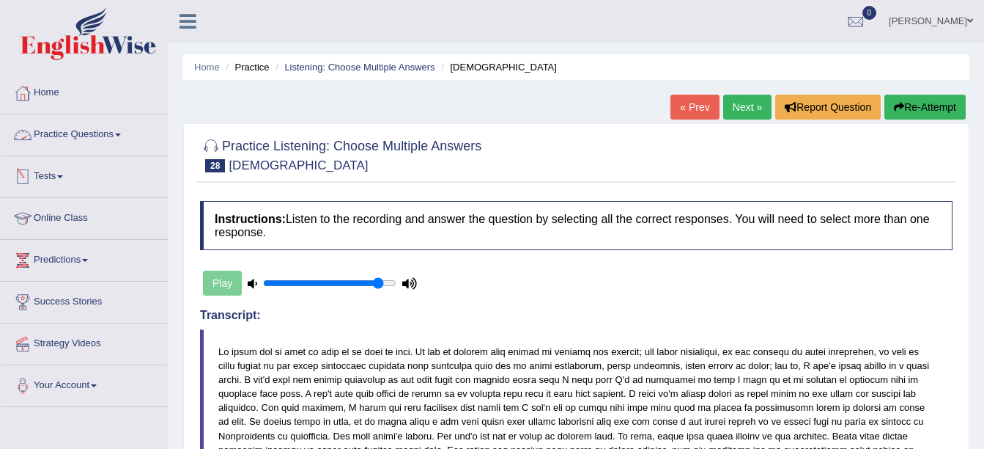
click at [63, 128] on link "Practice Questions" at bounding box center [84, 132] width 167 height 37
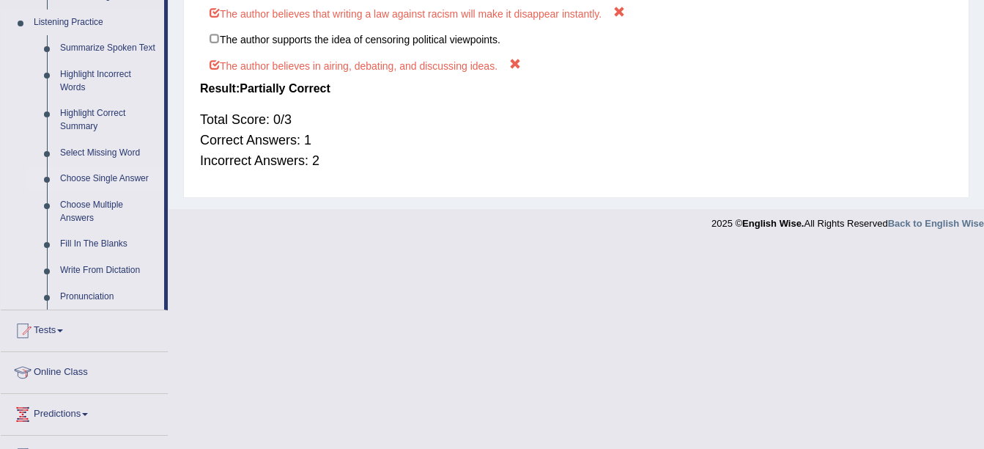
scroll to position [742, 0]
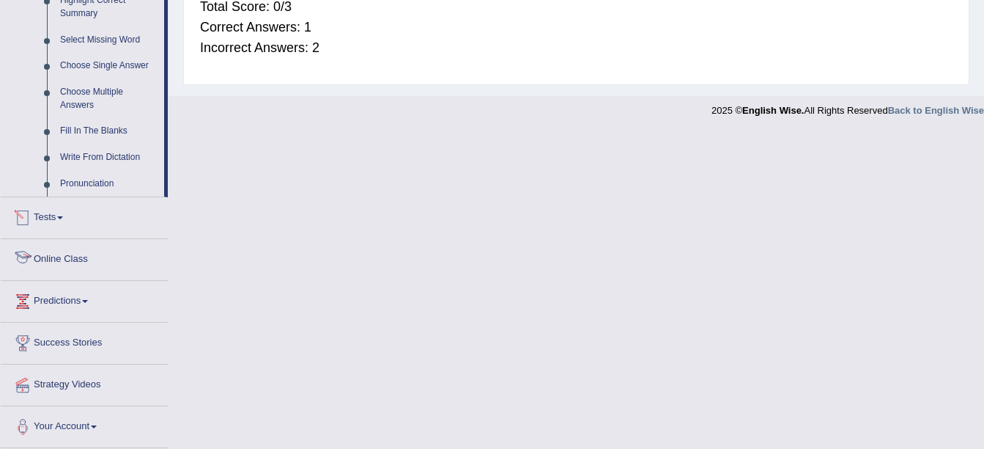
click at [81, 258] on link "Online Class" at bounding box center [84, 257] width 167 height 37
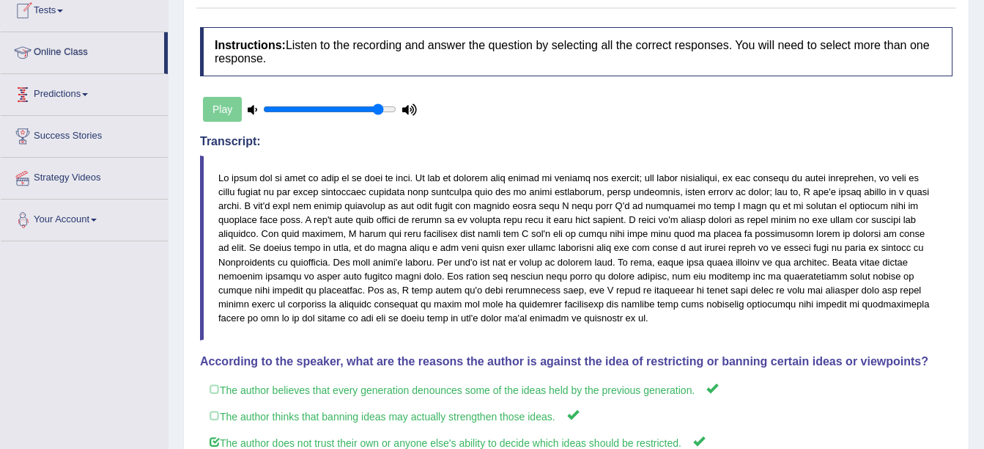
scroll to position [166, 0]
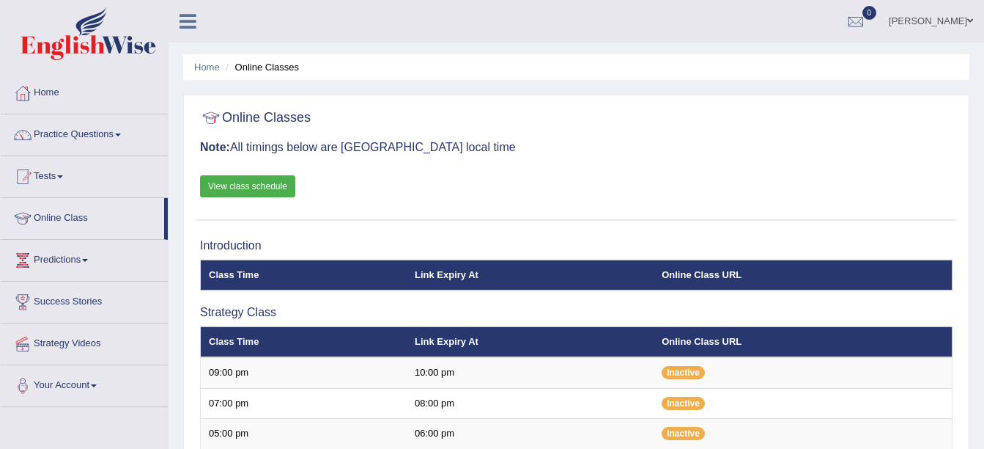
click at [253, 191] on link "View class schedule" at bounding box center [247, 186] width 95 height 22
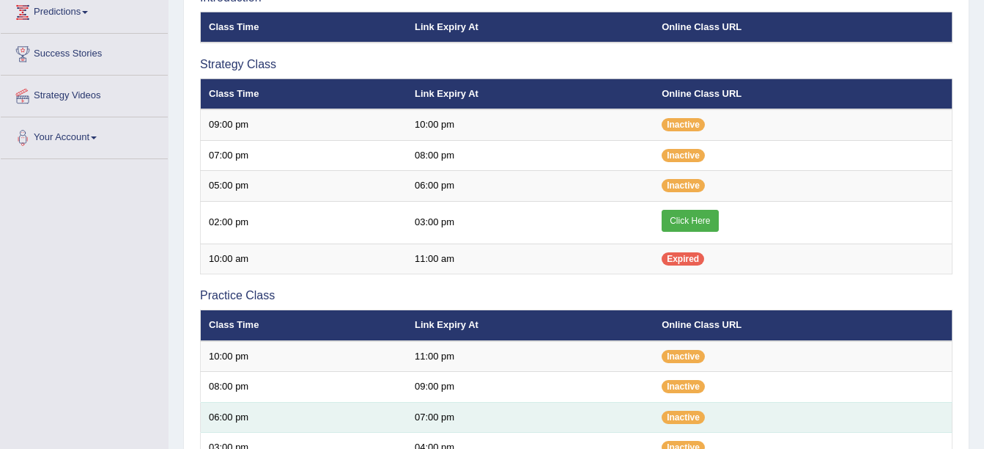
scroll to position [293, 0]
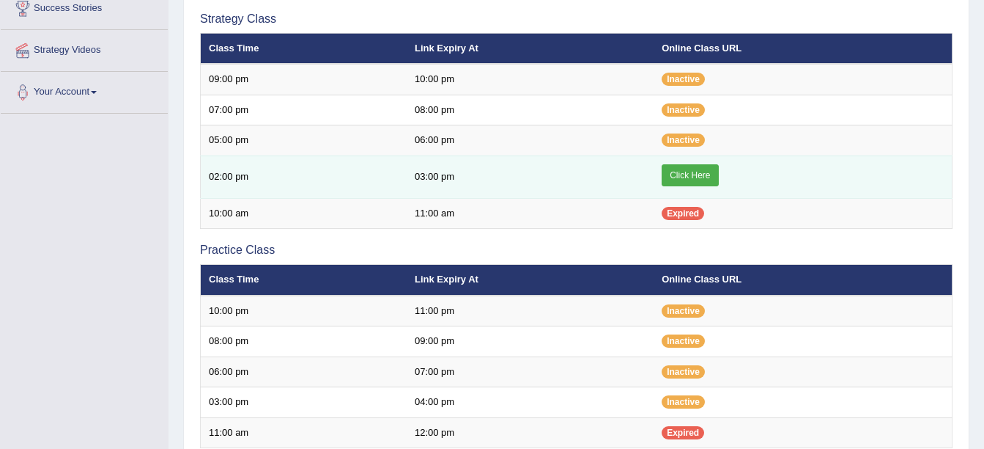
click at [701, 164] on link "Click Here" at bounding box center [690, 175] width 56 height 22
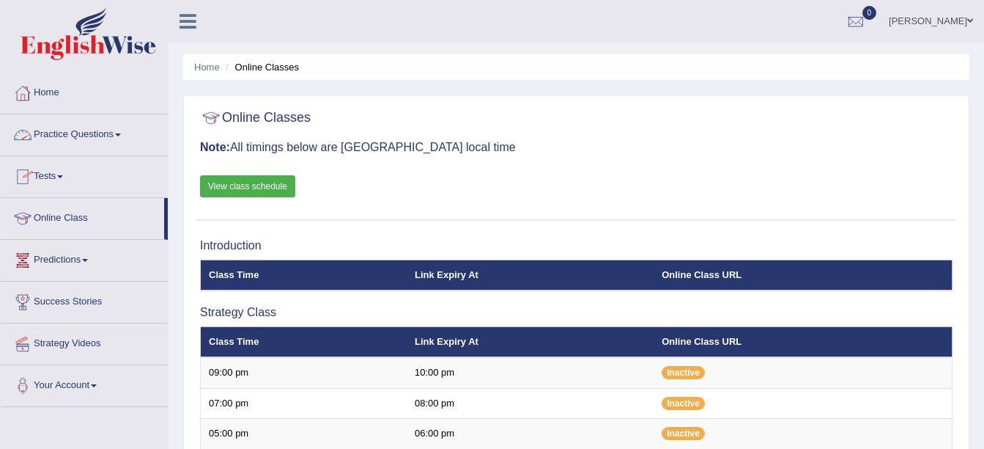
click at [119, 129] on link "Practice Questions" at bounding box center [84, 132] width 167 height 37
click at [142, 136] on link "Practice Questions" at bounding box center [84, 132] width 167 height 37
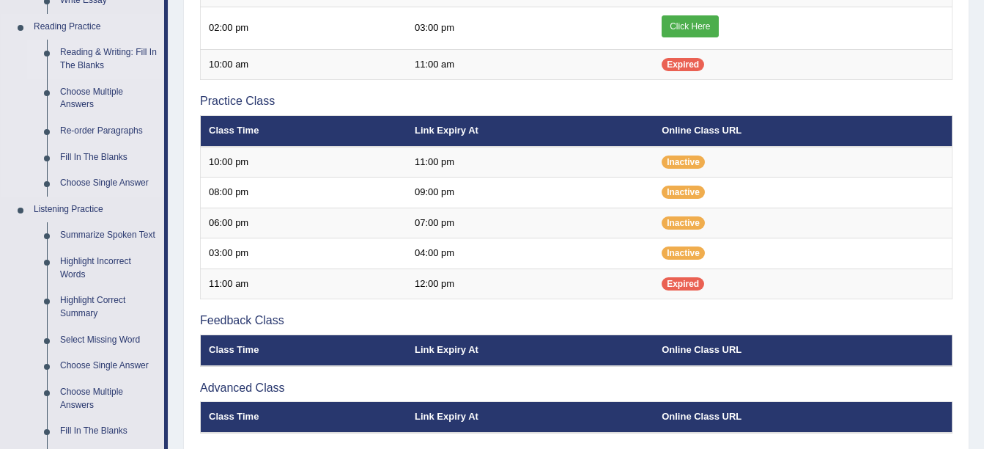
scroll to position [733, 0]
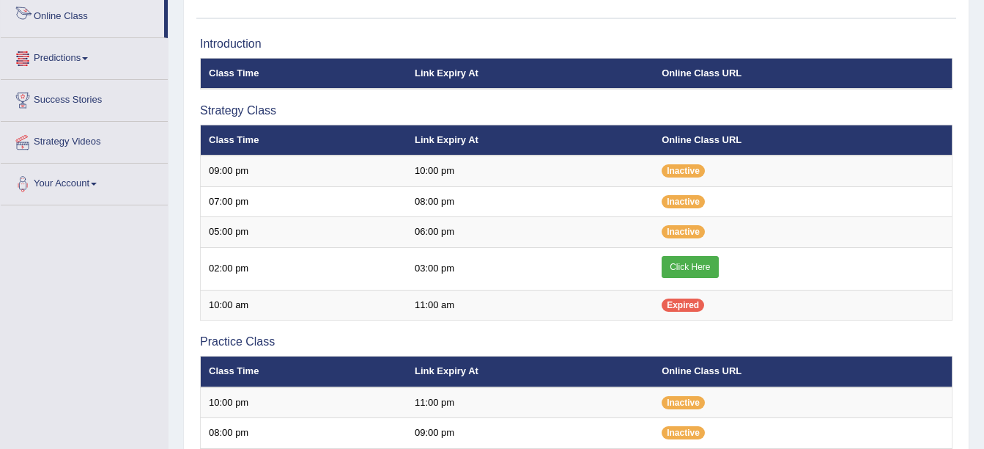
scroll to position [128, 0]
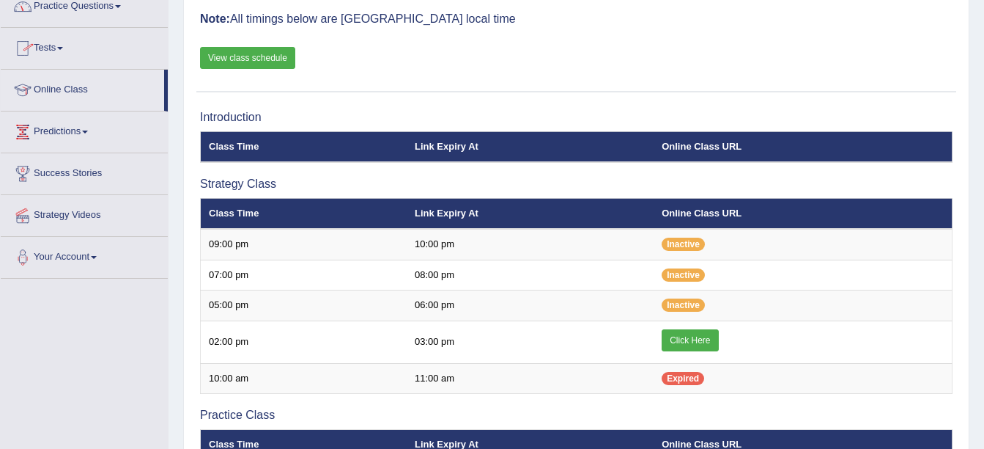
click at [97, 4] on link "Practice Questions" at bounding box center [84, 4] width 167 height 37
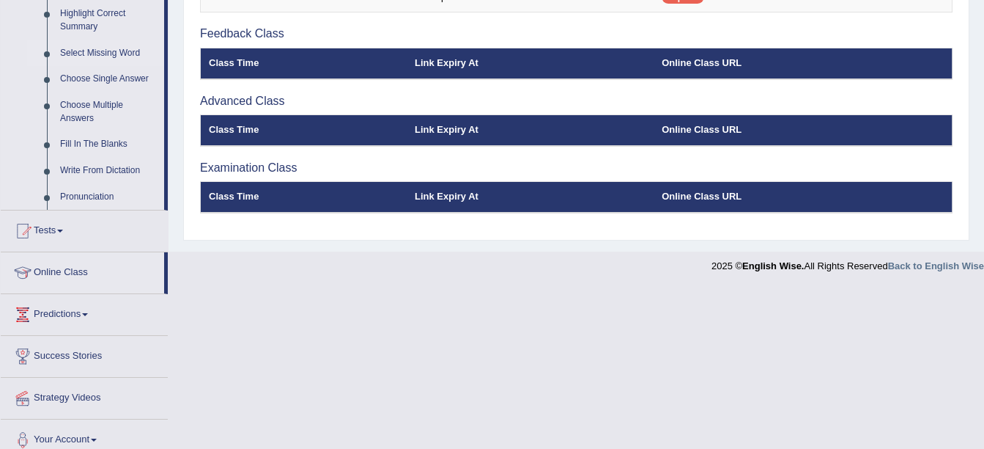
scroll to position [742, 0]
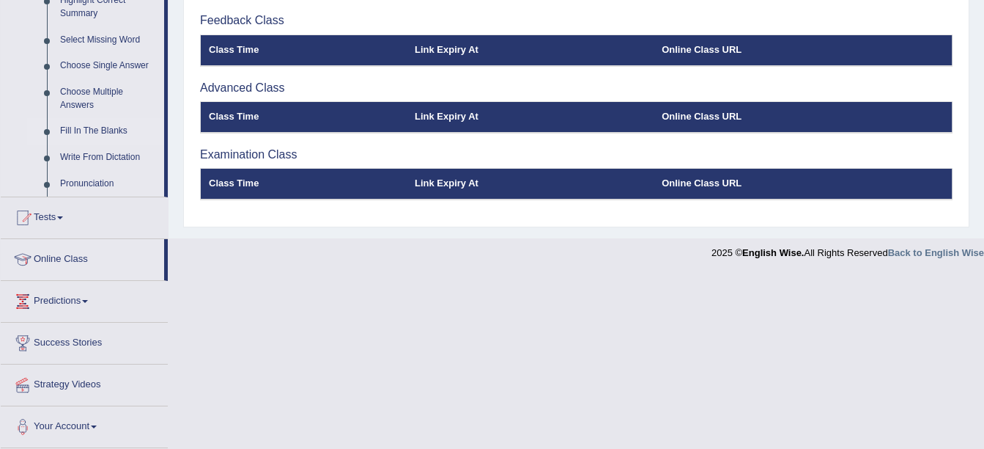
click at [80, 132] on link "Fill In The Blanks" at bounding box center [109, 131] width 111 height 26
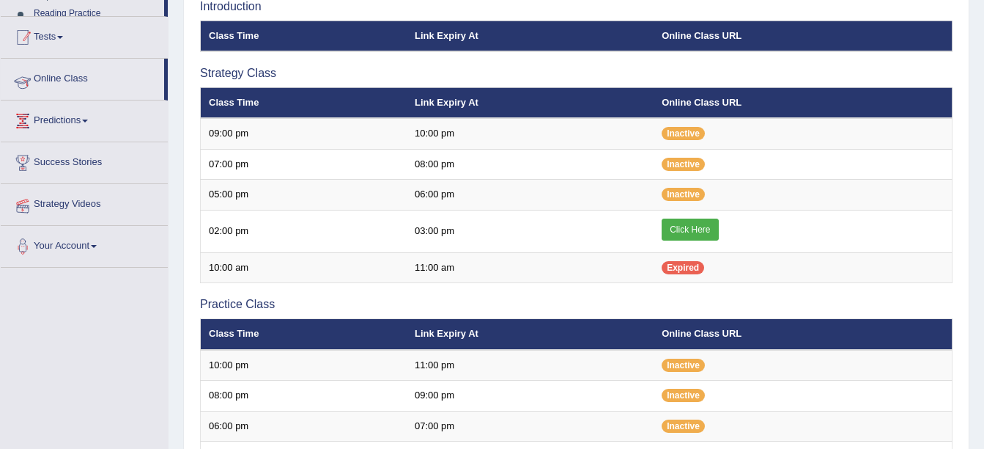
scroll to position [209, 0]
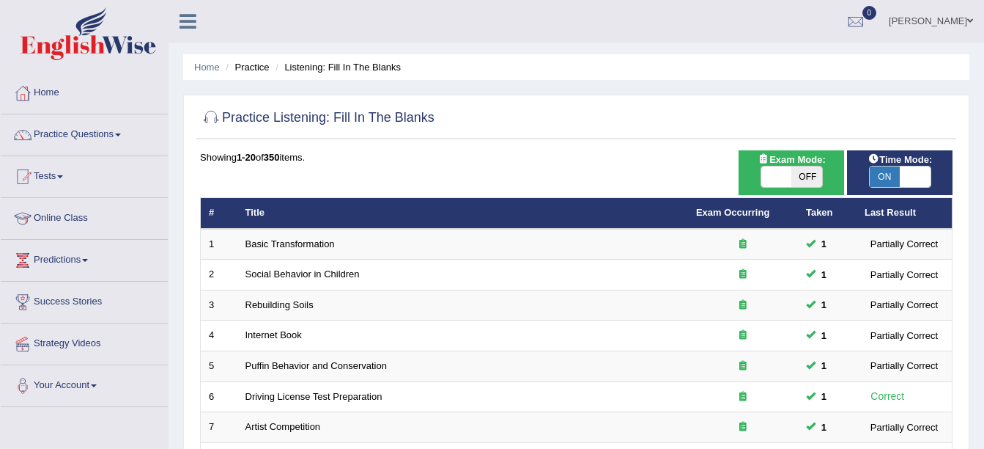
click at [814, 170] on span "OFF" at bounding box center [807, 176] width 31 height 21
checkbox input "true"
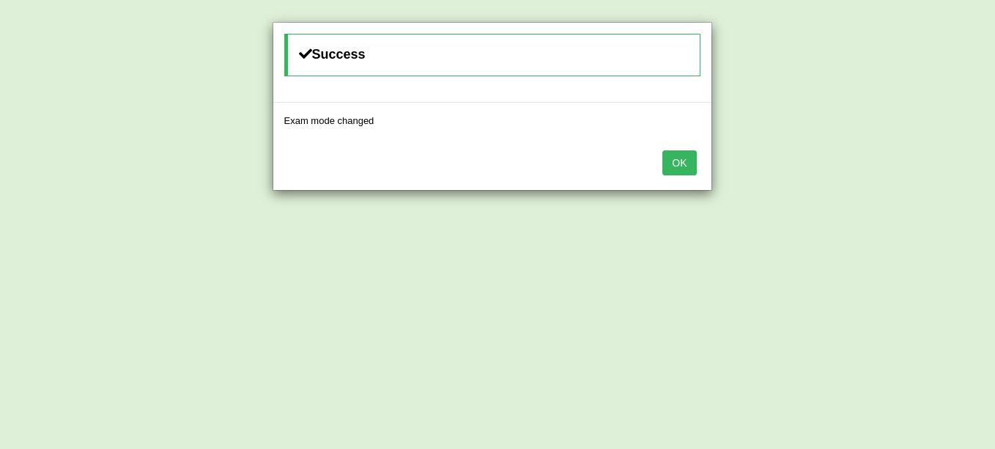
click at [685, 164] on button "OK" at bounding box center [680, 162] width 34 height 25
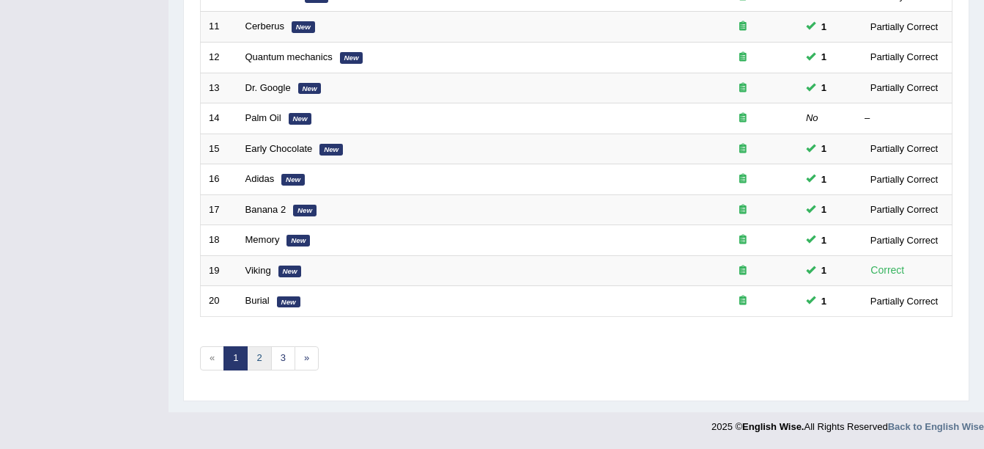
click at [259, 365] on link "2" at bounding box center [259, 358] width 24 height 24
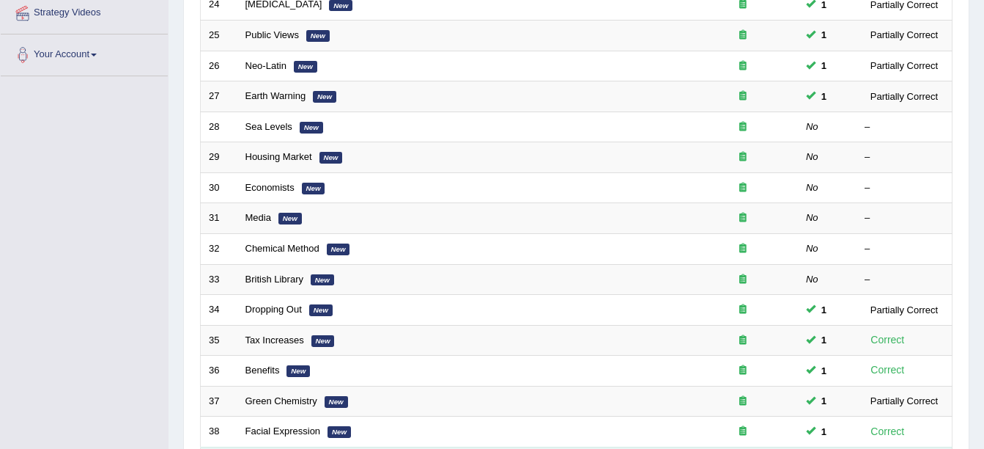
scroll to position [302, 0]
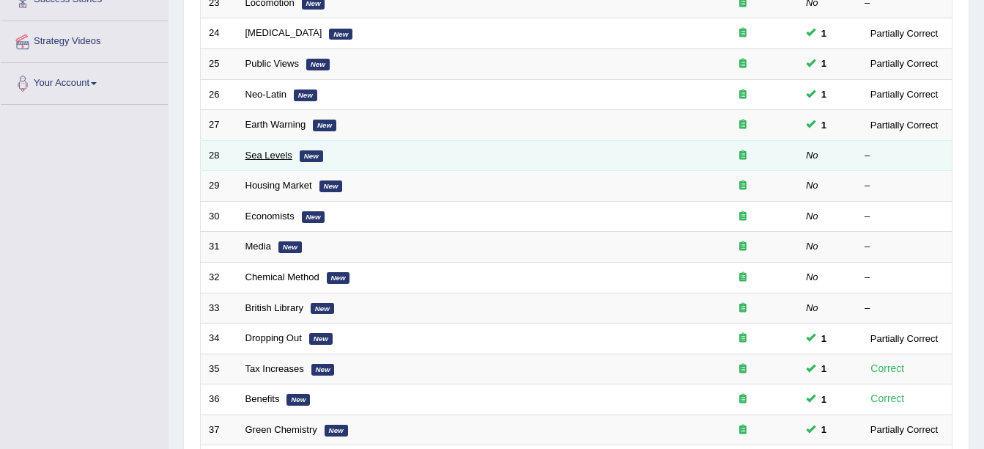
click at [276, 152] on link "Sea Levels" at bounding box center [269, 155] width 47 height 11
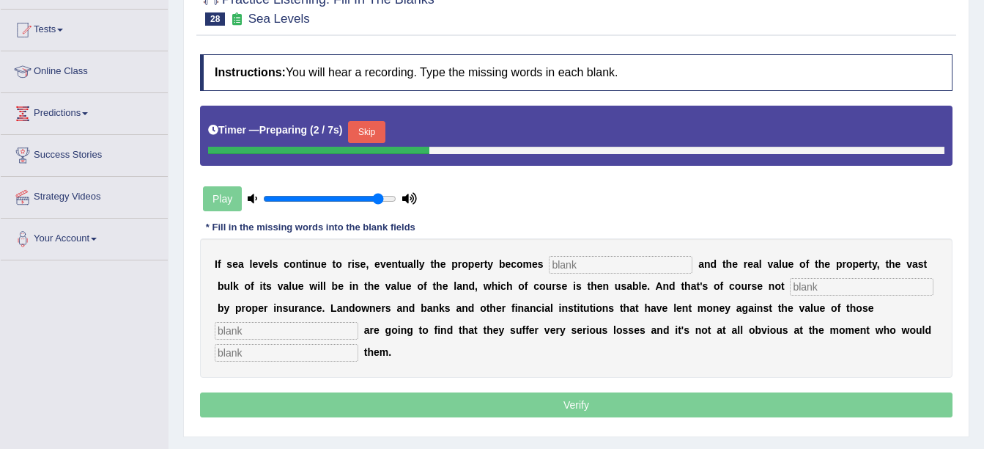
click at [372, 130] on button "Skip" at bounding box center [366, 132] width 37 height 22
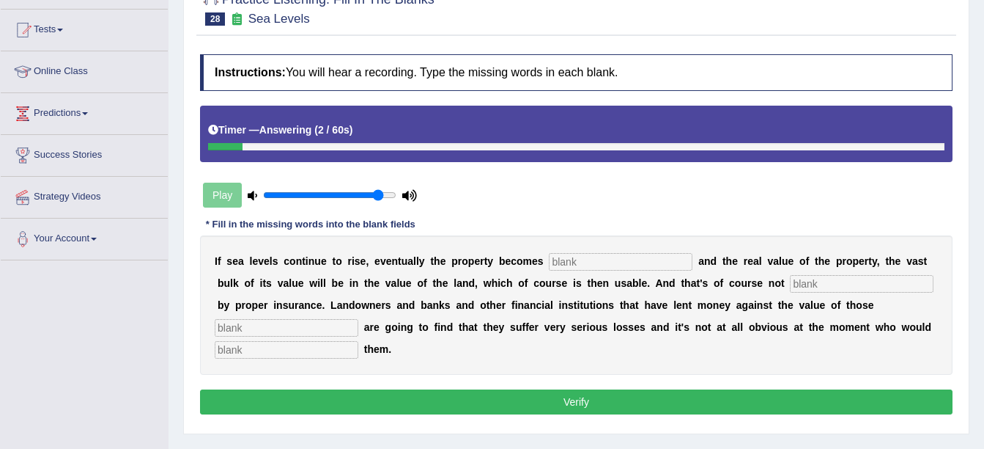
click at [358, 341] on input "text" at bounding box center [287, 350] width 144 height 18
type input "compansate"
click at [358, 319] on input "text" at bounding box center [287, 328] width 144 height 18
type input "properties"
click at [790, 275] on input "text" at bounding box center [862, 284] width 144 height 18
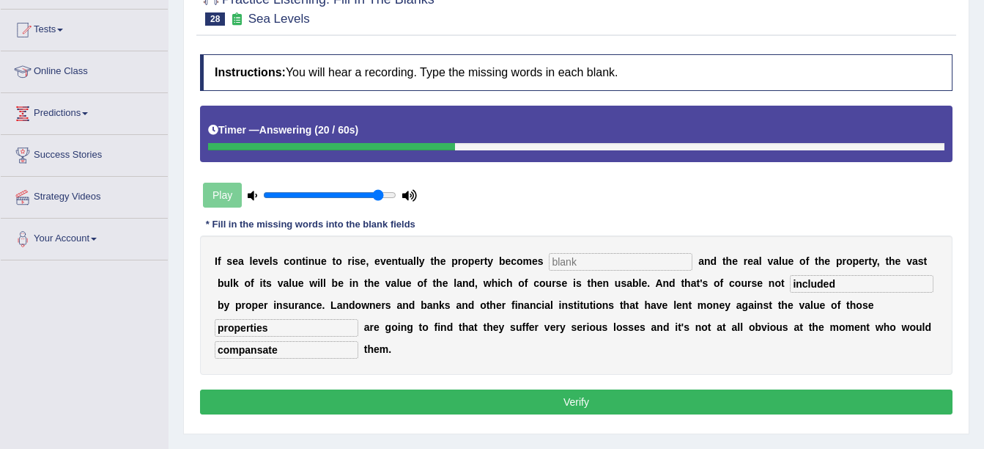
type input "included"
click at [550, 259] on input "text" at bounding box center [621, 262] width 144 height 18
type input "inadidaded"
click at [644, 364] on div "Instructions: You will hear a recording. Type the missing words in each blank. …" at bounding box center [576, 236] width 760 height 378
click at [644, 389] on button "Verify" at bounding box center [576, 401] width 753 height 25
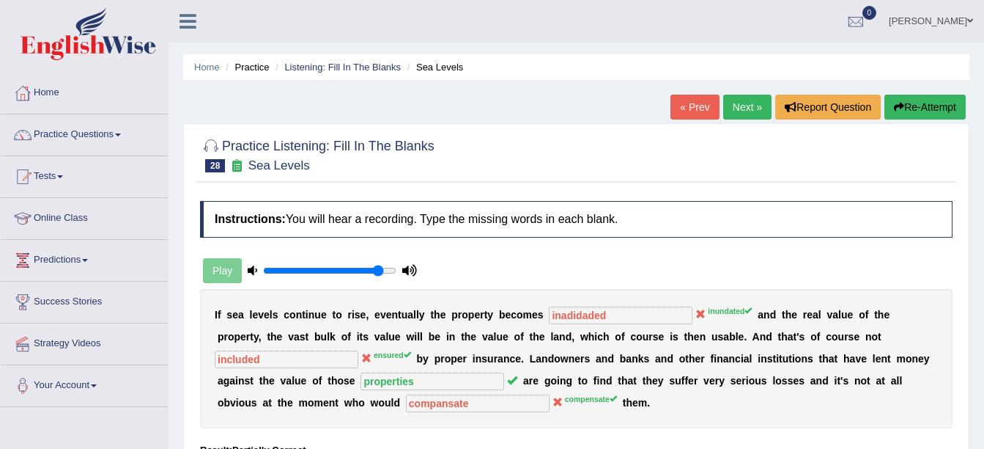
drag, startPoint x: 941, startPoint y: 100, endPoint x: 923, endPoint y: 98, distance: 18.5
click at [943, 102] on button "Re-Attempt" at bounding box center [925, 107] width 81 height 25
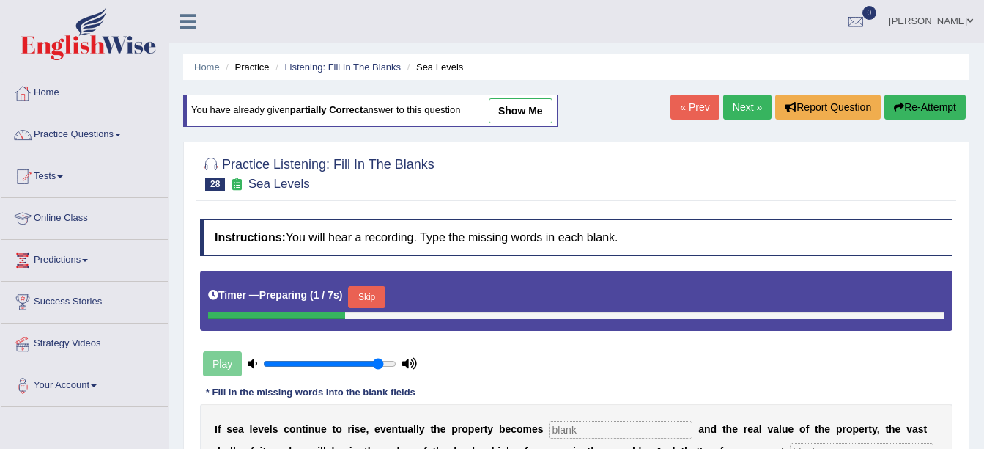
click at [532, 115] on link "show me" at bounding box center [521, 110] width 64 height 25
type input "inadidaded"
type input "included"
type input "properties"
type input "compansate"
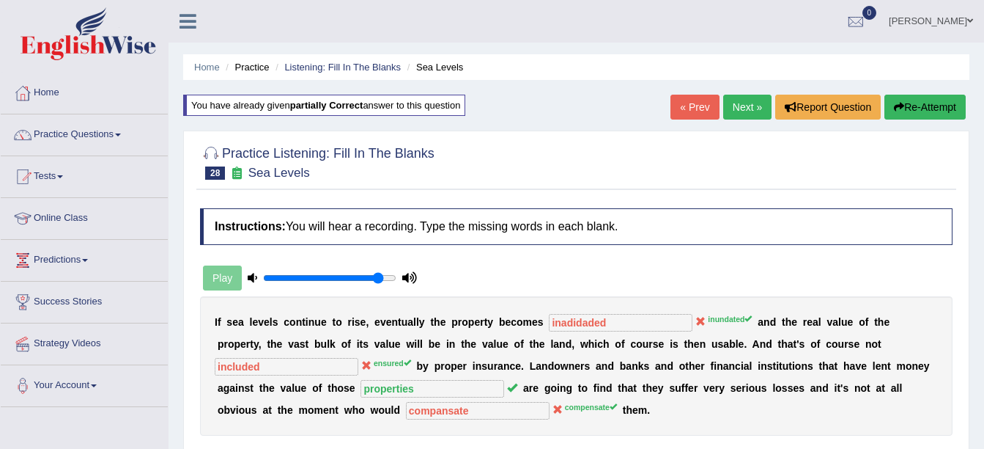
click at [953, 112] on button "Re-Attempt" at bounding box center [925, 107] width 81 height 25
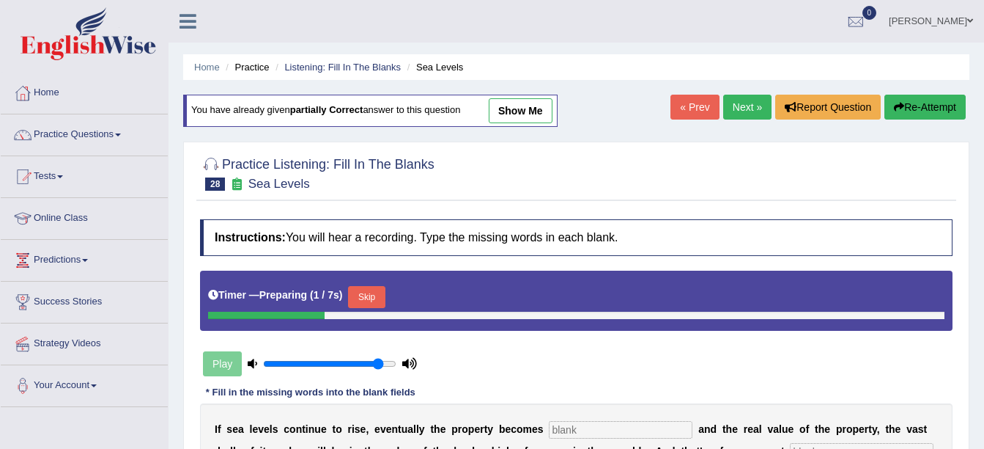
drag, startPoint x: 370, startPoint y: 302, endPoint x: 378, endPoint y: 296, distance: 10.0
click at [375, 300] on button "Skip" at bounding box center [366, 297] width 37 height 22
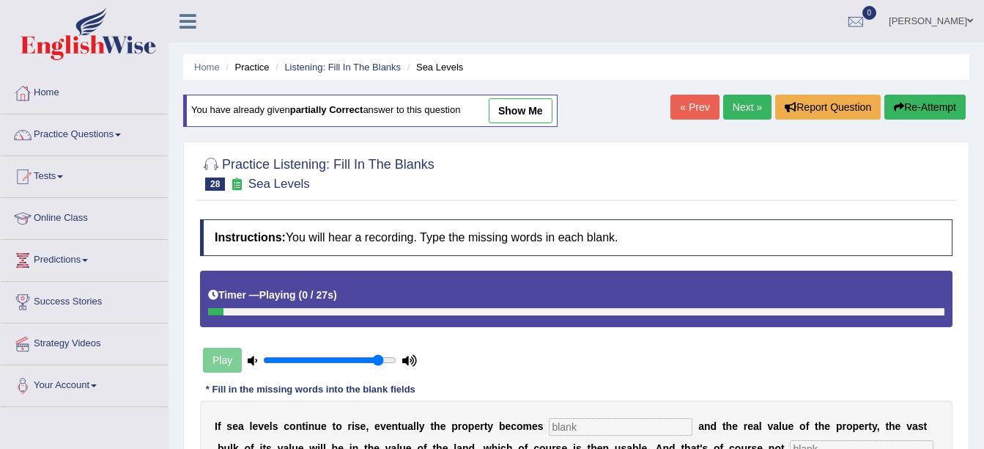
click at [540, 121] on link "show me" at bounding box center [521, 110] width 64 height 25
type input "inadidaded"
type input "included"
type input "properties"
type input "compansate"
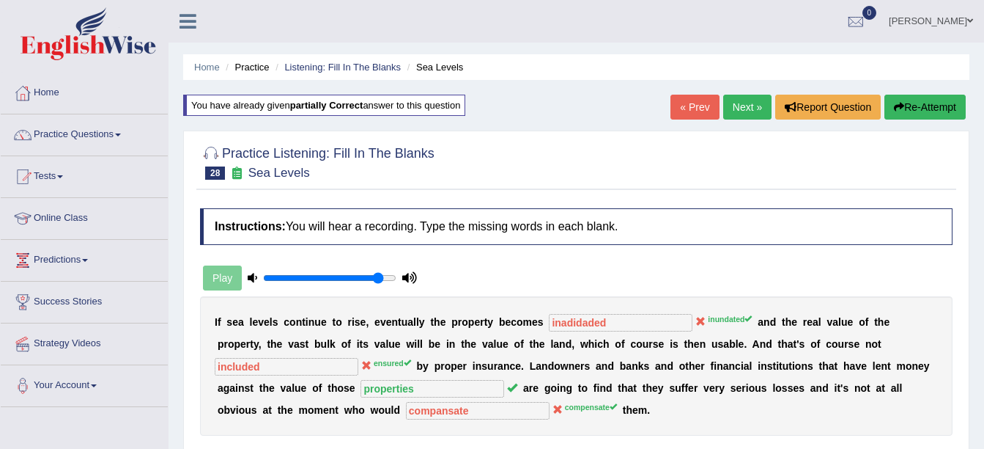
click at [761, 114] on link "Next »" at bounding box center [747, 107] width 48 height 25
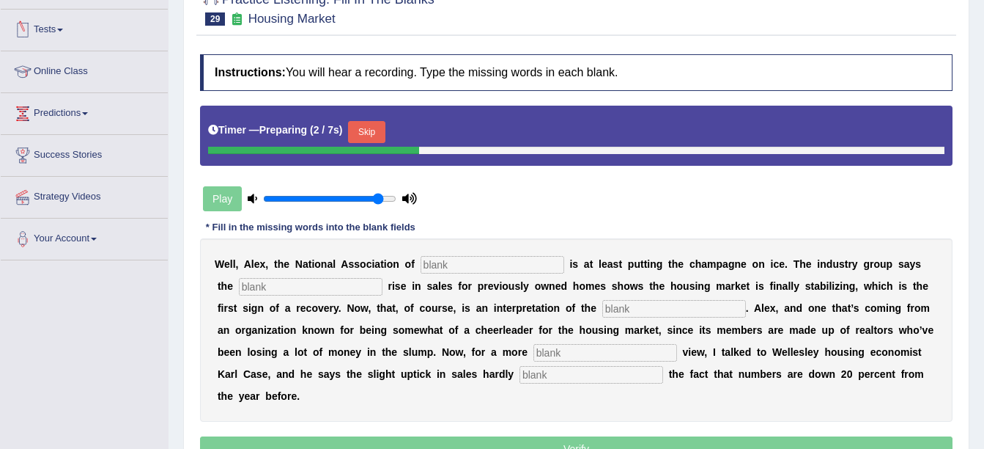
drag, startPoint x: 364, startPoint y: 125, endPoint x: 395, endPoint y: 92, distance: 45.6
click at [364, 122] on button "Skip" at bounding box center [366, 132] width 37 height 22
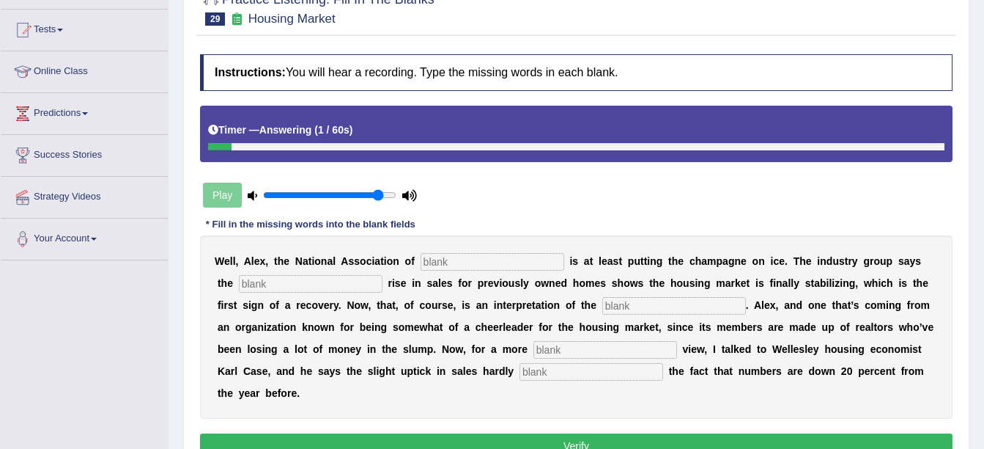
click at [520, 375] on input "text" at bounding box center [592, 372] width 144 height 18
type input "offset"
click at [534, 351] on input "text" at bounding box center [606, 350] width 144 height 18
type input "sobar"
click at [603, 300] on input "text" at bounding box center [675, 306] width 144 height 18
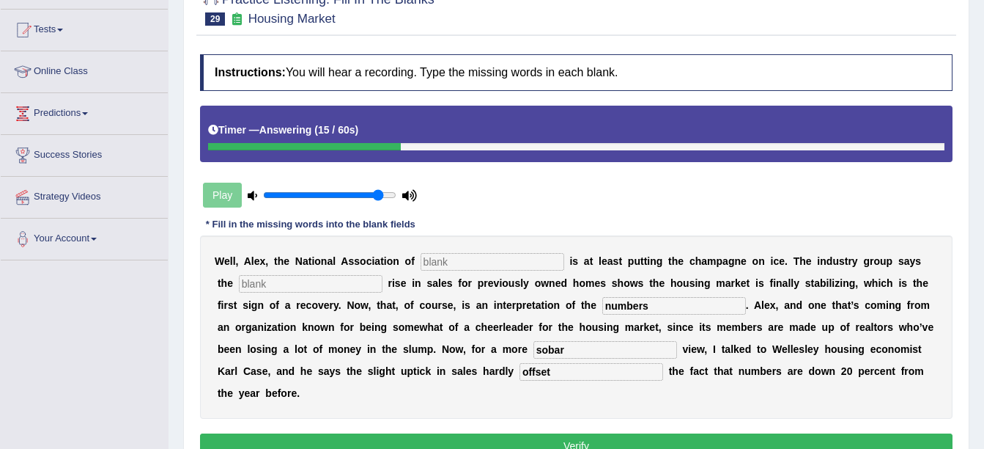
type input "numbers"
click at [254, 271] on div "W e l l , A l e x , t h e N a t i o n a l A s s o c i a t i o n o f i s a t l e…" at bounding box center [576, 326] width 753 height 183
click at [258, 279] on input "text" at bounding box center [311, 284] width 144 height 18
type input "slight"
click at [436, 261] on input "text" at bounding box center [493, 262] width 144 height 18
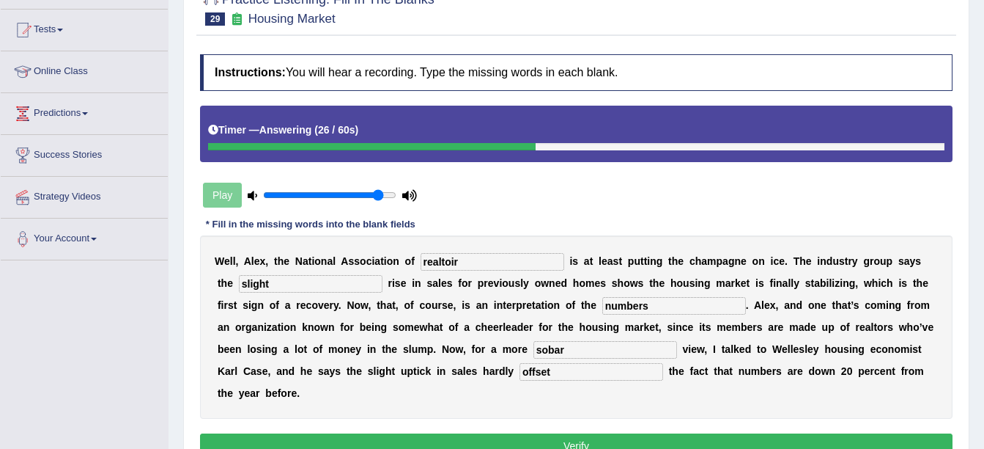
click at [441, 262] on input "realtoir" at bounding box center [493, 262] width 144 height 18
type input "realtor"
click at [531, 433] on button "Verify" at bounding box center [576, 445] width 753 height 25
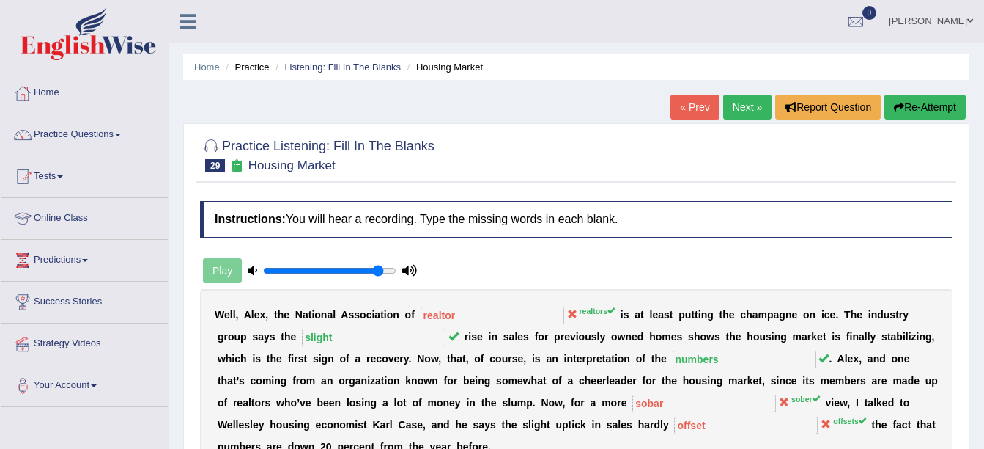
click at [945, 97] on button "Re-Attempt" at bounding box center [925, 107] width 81 height 25
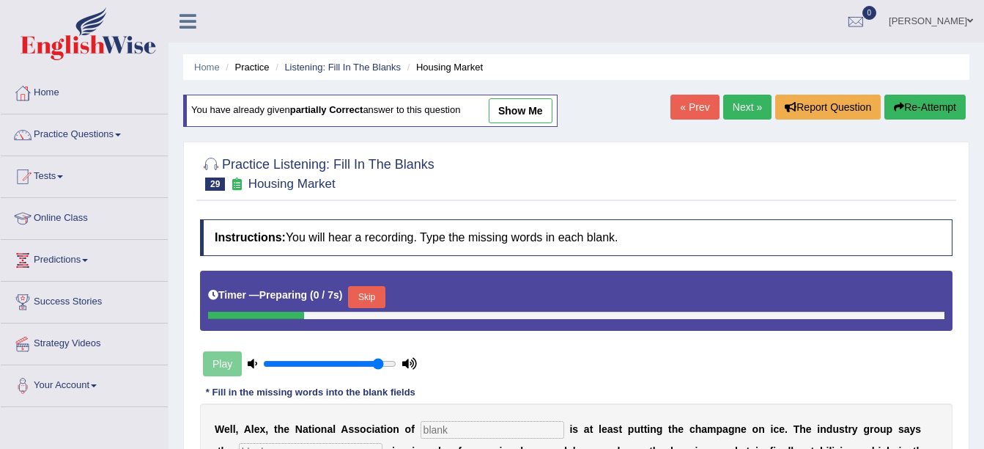
click at [369, 296] on button "Skip" at bounding box center [366, 297] width 37 height 22
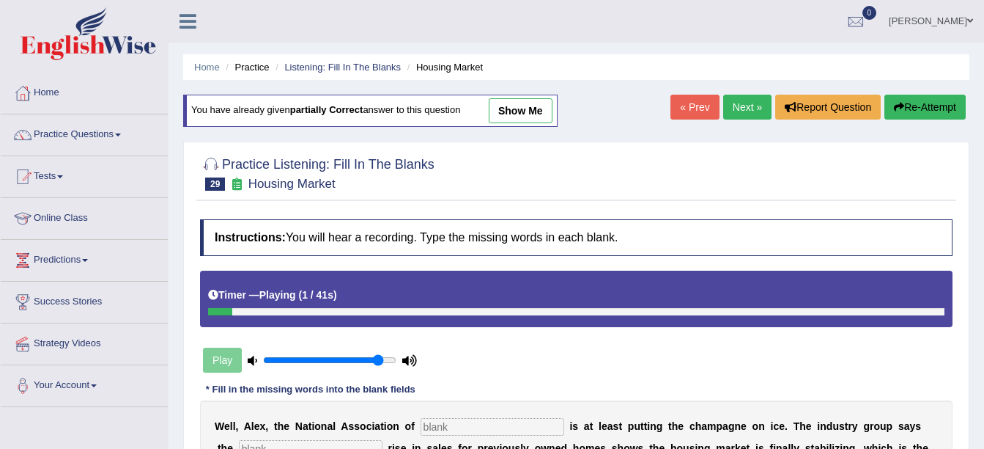
click at [531, 95] on div "You have already given partially correct answer to this question show me" at bounding box center [370, 111] width 375 height 32
click at [526, 103] on link "show me" at bounding box center [521, 110] width 64 height 25
type input "realtor"
type input "slight"
type input "numbers"
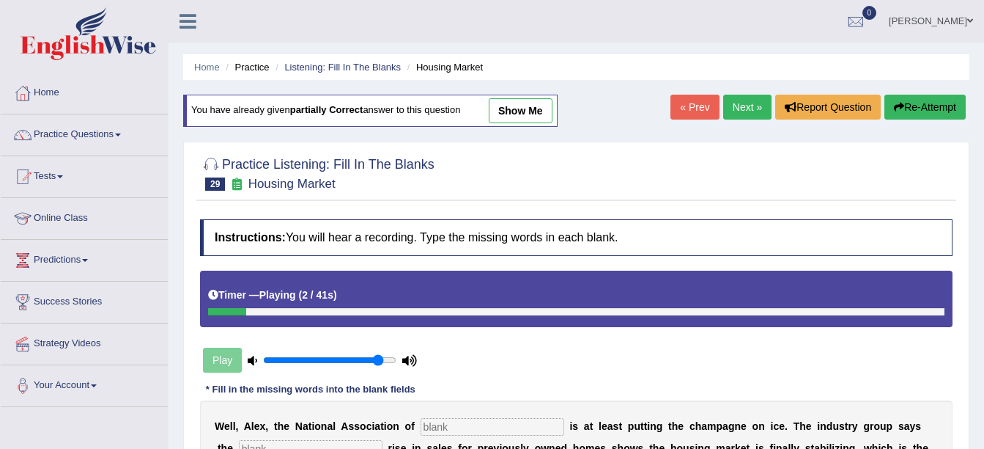
type input "sobar"
type input "offset"
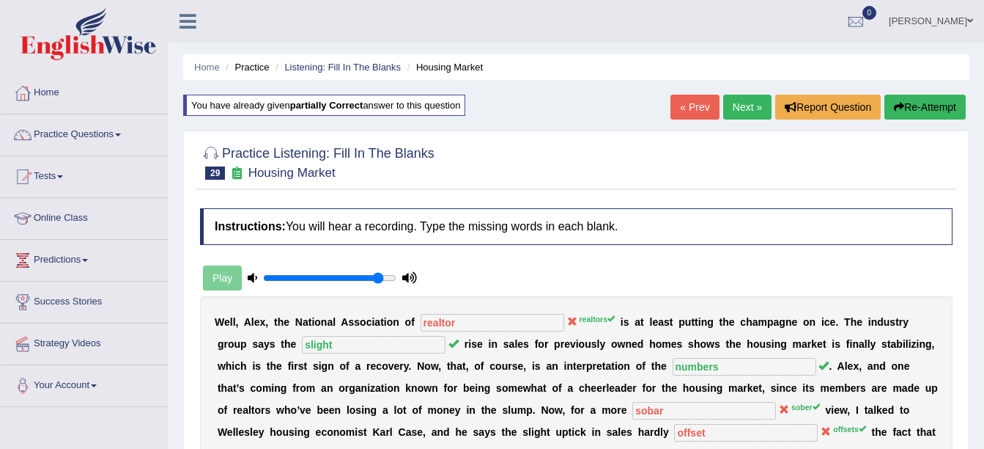
click at [748, 105] on link "Next »" at bounding box center [747, 107] width 48 height 25
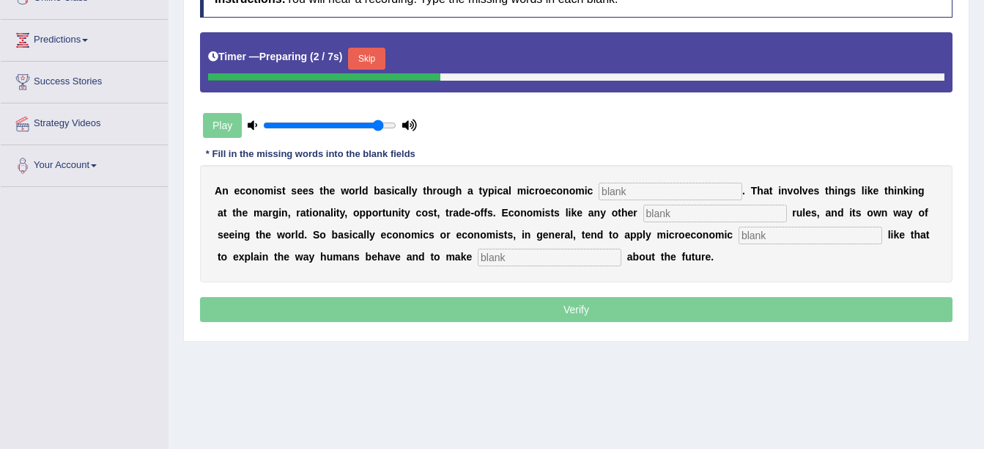
click at [355, 61] on button "Skip" at bounding box center [366, 59] width 37 height 22
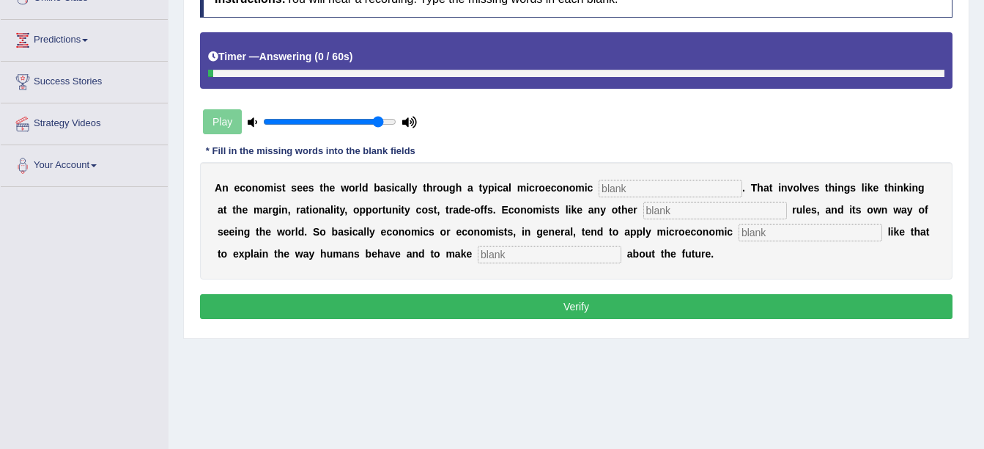
click at [478, 259] on input "text" at bounding box center [550, 255] width 144 height 18
type input "prediction"
click at [739, 228] on input "text" at bounding box center [811, 233] width 144 height 18
type input "discipline"
click at [644, 217] on input "text" at bounding box center [716, 211] width 144 height 18
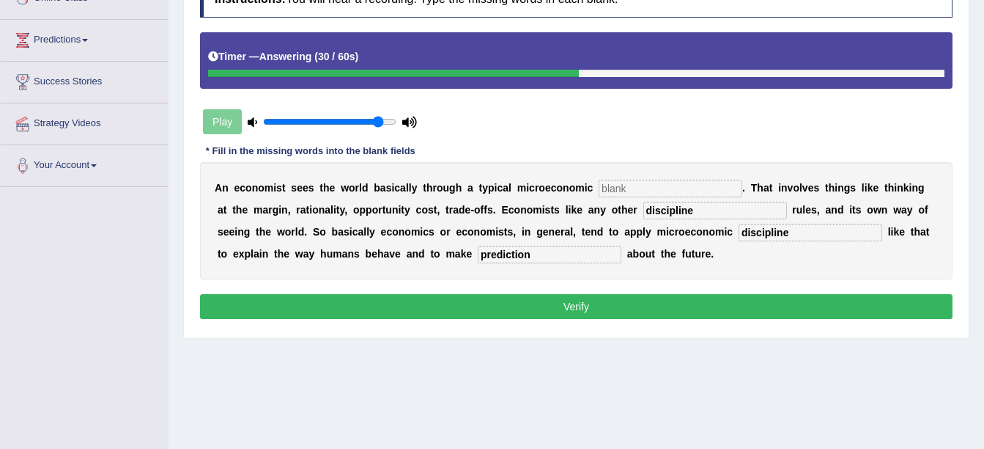
type input "discipline"
click at [739, 234] on input "discipline" at bounding box center [811, 233] width 144 height 18
type input "d"
type input "concepts"
click at [635, 187] on input "text" at bounding box center [671, 189] width 144 height 18
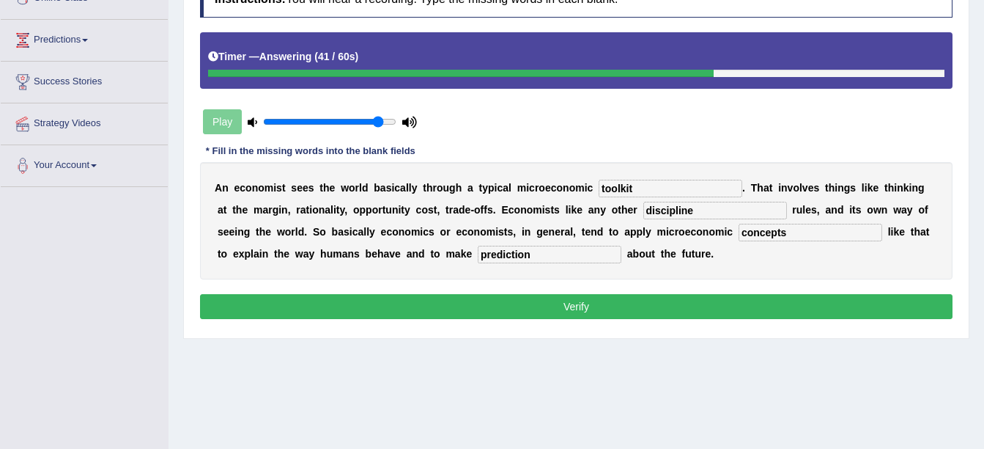
type input "toolkit"
click at [685, 313] on button "Verify" at bounding box center [576, 306] width 753 height 25
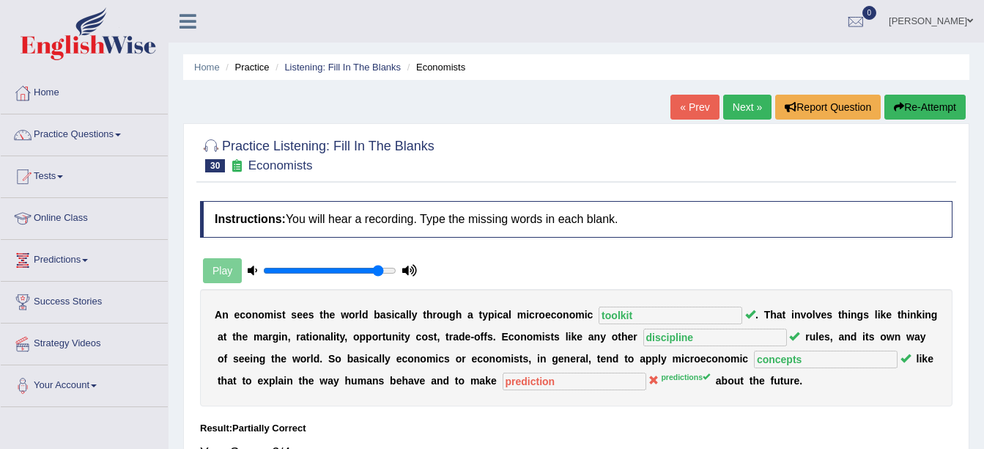
click at [72, 219] on link "Online Class" at bounding box center [84, 216] width 167 height 37
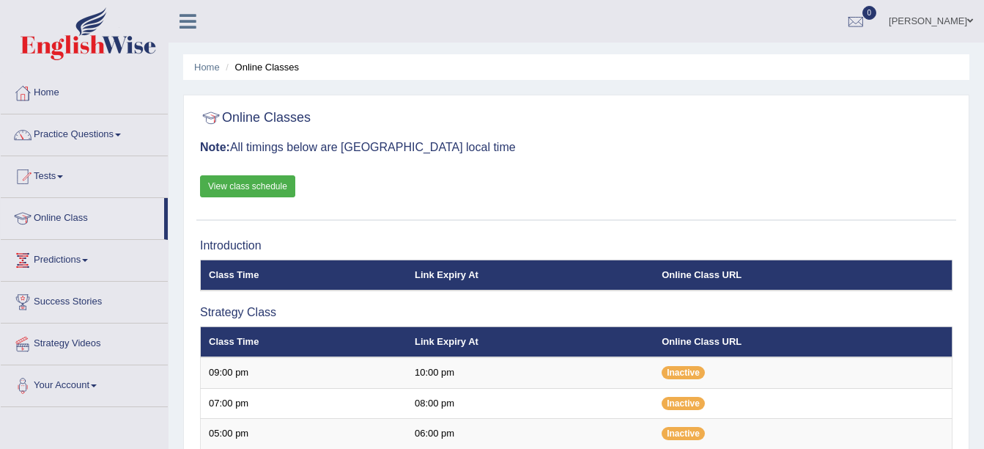
scroll to position [392, 0]
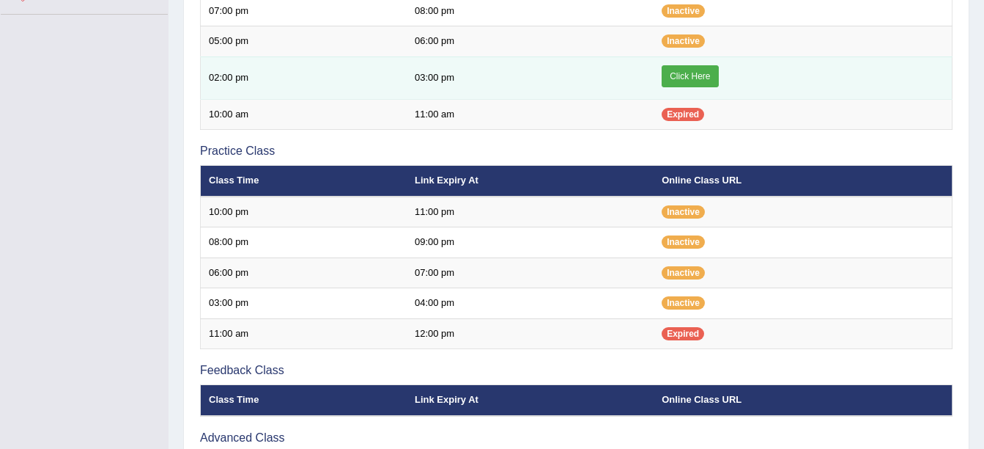
click at [697, 71] on link "Click Here" at bounding box center [690, 76] width 56 height 22
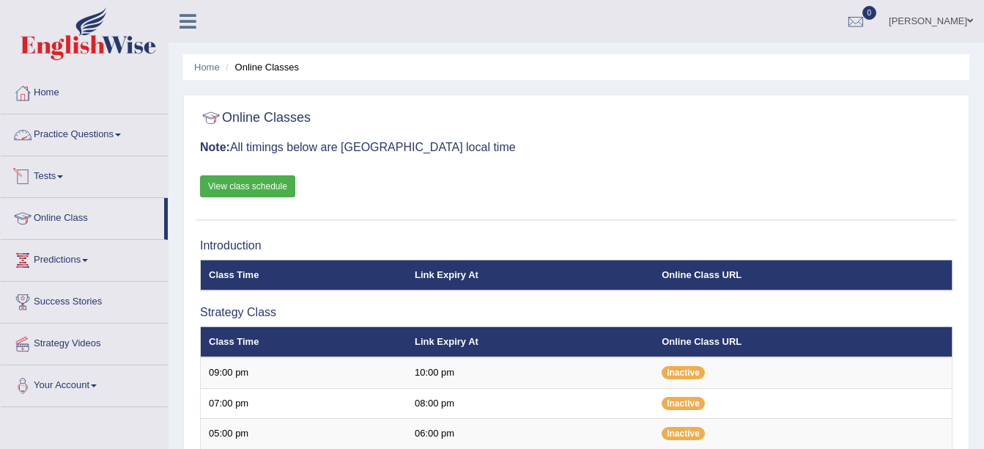
click at [90, 139] on link "Practice Questions" at bounding box center [84, 132] width 167 height 37
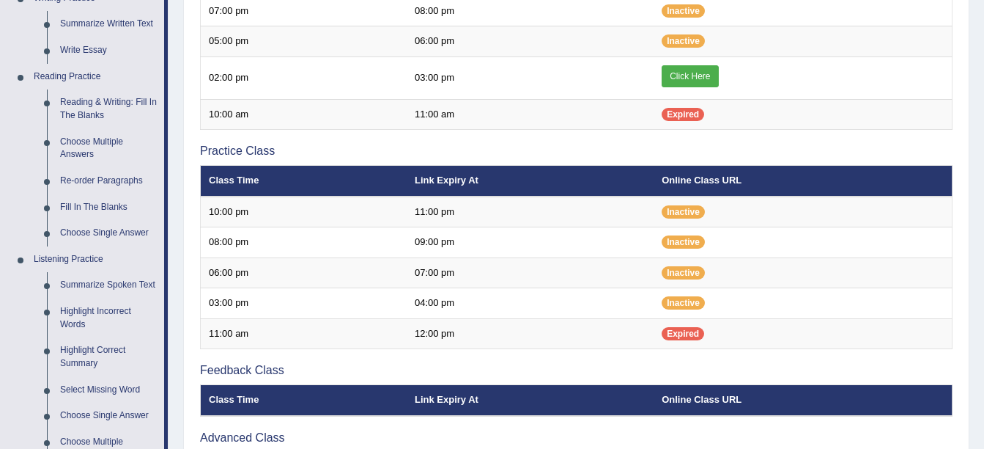
scroll to position [742, 0]
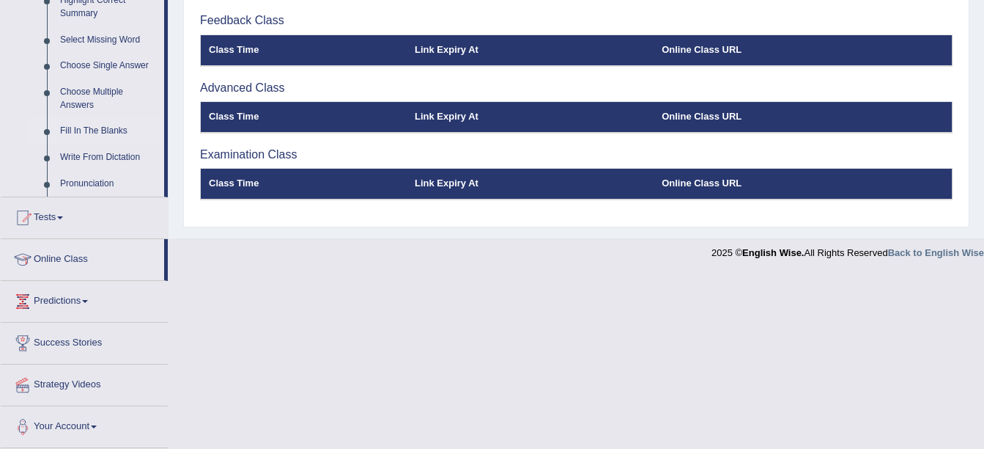
click at [78, 125] on link "Fill In The Blanks" at bounding box center [109, 131] width 111 height 26
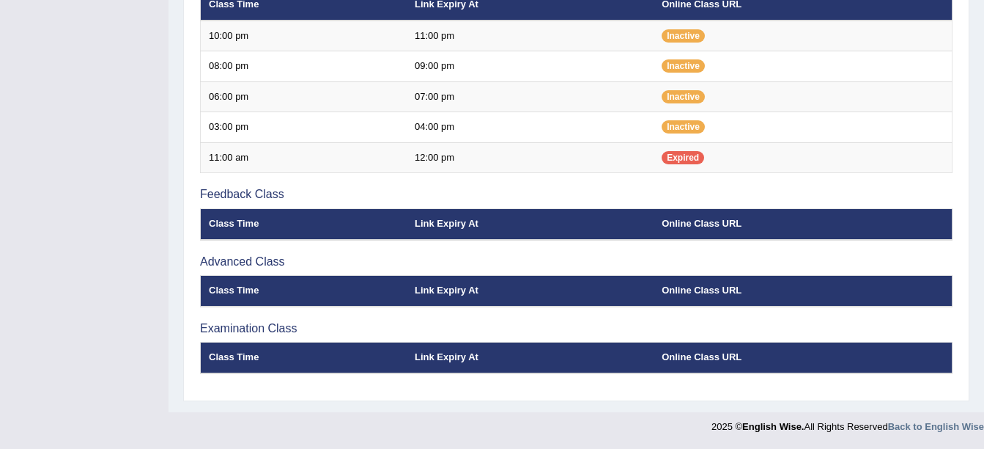
scroll to position [199, 0]
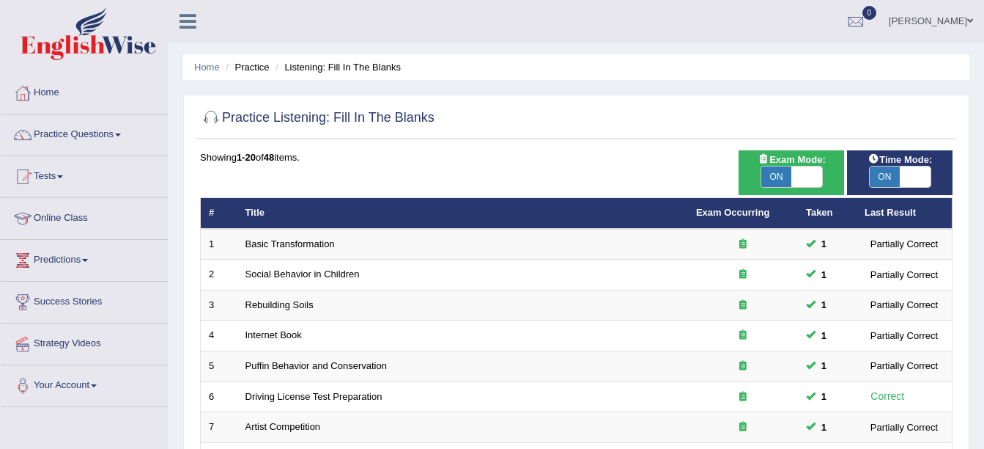
scroll to position [392, 0]
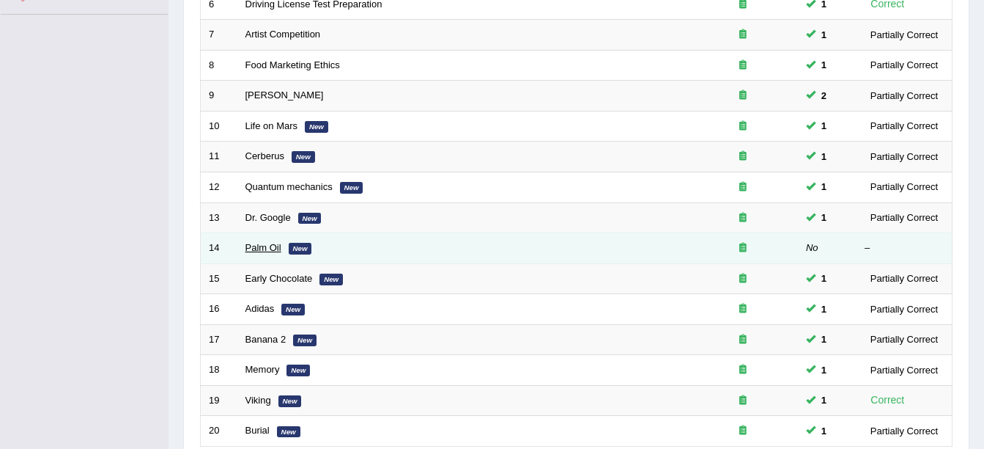
click at [262, 250] on link "Palm Oil" at bounding box center [264, 247] width 36 height 11
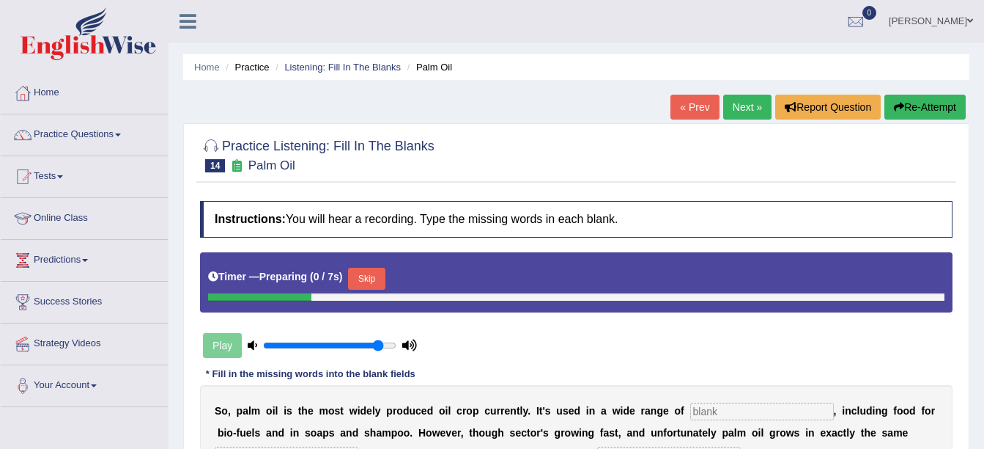
click at [364, 279] on button "Skip" at bounding box center [366, 279] width 37 height 22
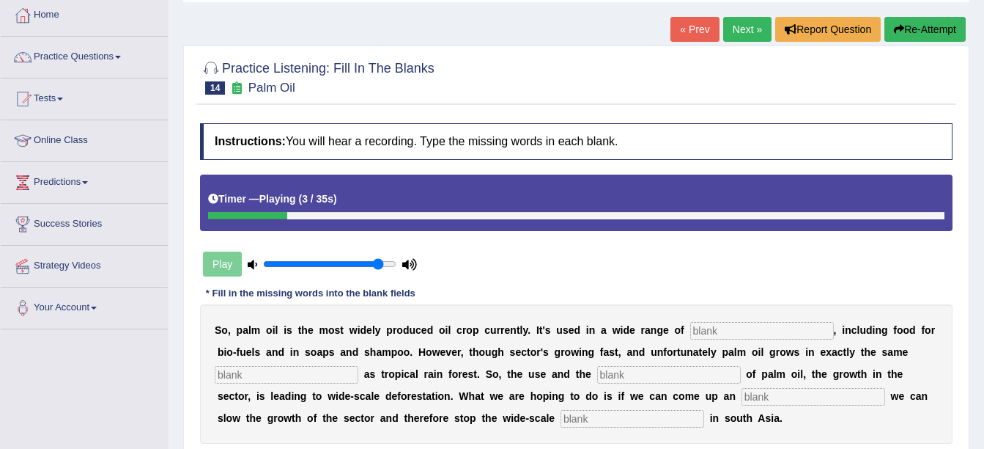
scroll to position [88, 0]
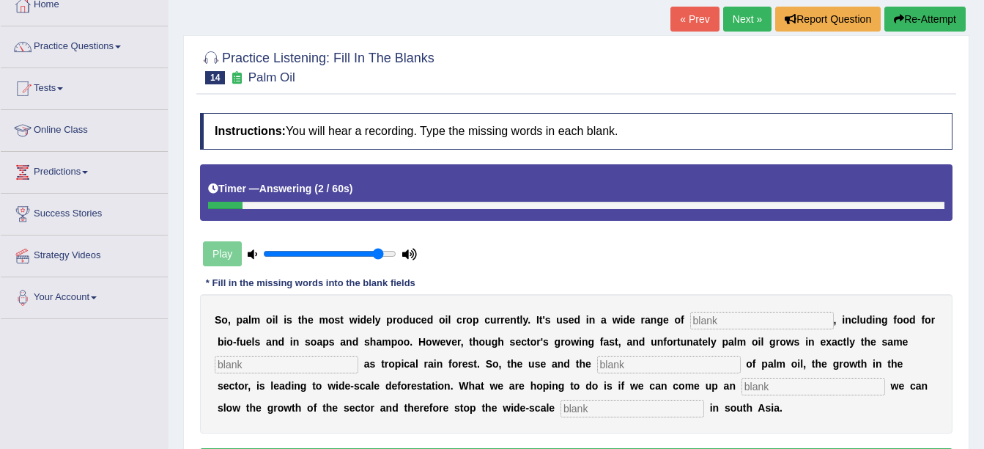
click at [561, 407] on input "text" at bounding box center [633, 408] width 144 height 18
type input "deforestation"
click at [742, 385] on input "text" at bounding box center [814, 387] width 144 height 18
type input "alternative"
click at [612, 364] on input "text" at bounding box center [669, 365] width 144 height 18
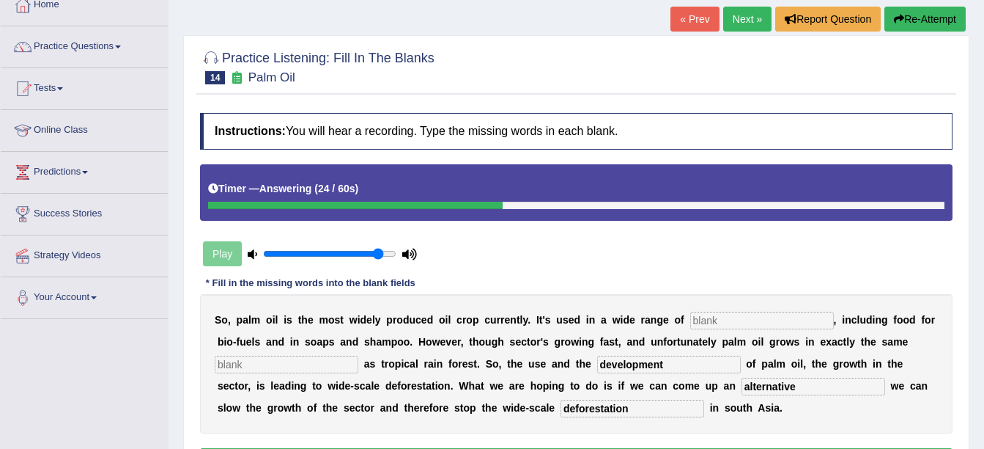
type input "development"
click at [250, 358] on input "text" at bounding box center [287, 365] width 144 height 18
type input "environment"
click at [739, 325] on input "text" at bounding box center [763, 321] width 144 height 18
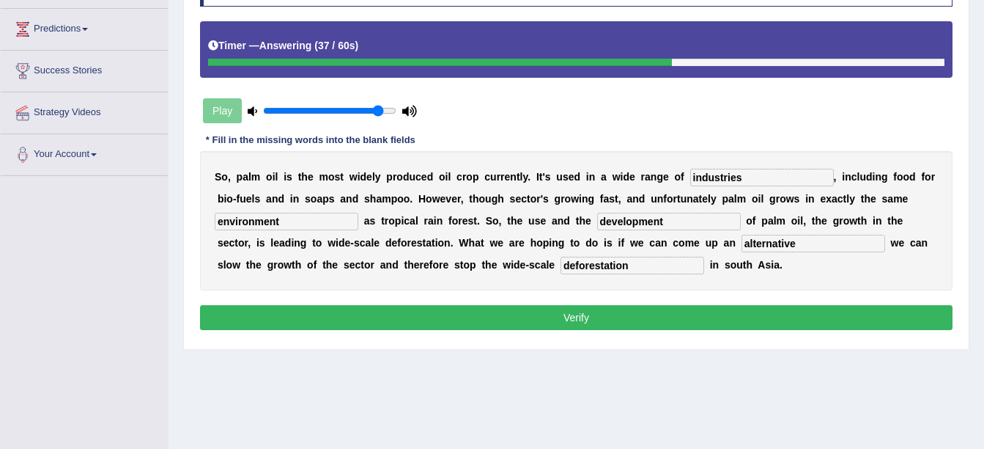
scroll to position [235, 0]
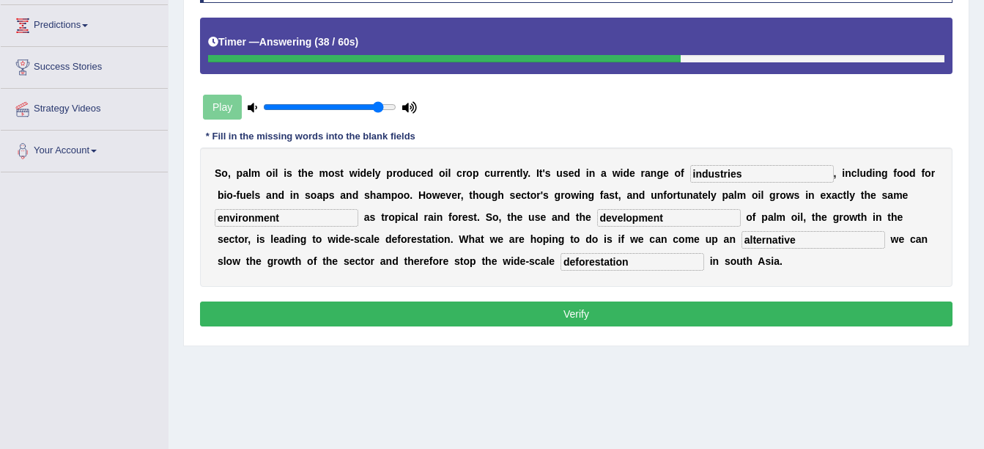
type input "industries"
click at [744, 319] on button "Verify" at bounding box center [576, 313] width 753 height 25
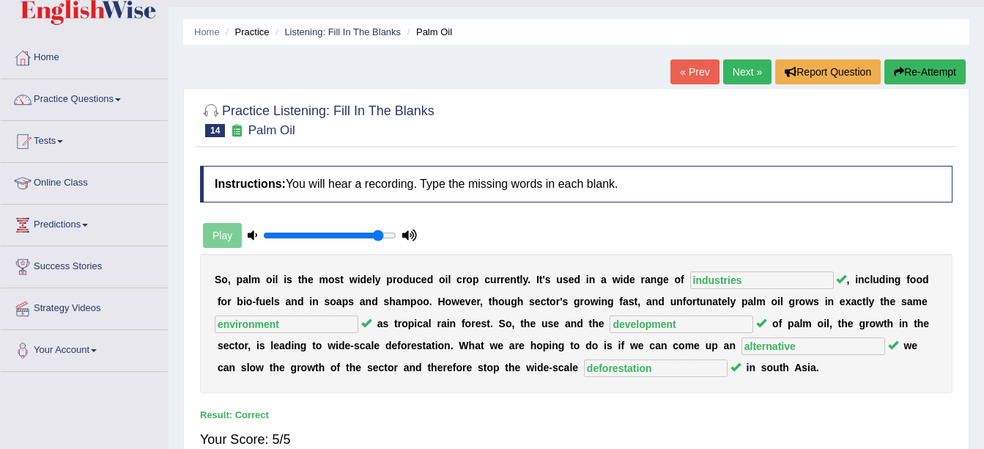
scroll to position [15, 0]
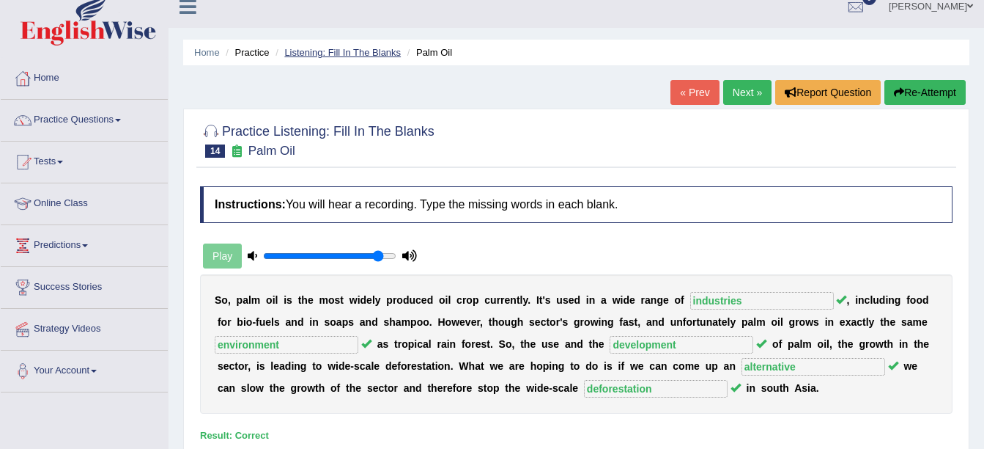
click at [361, 48] on link "Listening: Fill In The Blanks" at bounding box center [342, 52] width 117 height 11
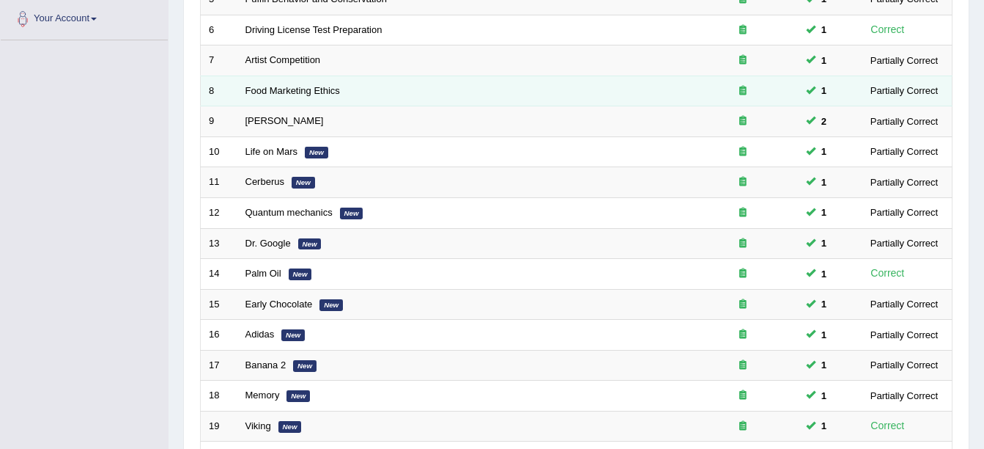
scroll to position [522, 0]
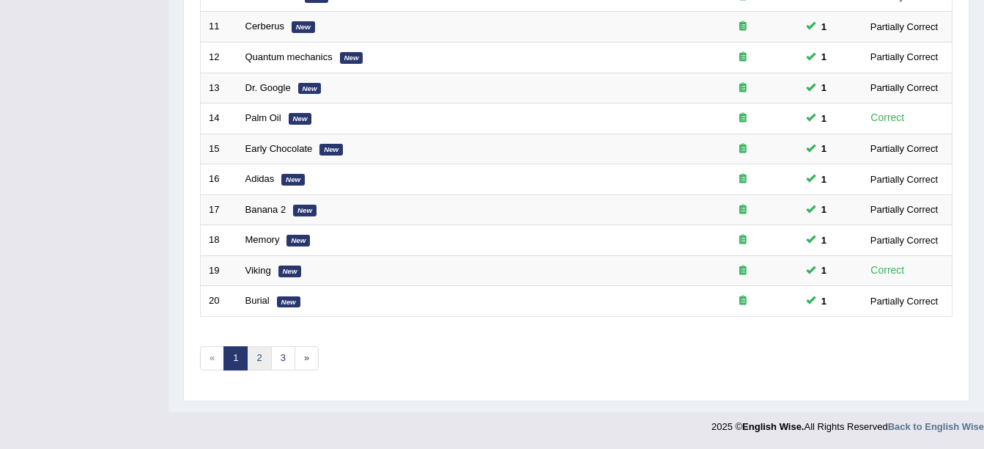
click at [259, 363] on link "2" at bounding box center [259, 358] width 24 height 24
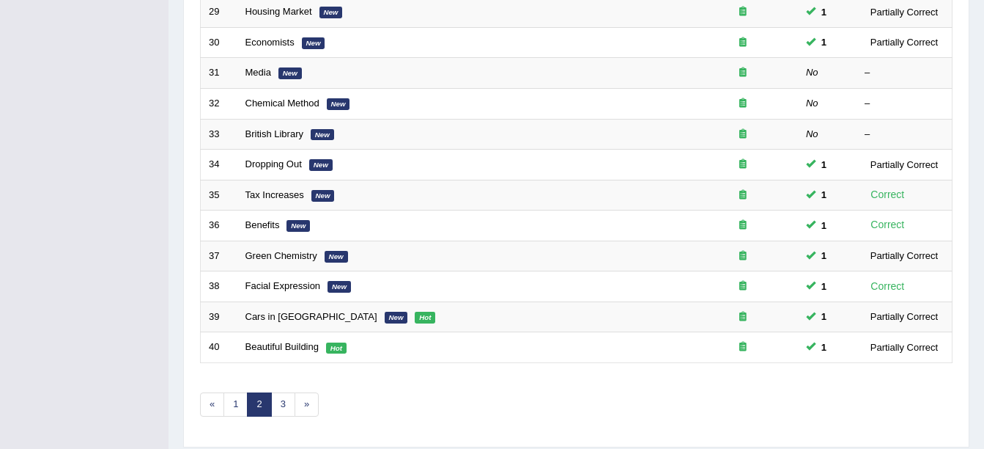
scroll to position [440, 0]
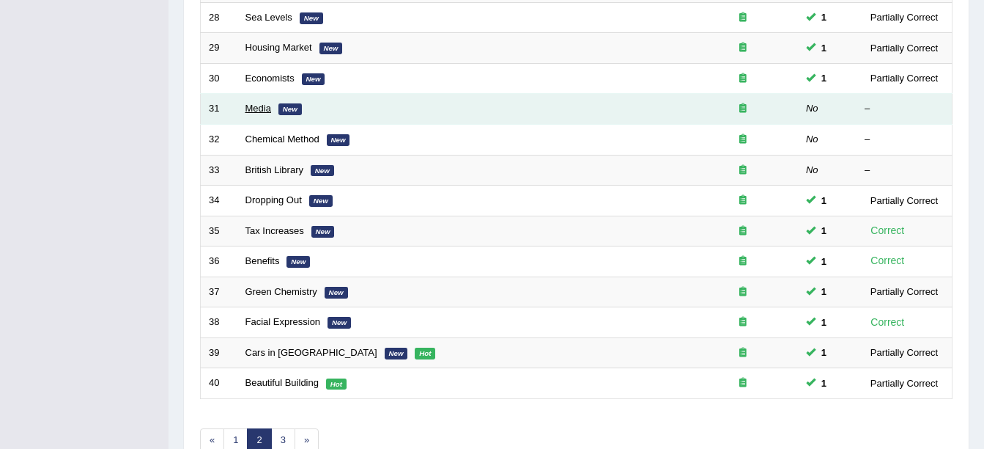
click at [254, 111] on link "Media" at bounding box center [259, 108] width 26 height 11
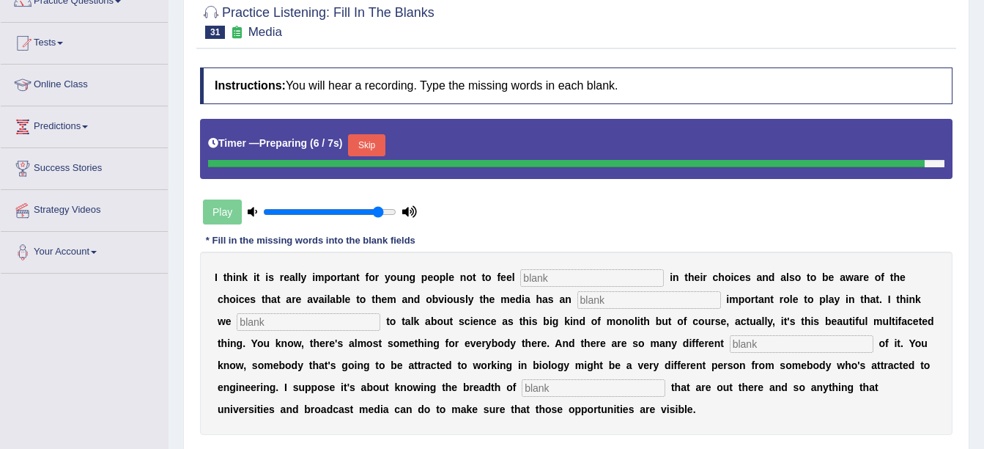
scroll to position [220, 0]
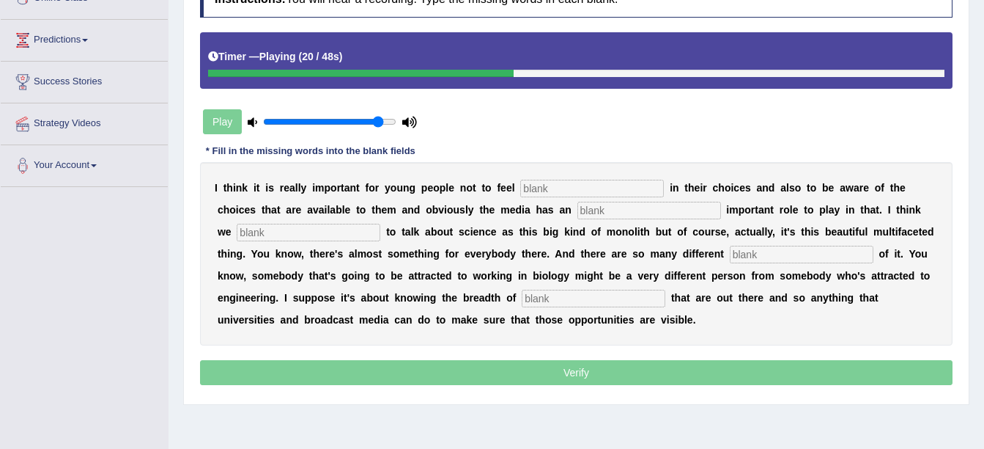
click at [730, 250] on input "text" at bounding box center [802, 255] width 144 height 18
type input "aspects"
click at [522, 301] on input "text" at bounding box center [594, 299] width 144 height 18
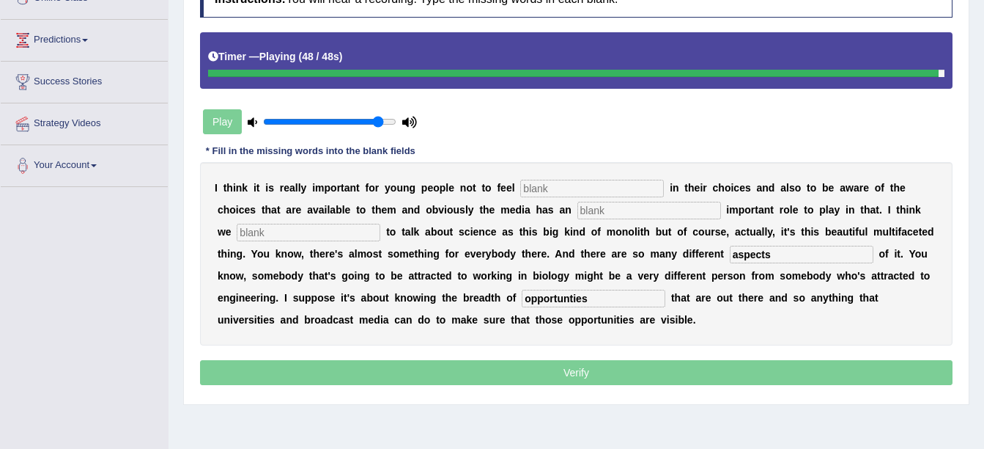
type input "opportunties"
click at [578, 204] on input "text" at bounding box center [650, 211] width 144 height 18
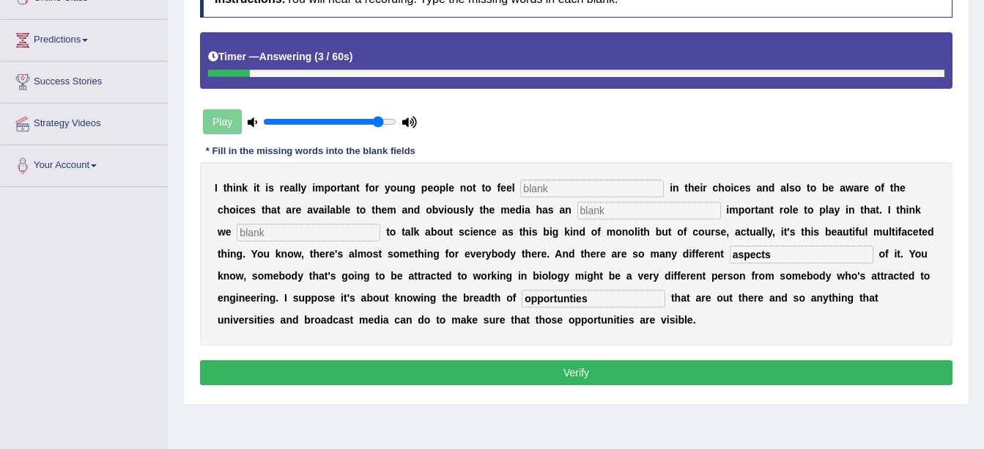
click at [380, 224] on input "text" at bounding box center [309, 233] width 144 height 18
type input "tend"
click at [578, 210] on input "text" at bounding box center [650, 211] width 144 height 18
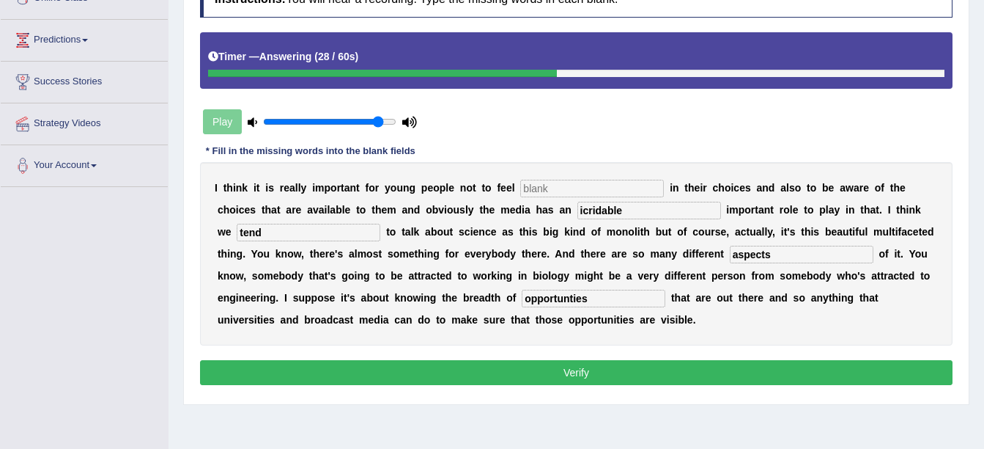
click at [578, 210] on input "icridable" at bounding box center [650, 211] width 144 height 18
click at [578, 210] on input "icrideble" at bounding box center [650, 211] width 144 height 18
click at [578, 210] on input "incrideble" at bounding box center [650, 211] width 144 height 18
type input "incridible"
click at [558, 194] on input "text" at bounding box center [592, 189] width 144 height 18
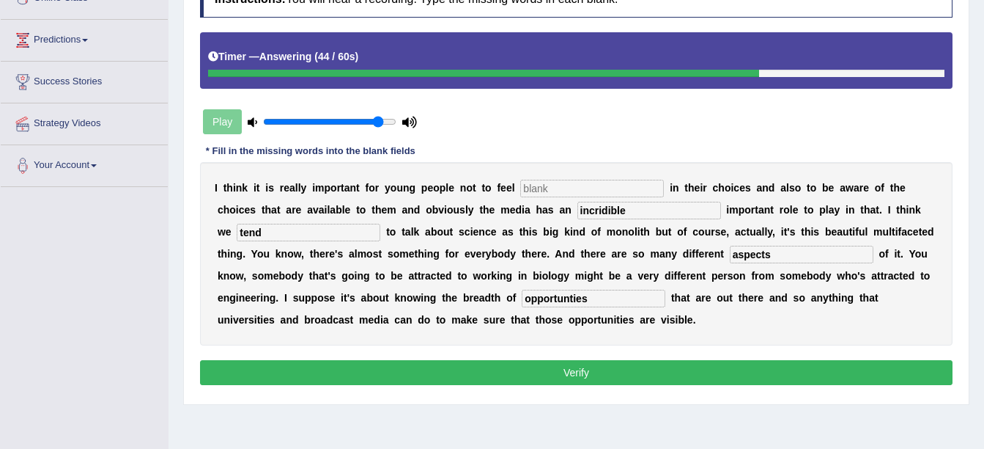
click at [562, 364] on button "Verify" at bounding box center [576, 372] width 753 height 25
type input "n"
click at [571, 377] on button "Verify" at bounding box center [576, 372] width 753 height 25
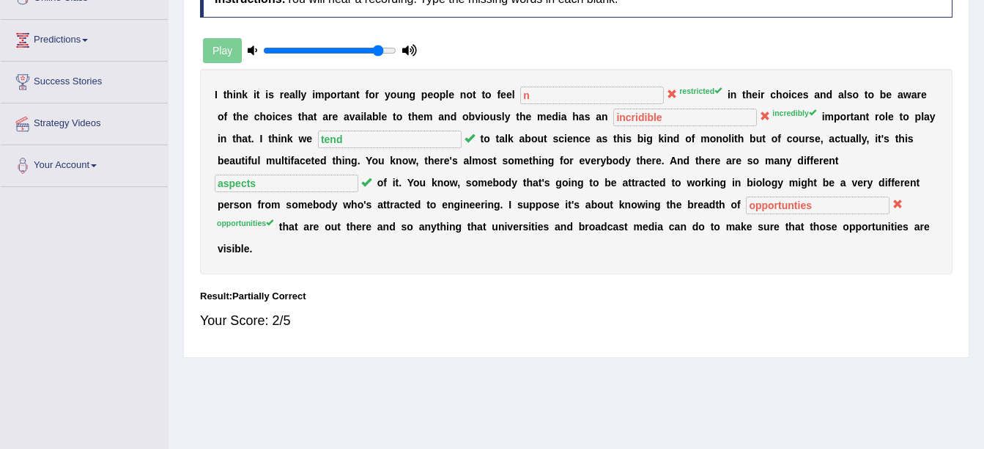
scroll to position [0, 0]
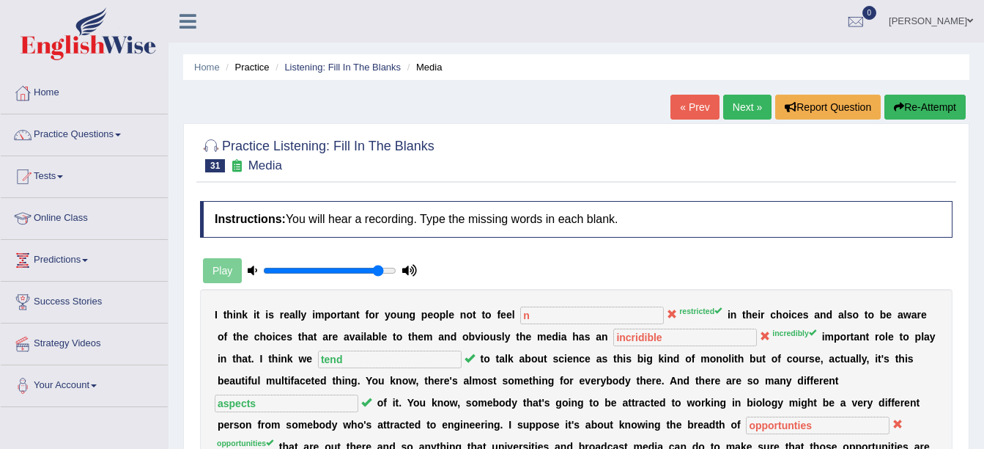
click at [743, 106] on link "Next »" at bounding box center [747, 107] width 48 height 25
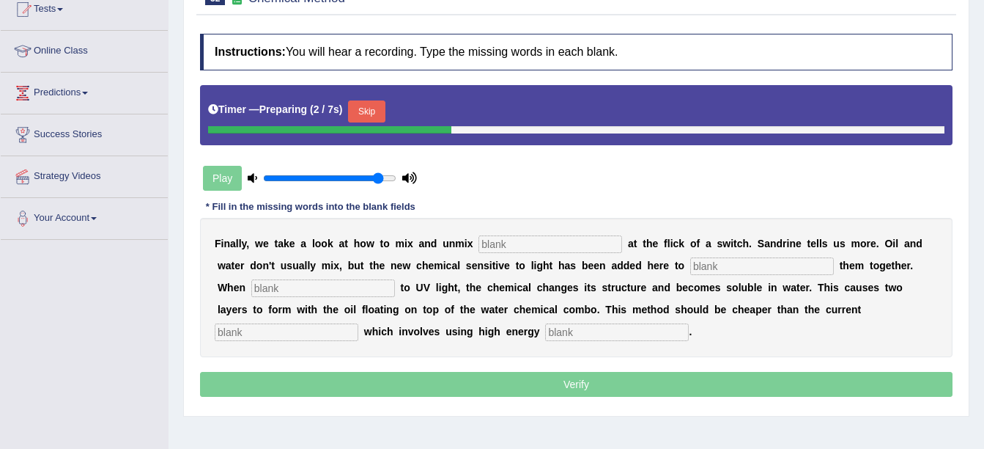
scroll to position [176, 0]
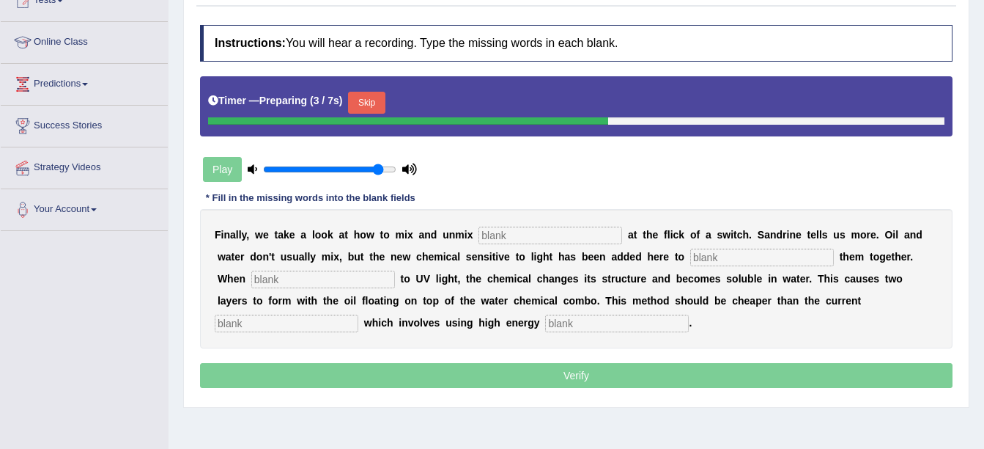
click at [366, 108] on button "Skip" at bounding box center [366, 103] width 37 height 22
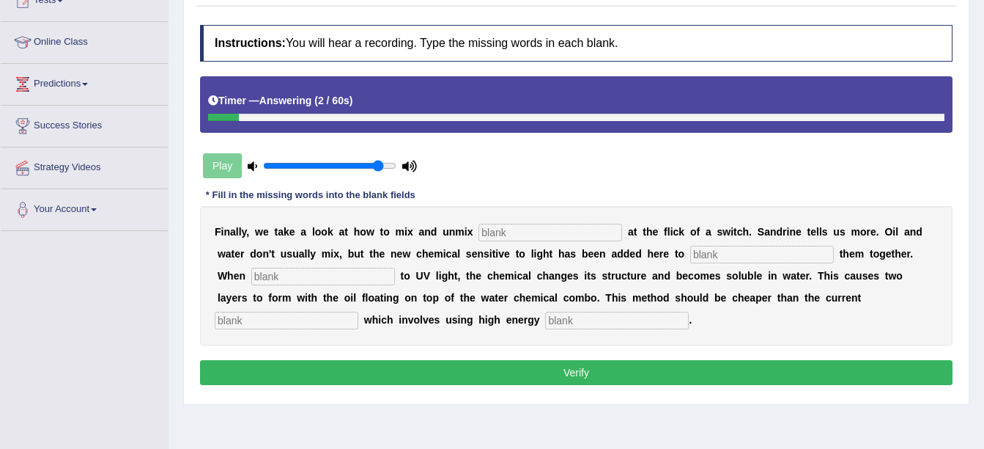
click at [545, 313] on input "text" at bounding box center [617, 321] width 144 height 18
type input "centerfusive"
click at [358, 312] on input "text" at bounding box center [287, 321] width 144 height 18
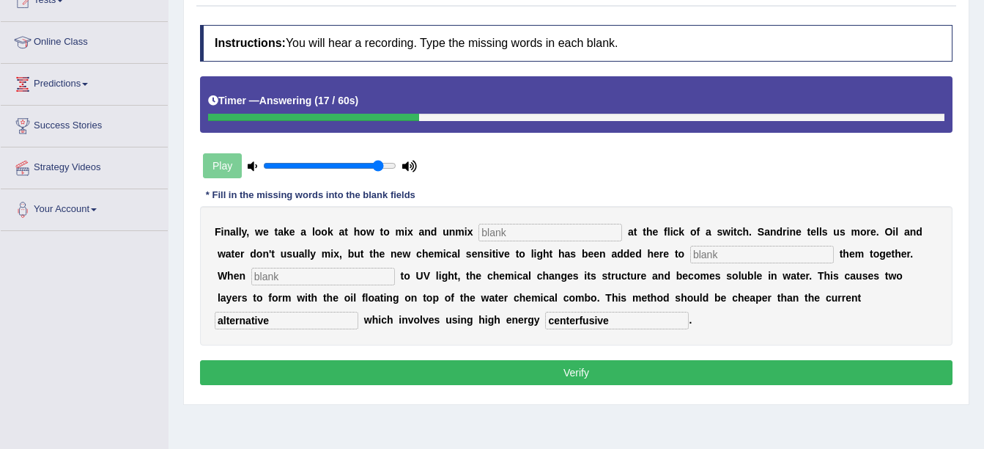
type input "alternative"
click at [302, 270] on input "text" at bounding box center [323, 277] width 144 height 18
type input "expose"
click at [691, 256] on input "text" at bounding box center [763, 255] width 144 height 18
type input "blend"
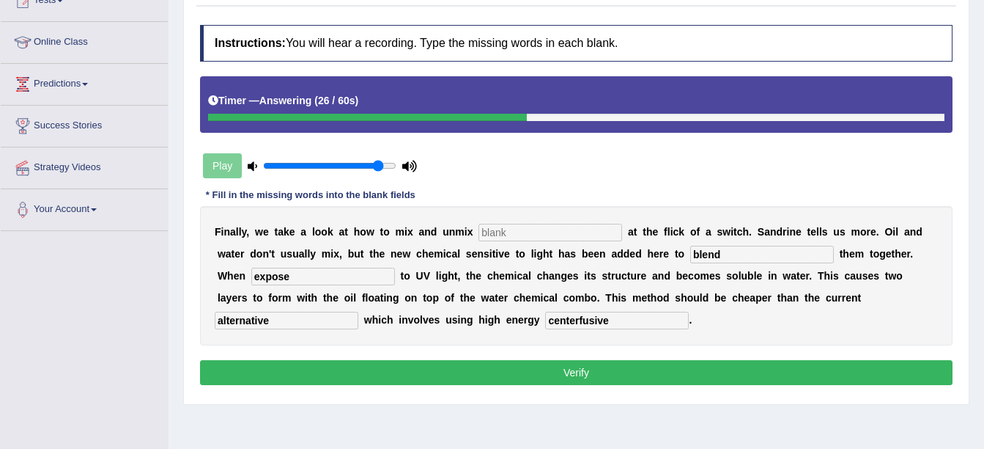
click at [529, 236] on input "text" at bounding box center [551, 233] width 144 height 18
type input "liquid"
click at [559, 379] on button "Verify" at bounding box center [576, 372] width 753 height 25
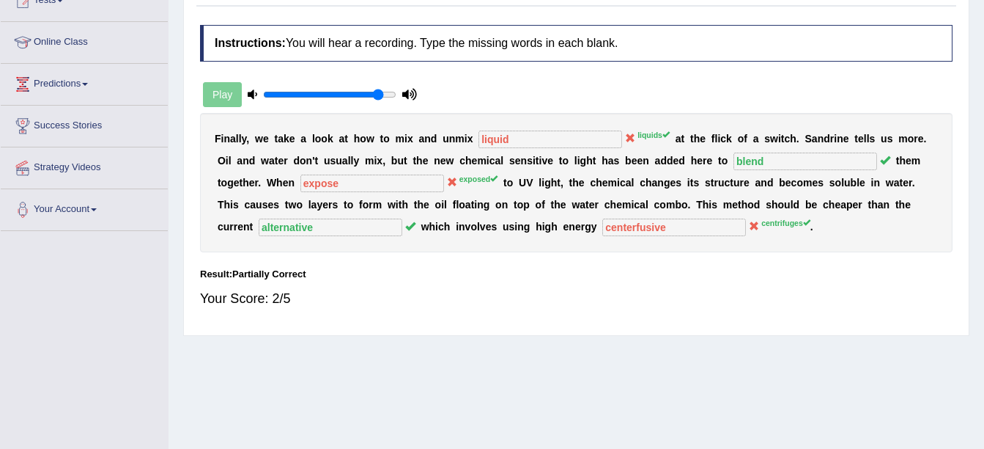
scroll to position [0, 0]
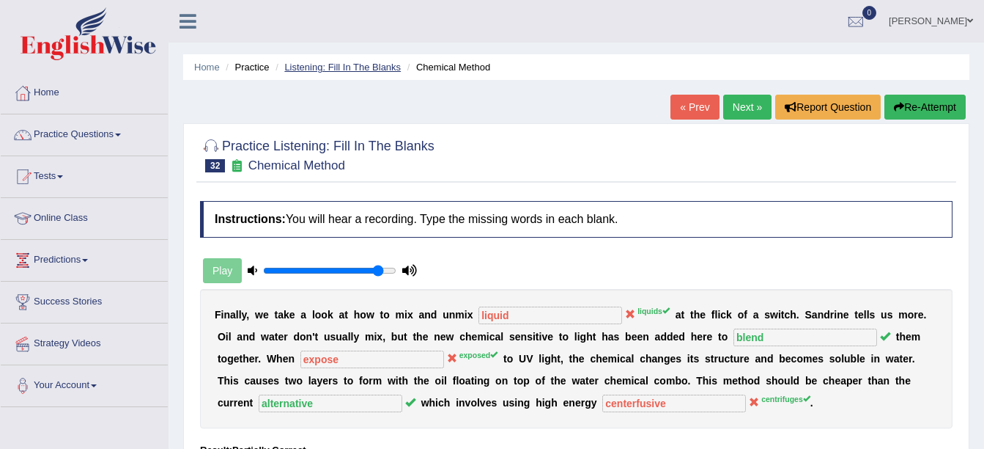
click at [331, 64] on link "Listening: Fill In The Blanks" at bounding box center [342, 67] width 117 height 11
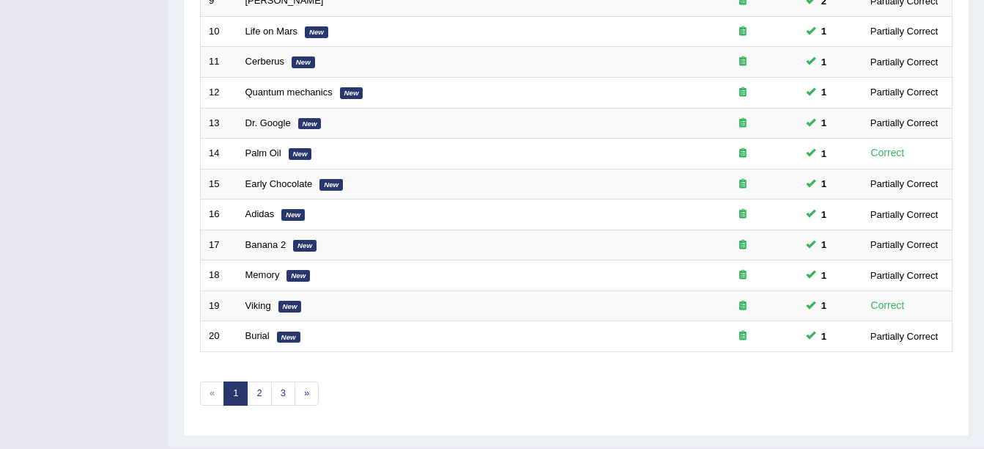
scroll to position [522, 0]
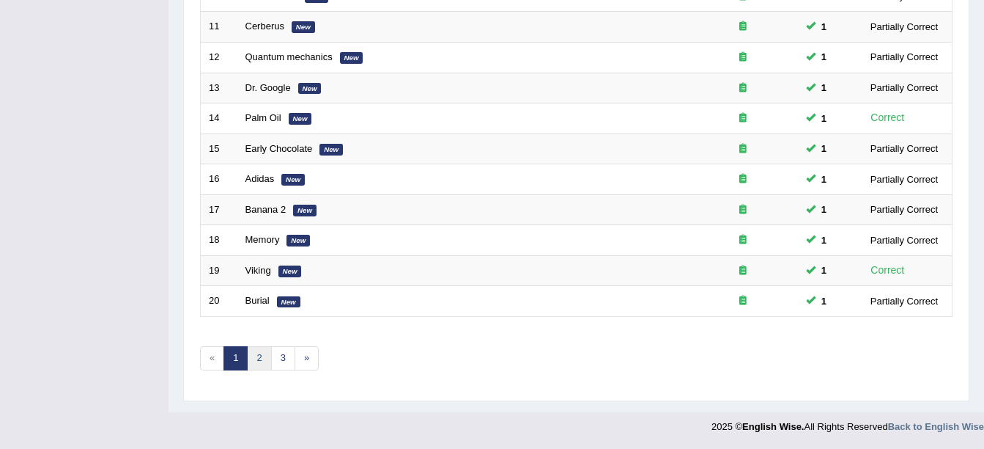
click at [264, 356] on link "2" at bounding box center [259, 358] width 24 height 24
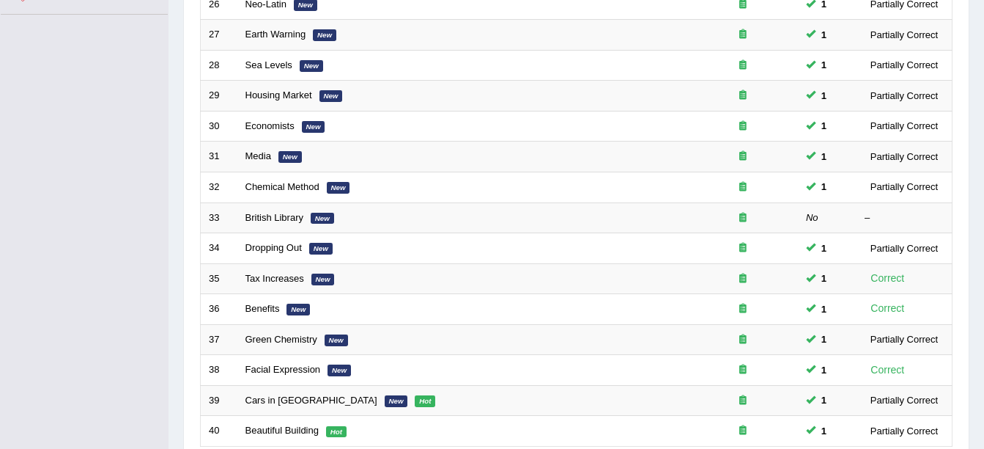
scroll to position [522, 0]
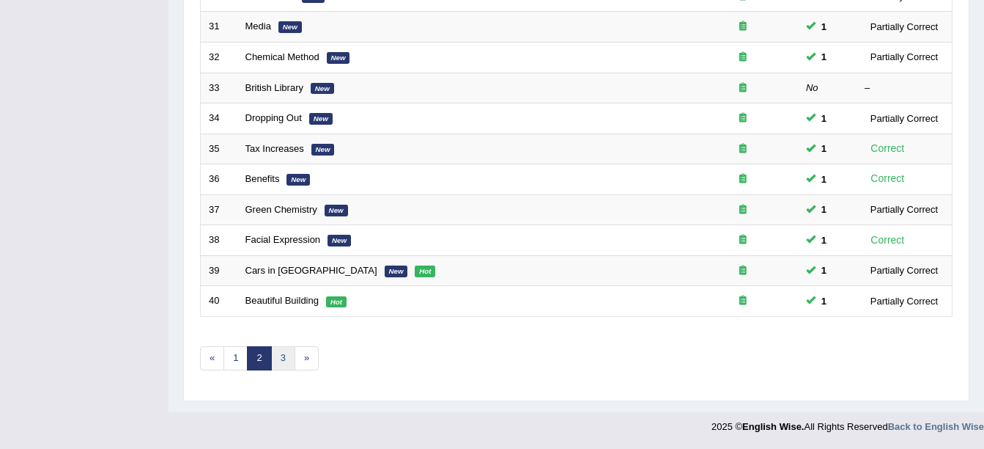
click at [286, 355] on link "3" at bounding box center [283, 358] width 24 height 24
